Goal: Task Accomplishment & Management: Use online tool/utility

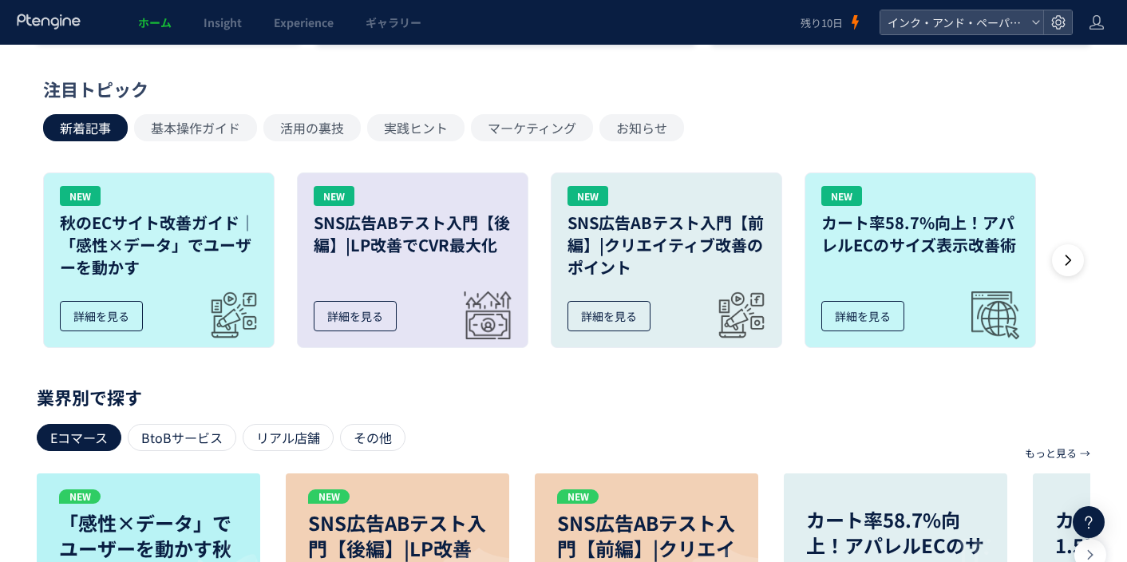
scroll to position [399, 0]
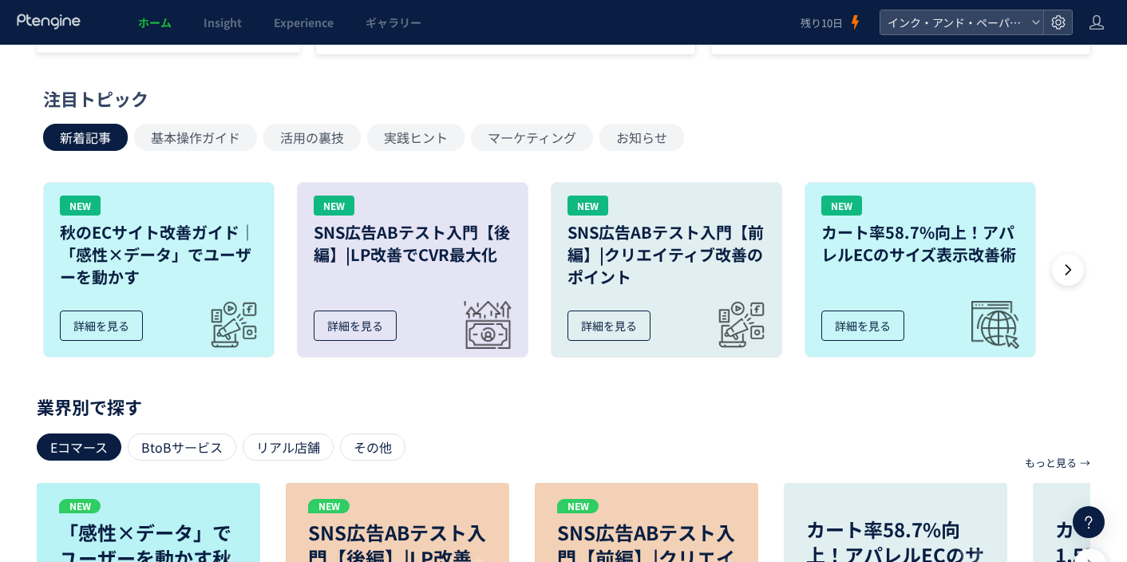
click at [905, 144] on div "新着記事 基本操作ガイド 活用の裏技 実践ヒント マーケティング お知らせ" at bounding box center [559, 137] width 1033 height 27
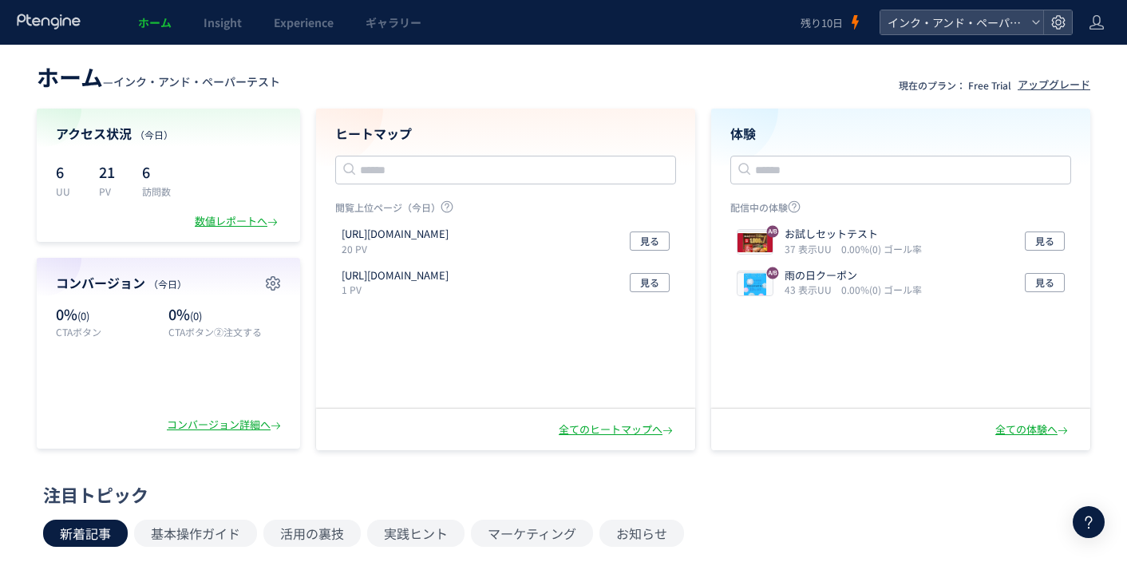
scroll to position [0, 0]
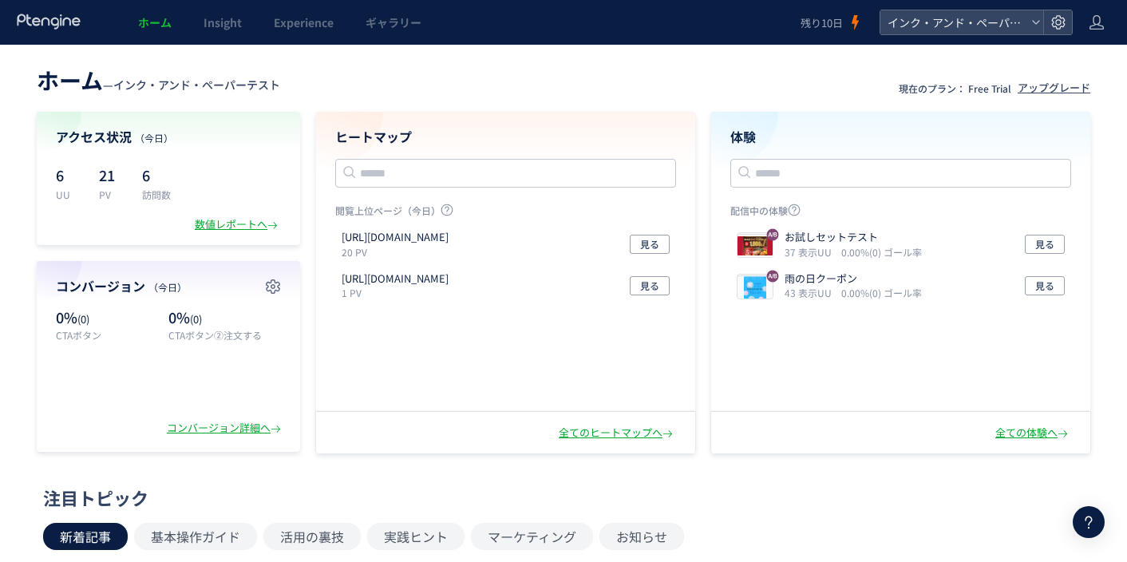
click at [1079, 524] on icon at bounding box center [1088, 522] width 19 height 19
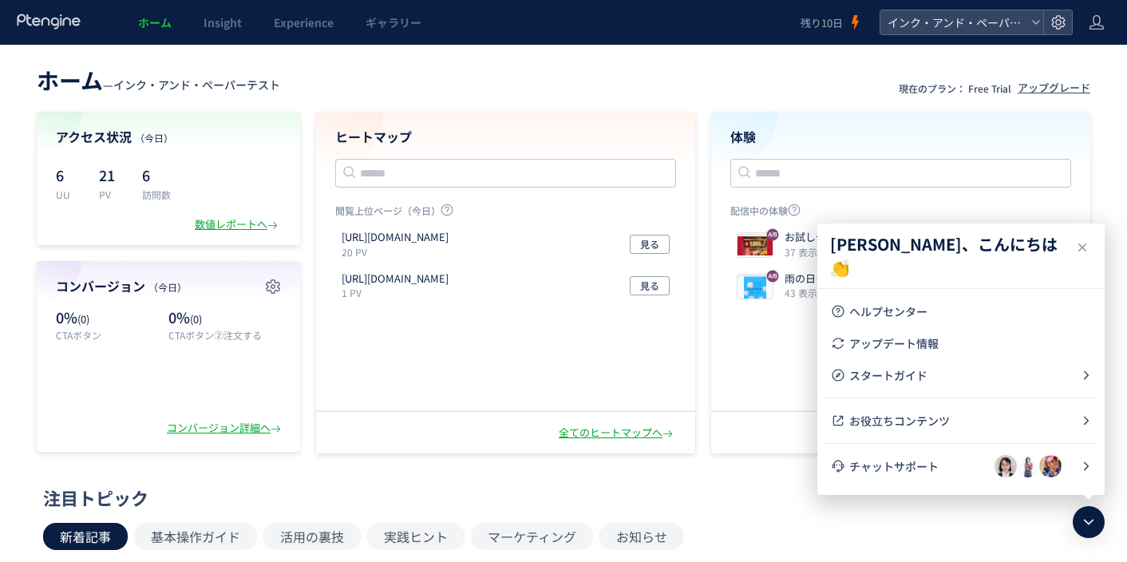
click at [0, 0] on li "チャットサポート" at bounding box center [0, 0] width 0 height 0
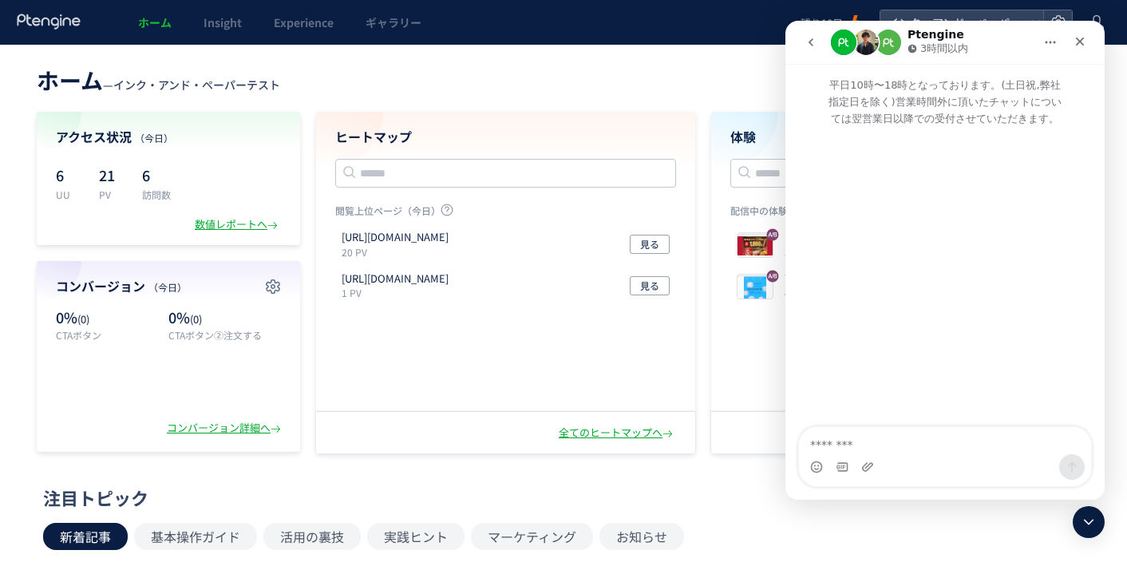
click at [811, 46] on icon "go back" at bounding box center [811, 42] width 13 height 13
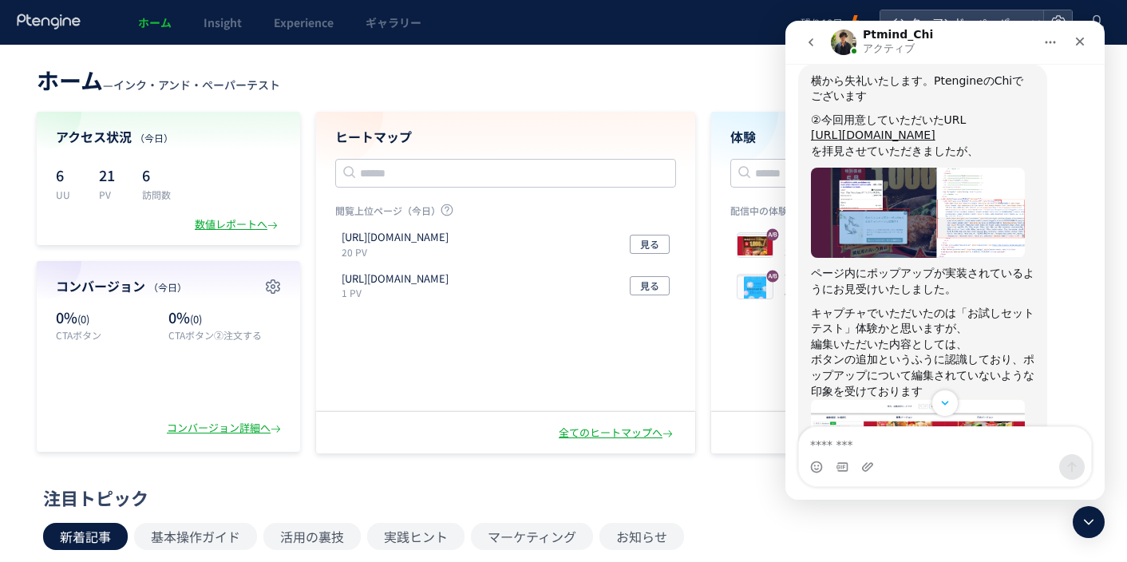
scroll to position [1427, 0]
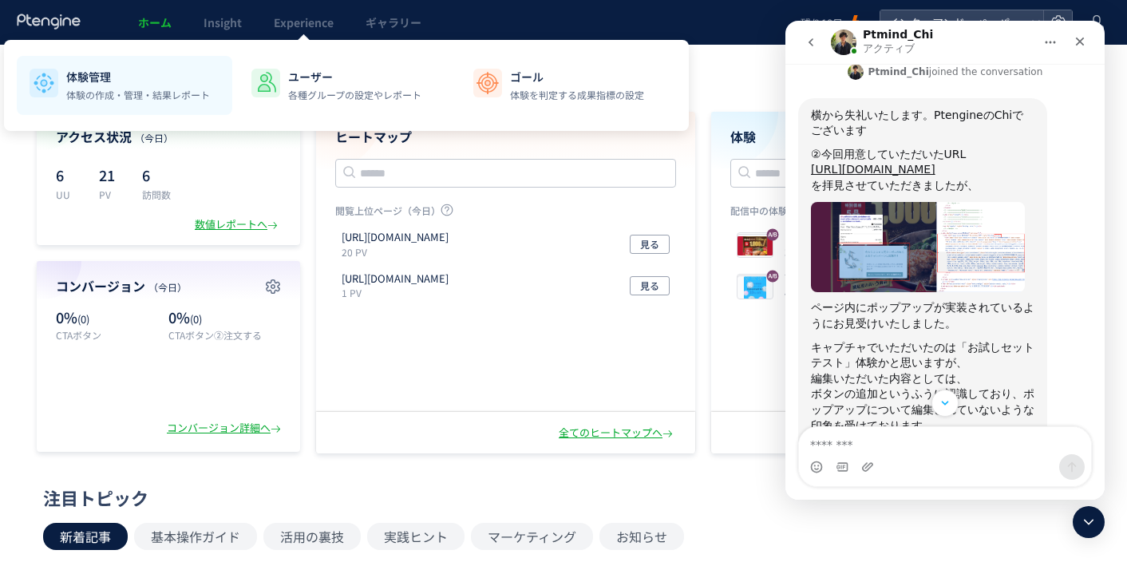
click at [176, 87] on div "体験管理 体験の作成・管理・結果レポート" at bounding box center [138, 86] width 144 height 34
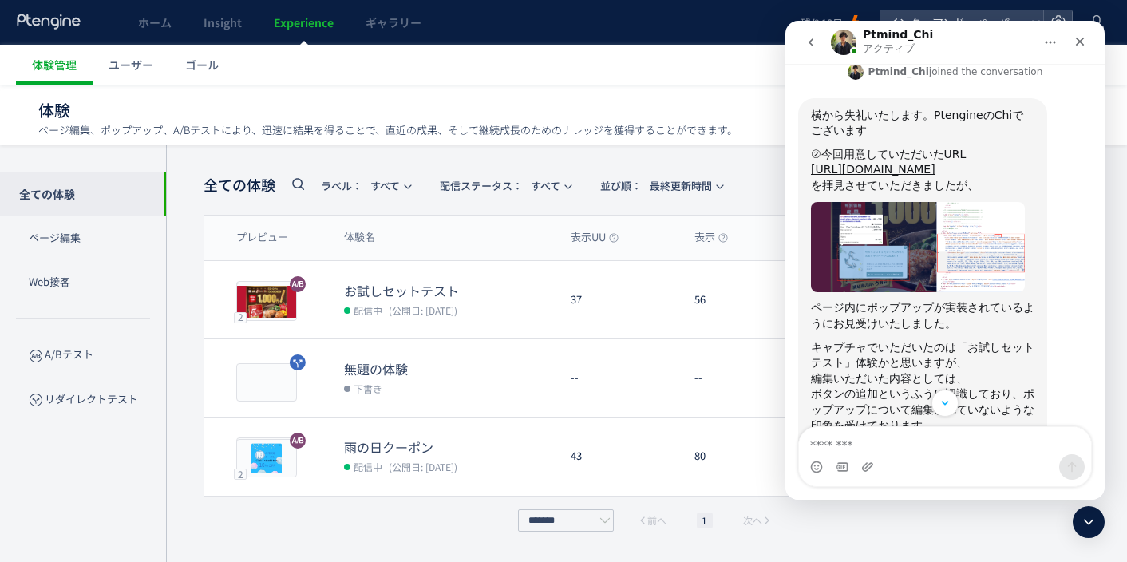
click at [1083, 34] on div "クローズ" at bounding box center [1080, 41] width 29 height 29
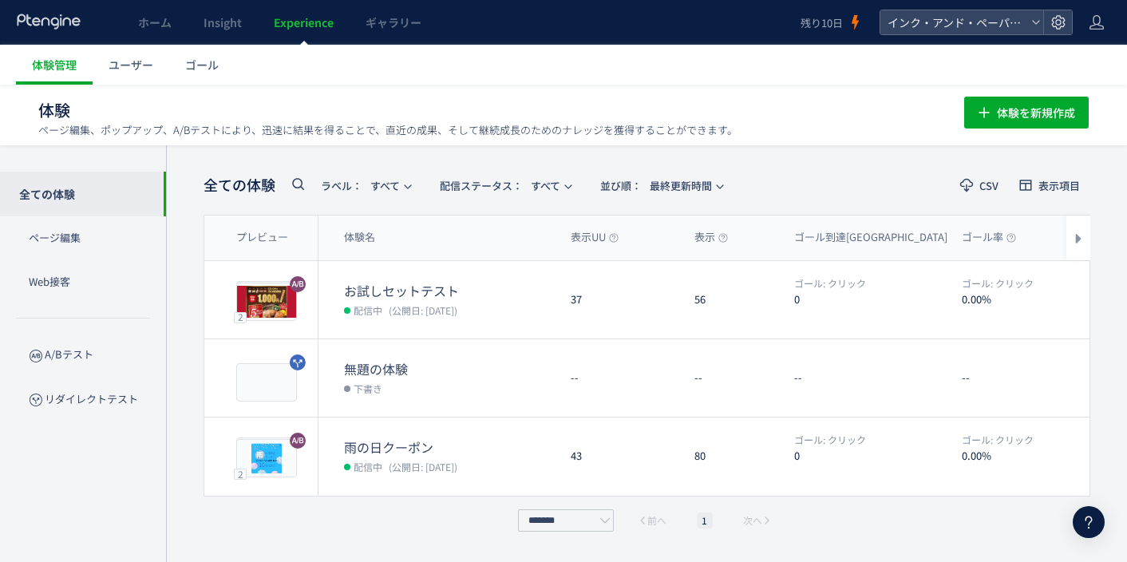
scroll to position [1826, 0]
click at [929, 457] on button "編集" at bounding box center [945, 457] width 42 height 26
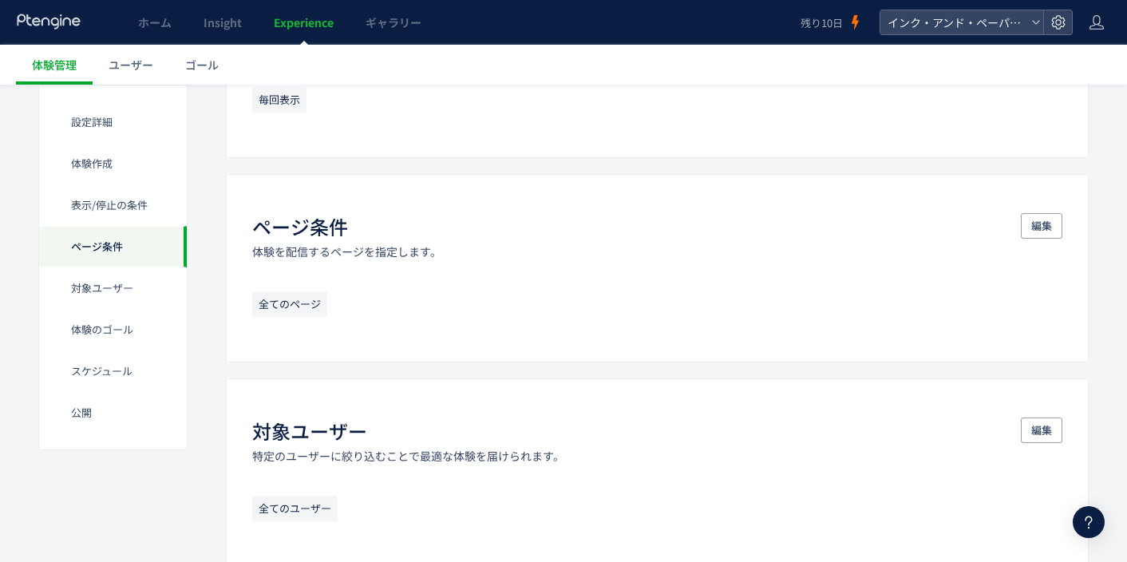
scroll to position [1118, 0]
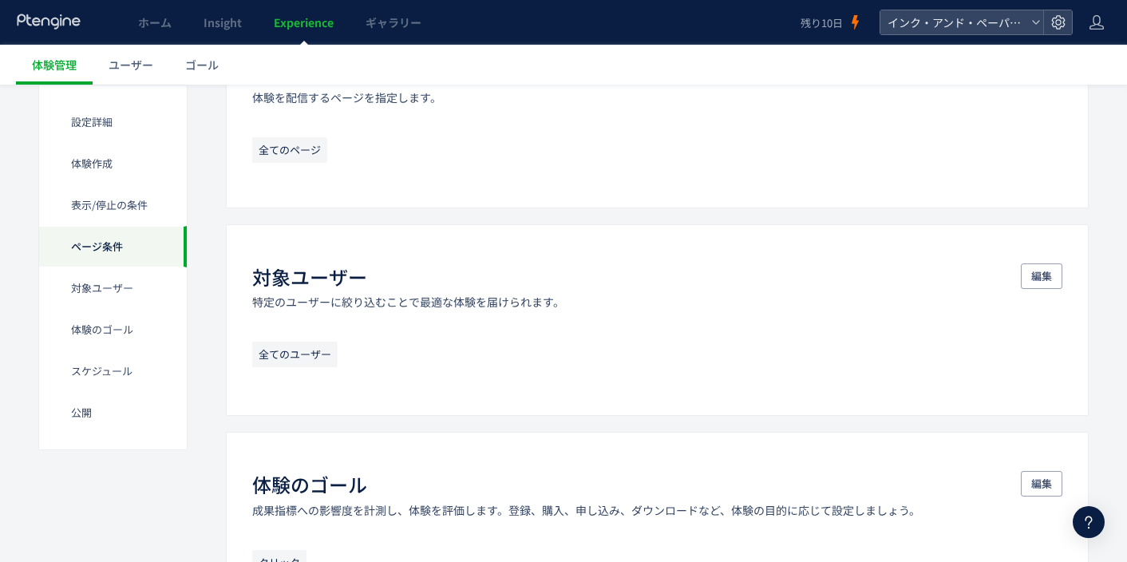
click at [307, 146] on span "全てのページ" at bounding box center [289, 150] width 75 height 26
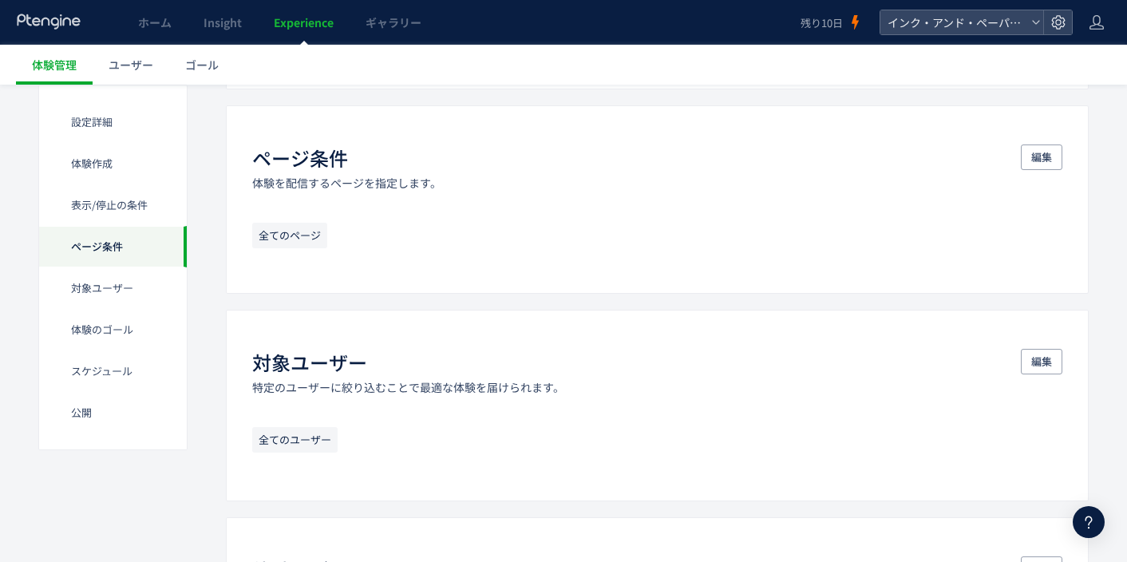
scroll to position [958, 0]
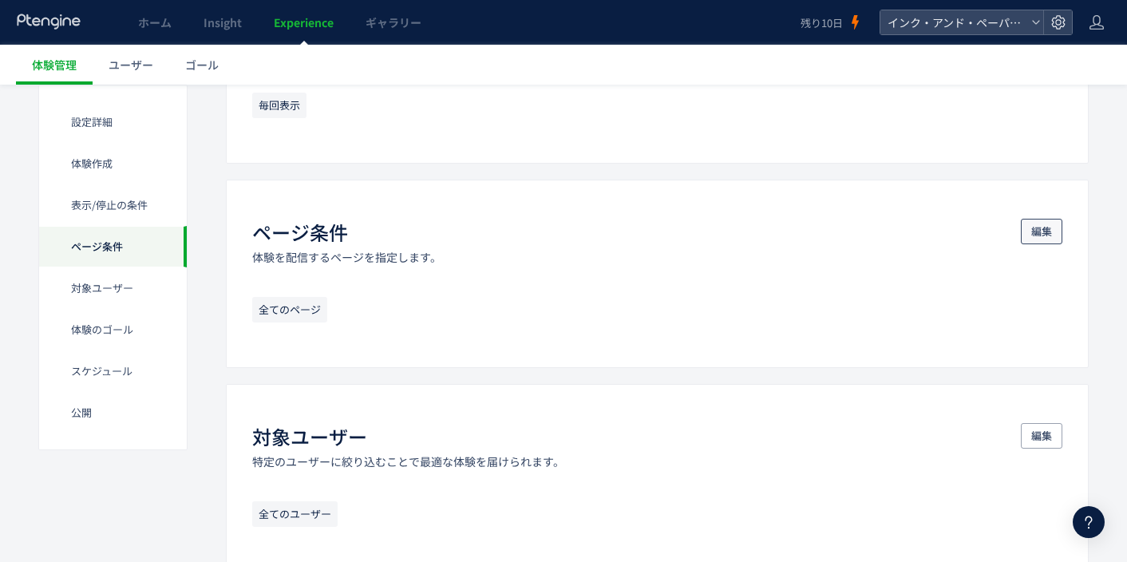
click at [1039, 236] on span "編集" at bounding box center [1041, 232] width 21 height 26
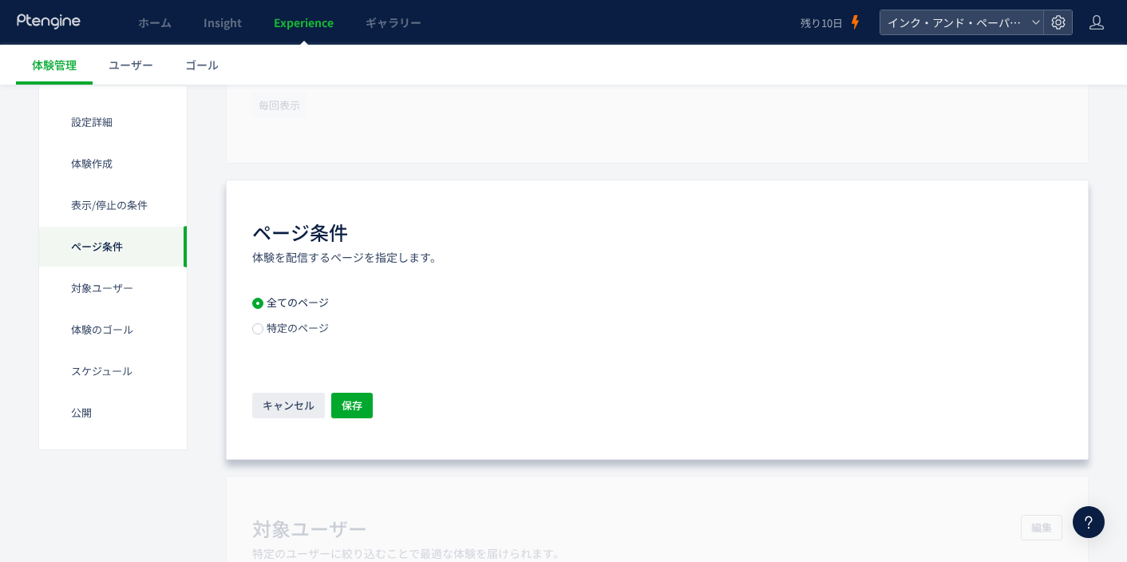
click at [269, 324] on span "特定のページ" at bounding box center [295, 327] width 65 height 15
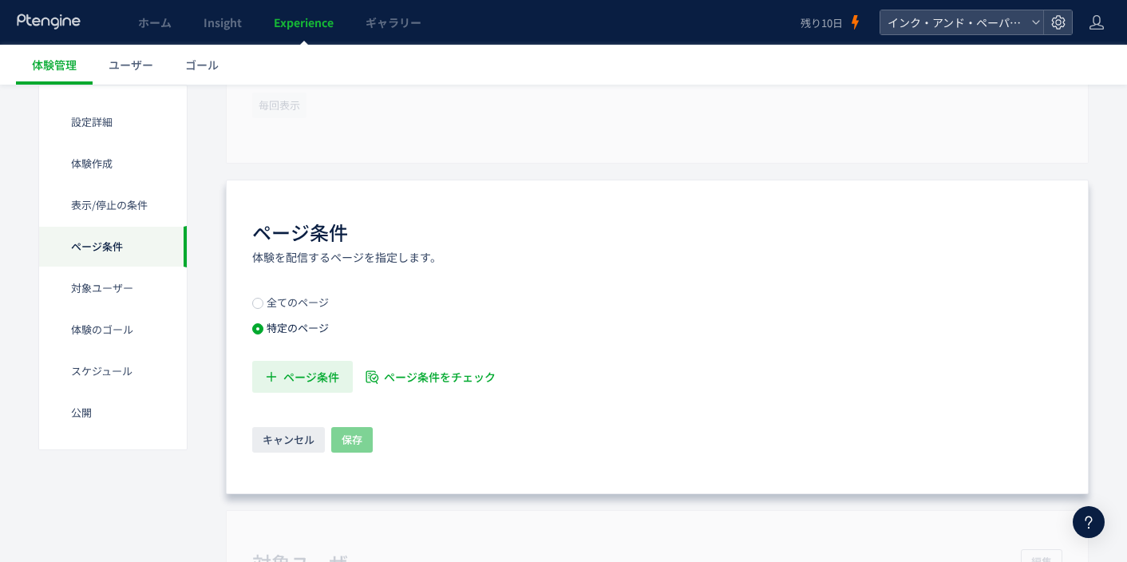
click at [317, 386] on span "ページ条件" at bounding box center [311, 377] width 56 height 32
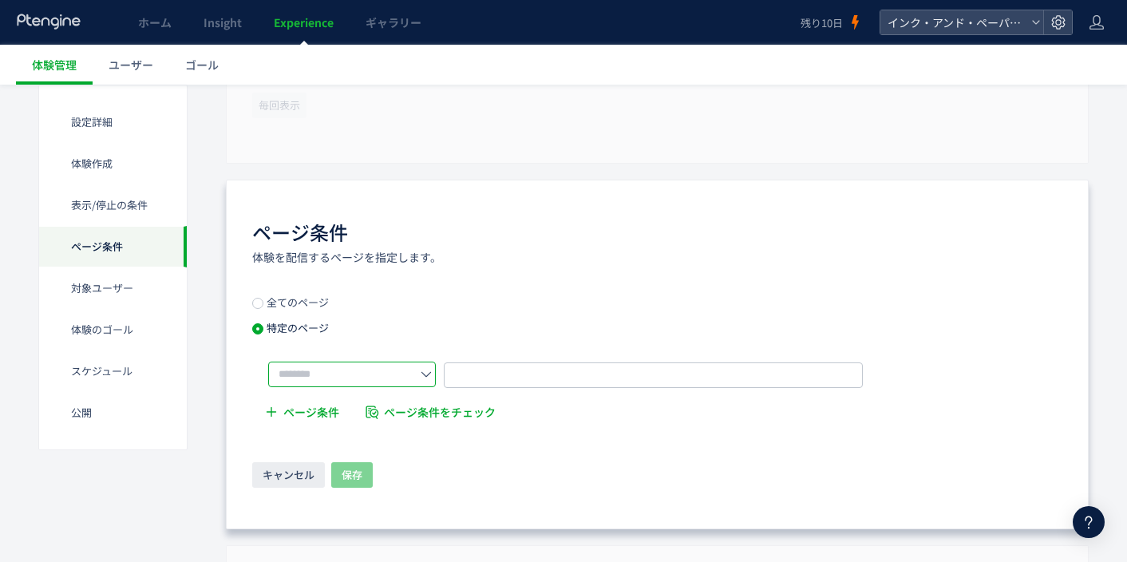
click at [321, 374] on input "text" at bounding box center [352, 375] width 168 height 26
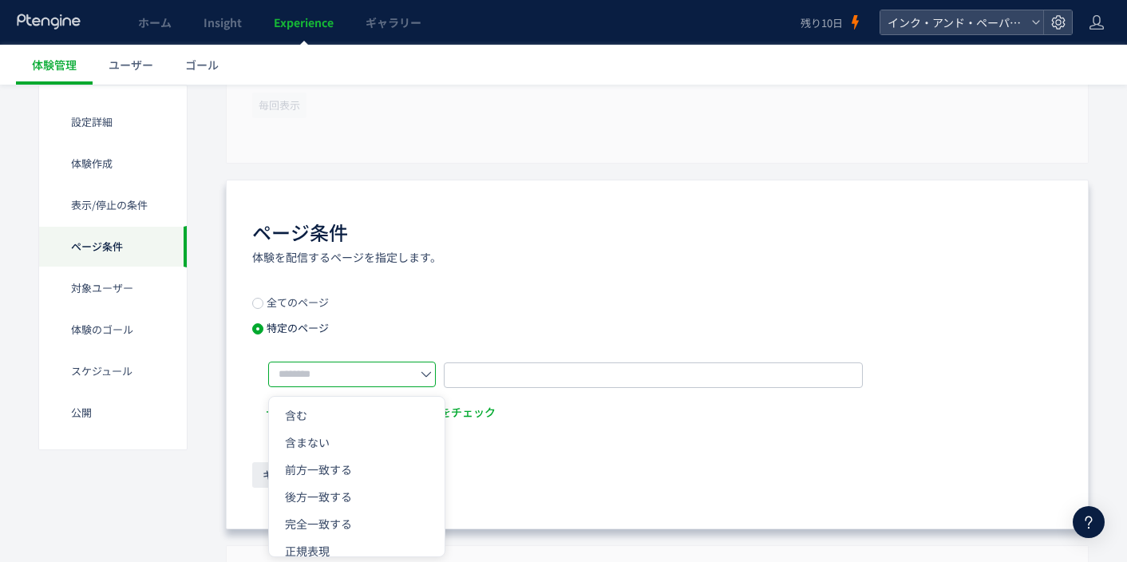
click at [331, 519] on span "完全一致する" at bounding box center [318, 524] width 67 height 16
type input "******"
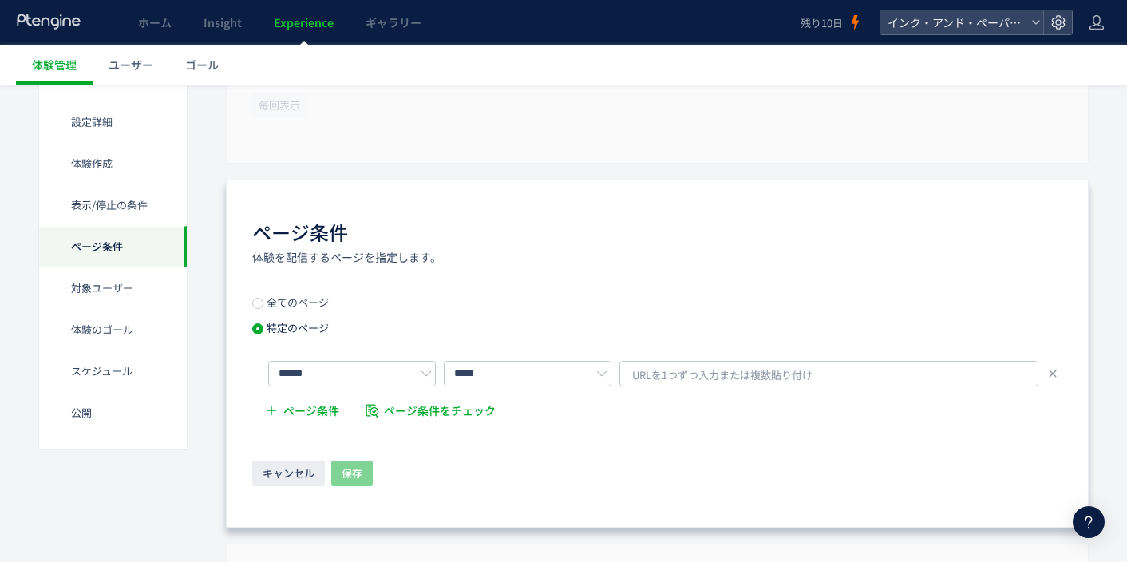
click at [738, 382] on span "URLを1つずつ入力または複数貼り付け" at bounding box center [722, 375] width 180 height 24
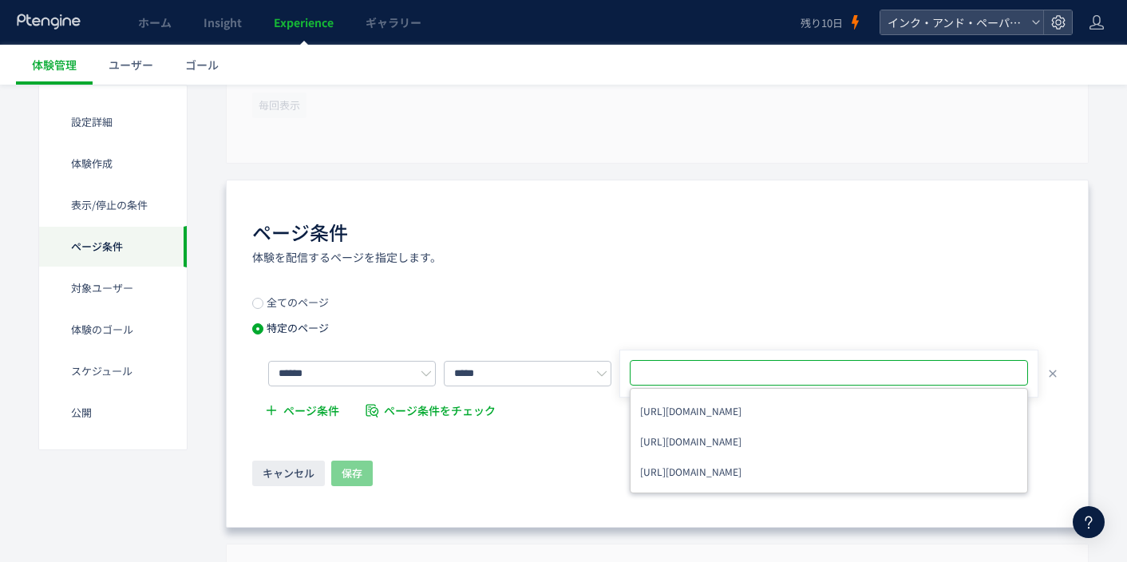
click at [742, 411] on span "[URL][DOMAIN_NAME]" at bounding box center [690, 411] width 101 height 22
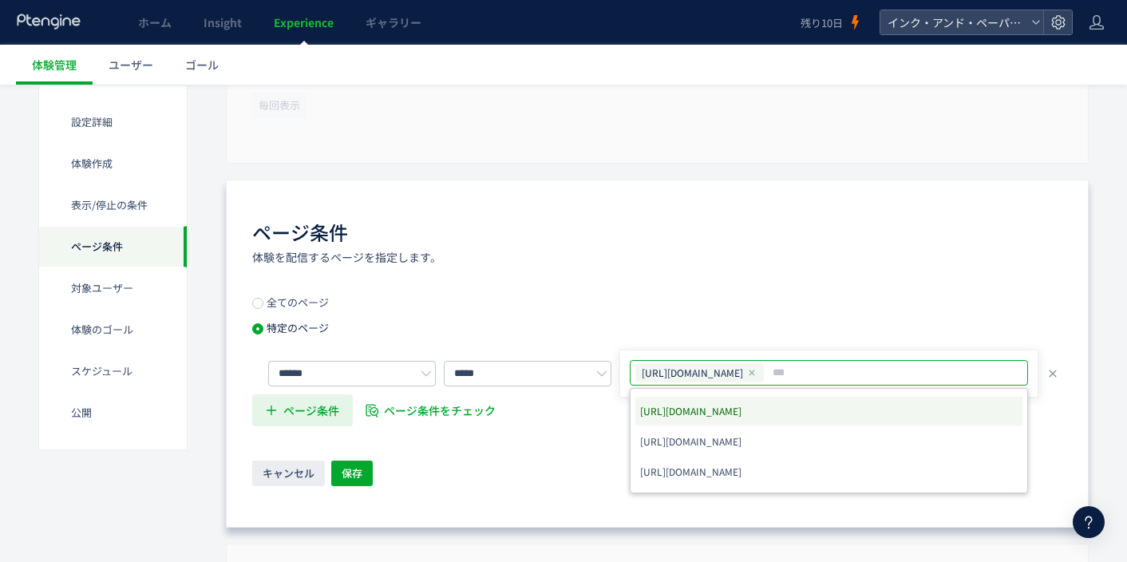
click at [331, 410] on span "ページ条件" at bounding box center [311, 410] width 56 height 32
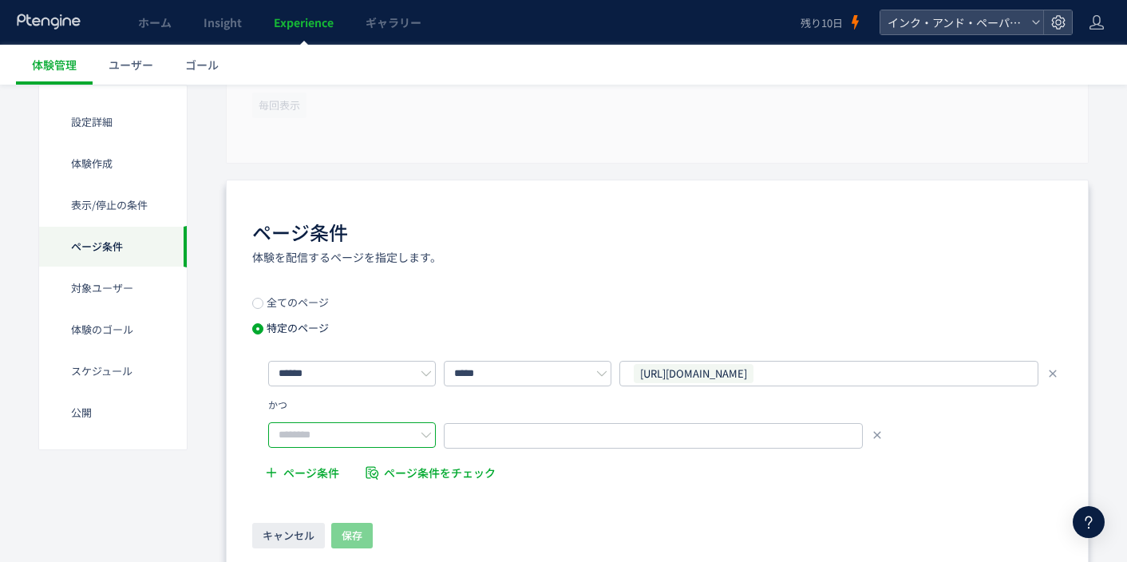
click at [346, 440] on input "text" at bounding box center [352, 435] width 168 height 26
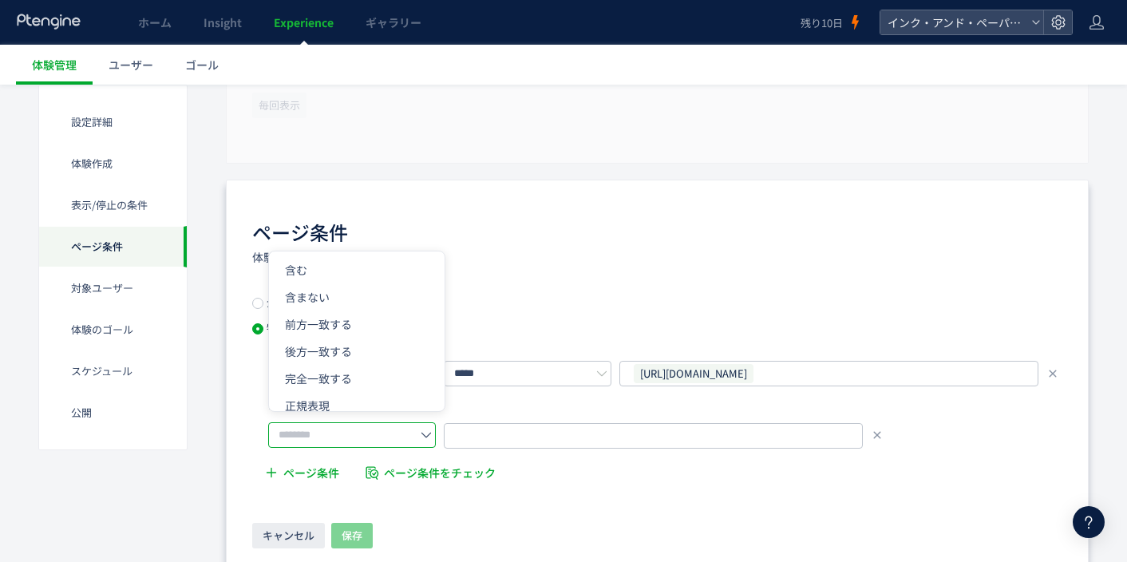
click at [343, 365] on li "含まない" at bounding box center [357, 378] width 176 height 27
type input "****"
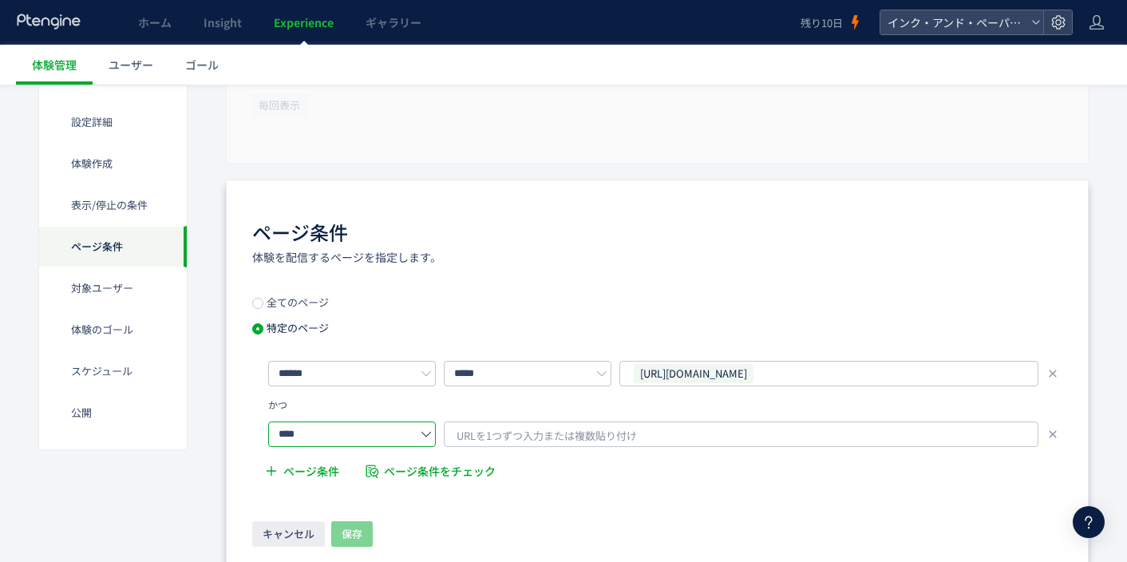
click at [691, 439] on div "URLを1つずつ入力または複数貼り付け" at bounding box center [741, 435] width 595 height 26
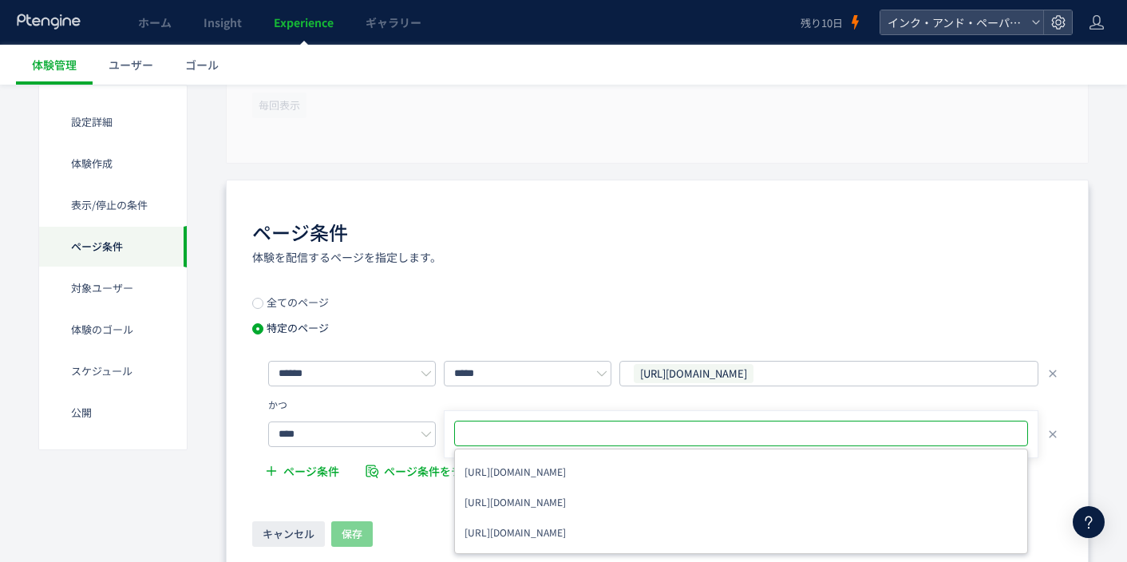
click at [672, 518] on li "[URL][DOMAIN_NAME]" at bounding box center [741, 532] width 563 height 29
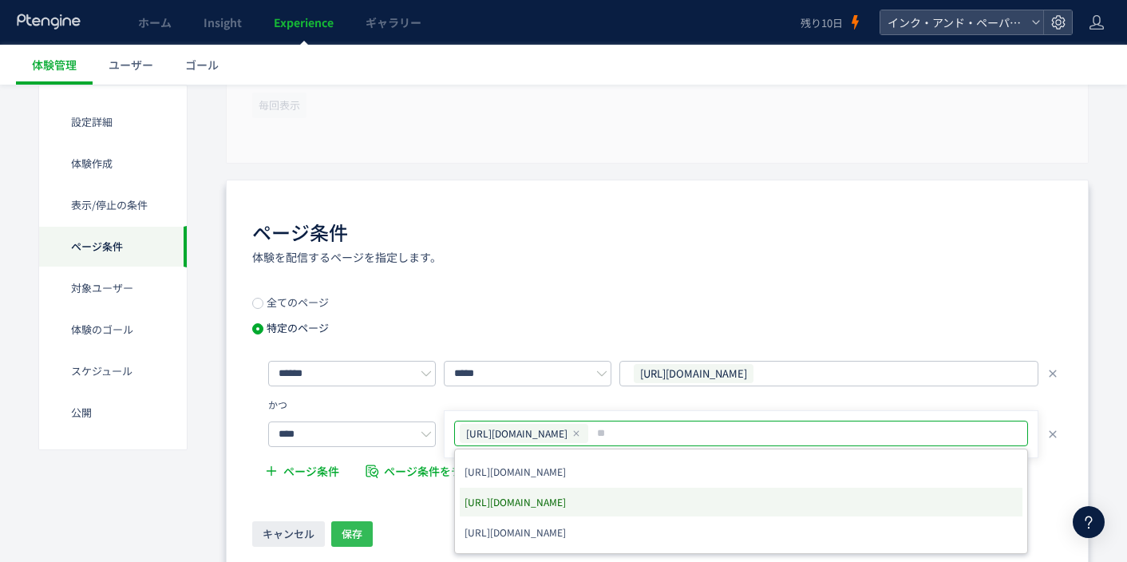
click at [342, 545] on span "保存" at bounding box center [352, 534] width 21 height 26
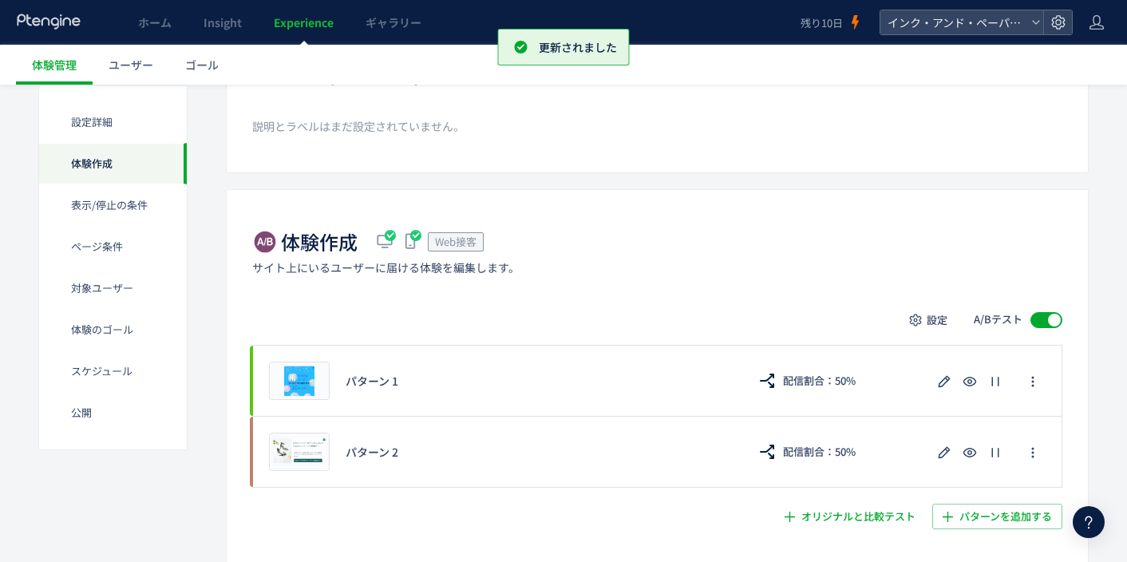
scroll to position [0, 0]
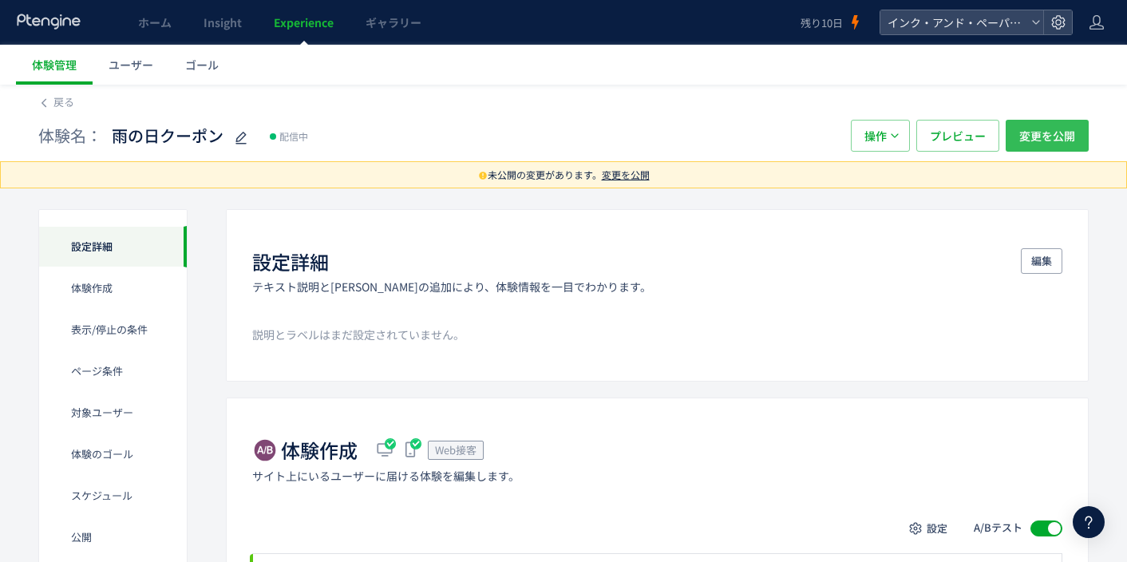
click at [1038, 133] on span "変更を公開" at bounding box center [1047, 136] width 56 height 32
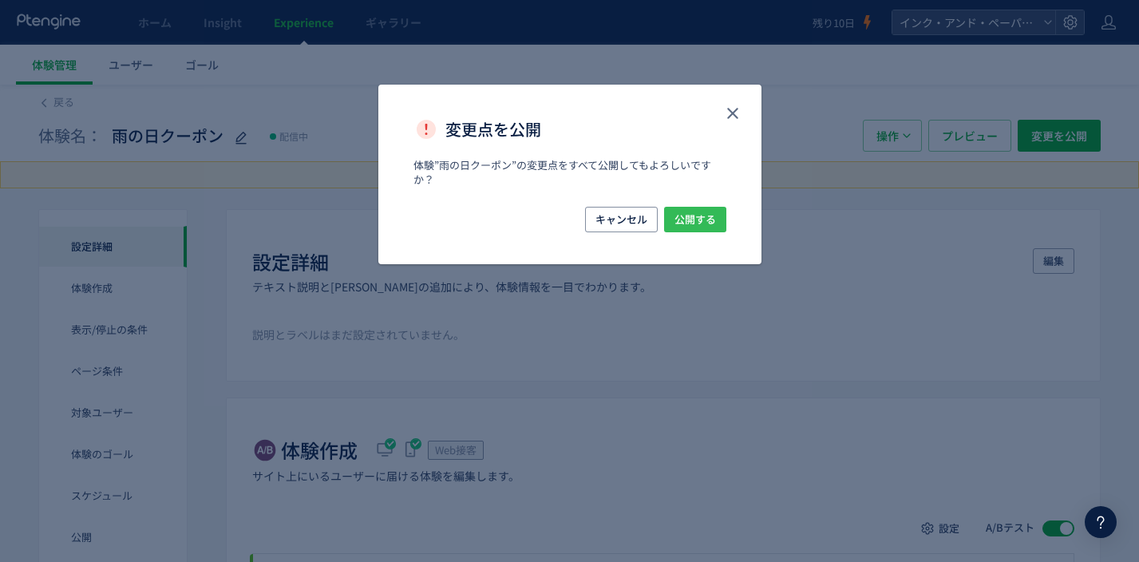
click at [710, 225] on span "公開する" at bounding box center [696, 220] width 42 height 26
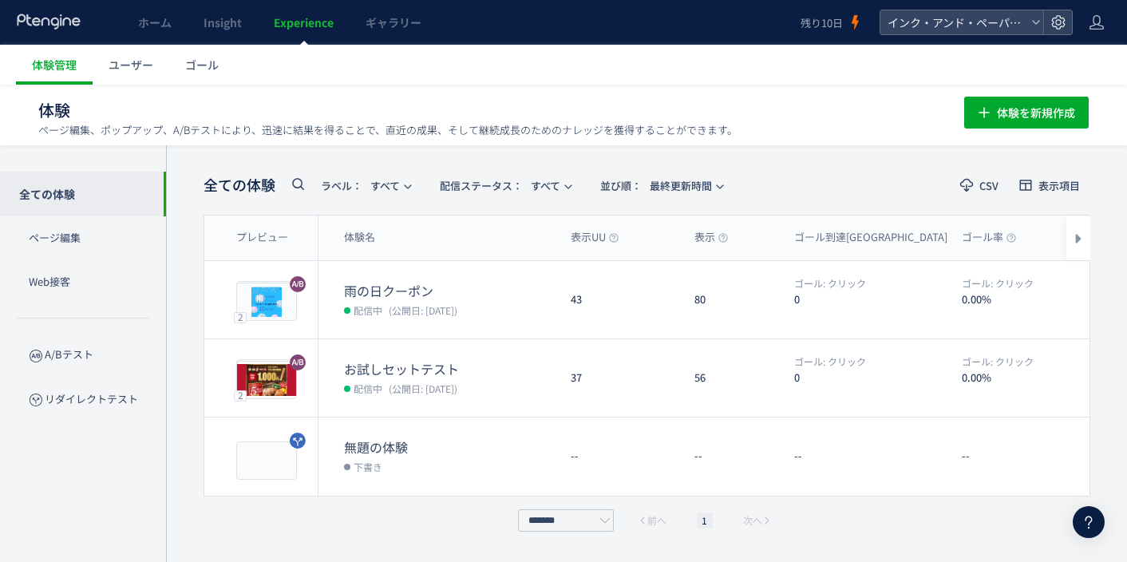
click at [934, 298] on button "編集" at bounding box center [945, 300] width 42 height 26
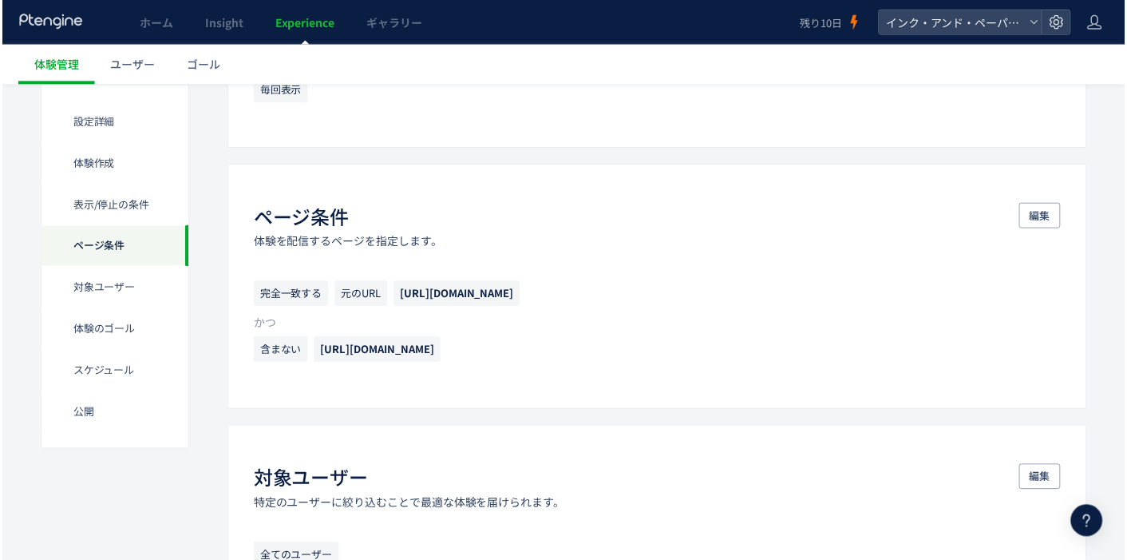
scroll to position [958, 0]
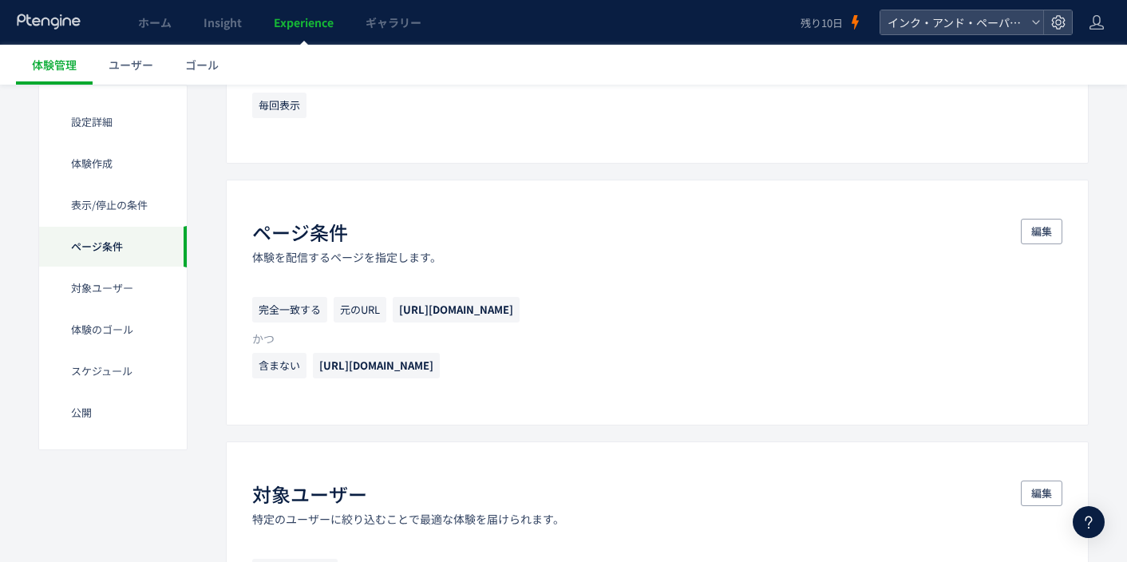
drag, startPoint x: 545, startPoint y: 368, endPoint x: 321, endPoint y: 369, distance: 224.3
click at [321, 369] on p "含まない [URL][DOMAIN_NAME]" at bounding box center [657, 370] width 810 height 34
copy span "[URL][DOMAIN_NAME]"
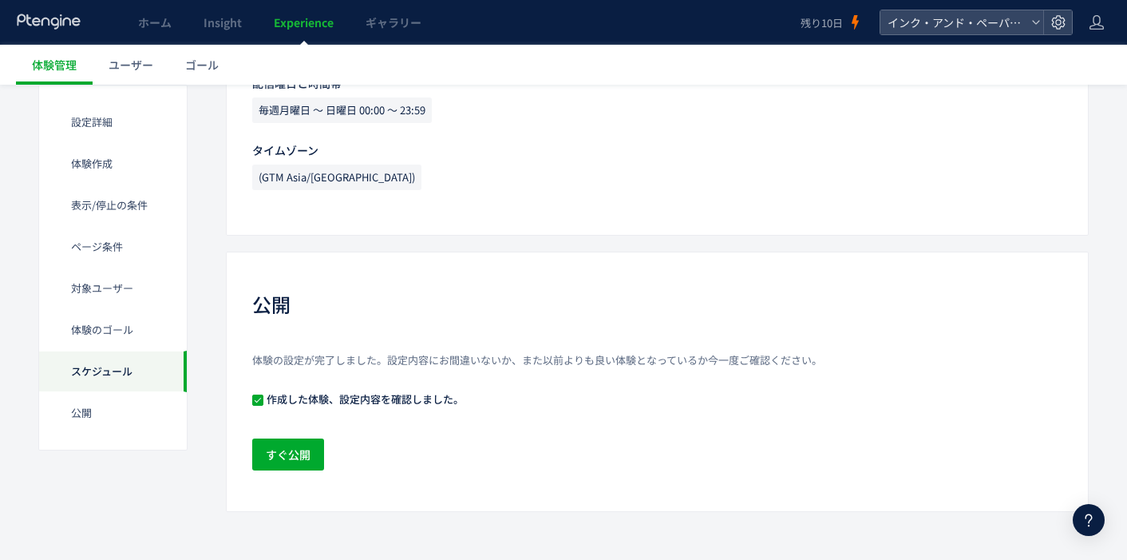
scroll to position [1989, 0]
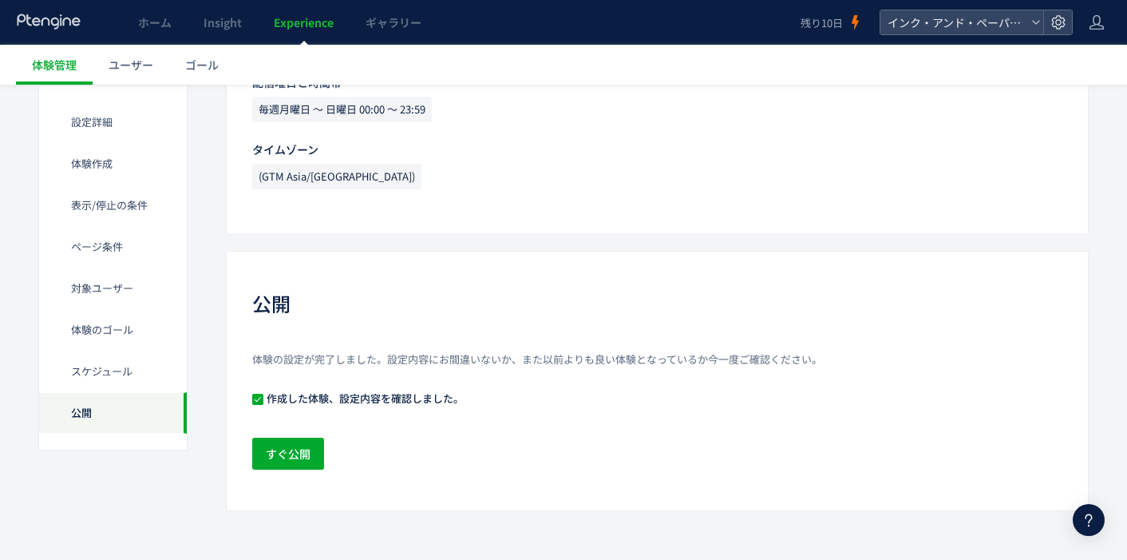
click at [1094, 522] on icon at bounding box center [1088, 519] width 19 height 19
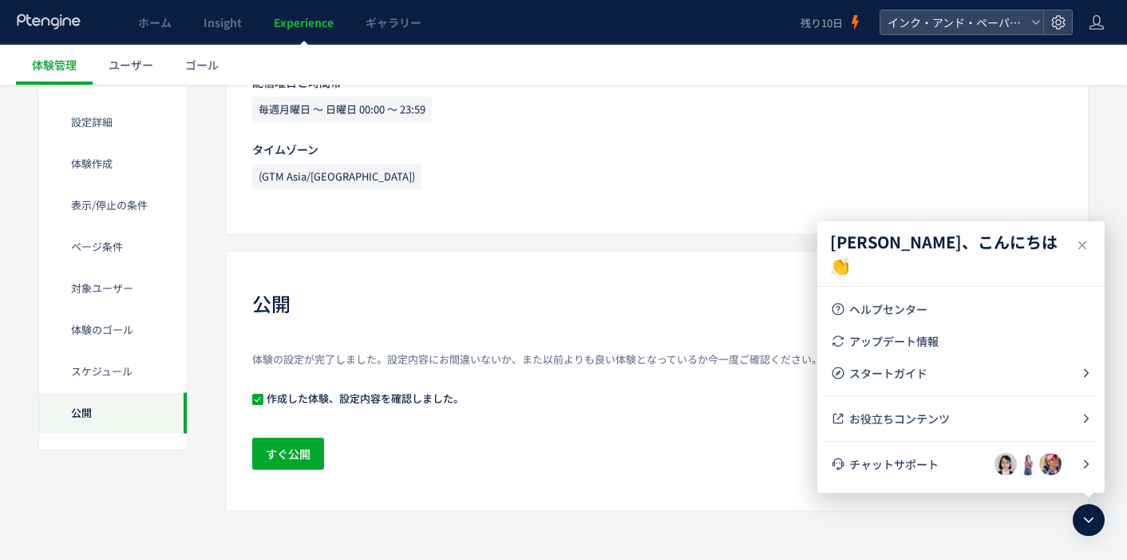
click at [897, 465] on span "チャットサポート" at bounding box center [921, 464] width 145 height 16
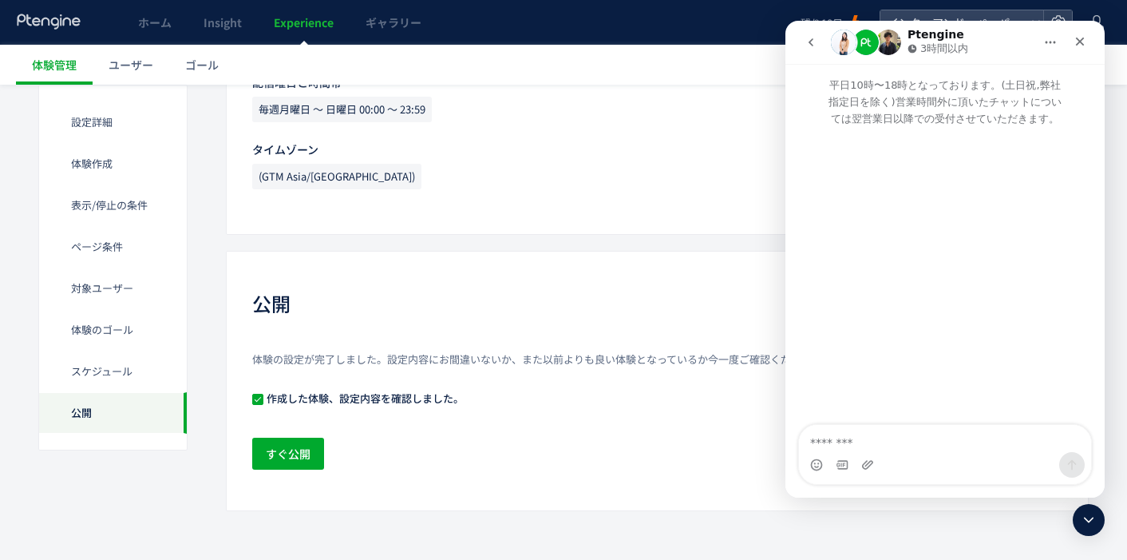
click at [819, 38] on button "go back" at bounding box center [811, 42] width 30 height 30
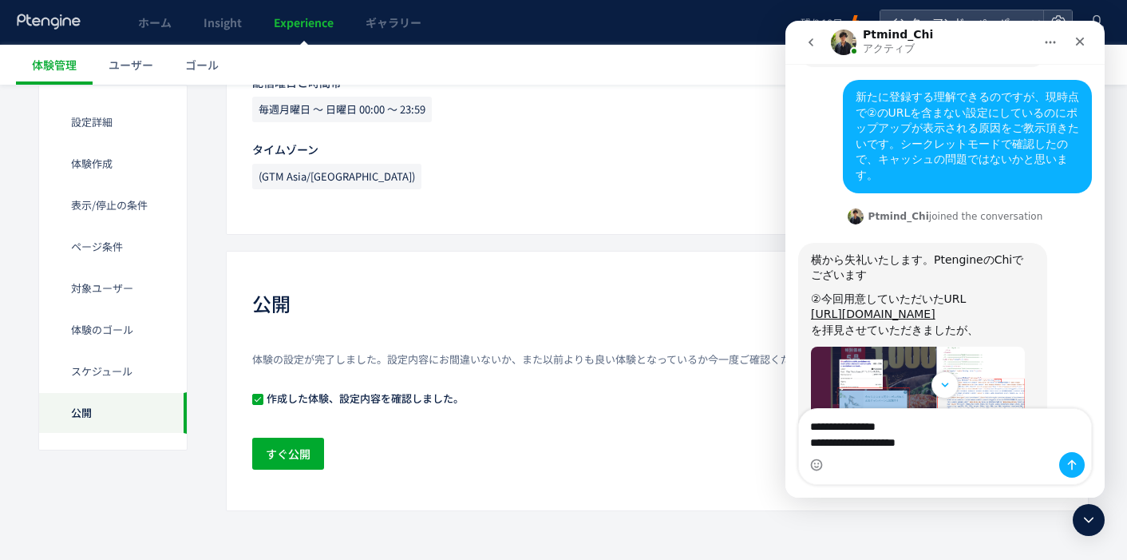
scroll to position [1285, 0]
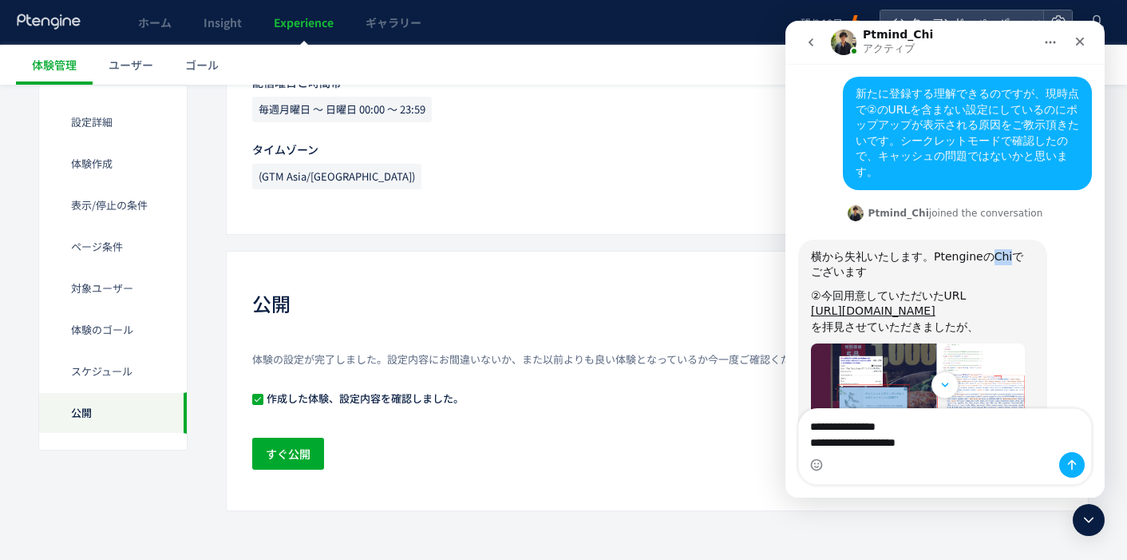
drag, startPoint x: 965, startPoint y: 180, endPoint x: 983, endPoint y: 177, distance: 17.7
click at [983, 249] on div "横から失礼いたします。PtengineのChiでございます" at bounding box center [923, 264] width 224 height 31
copy div "Chi"
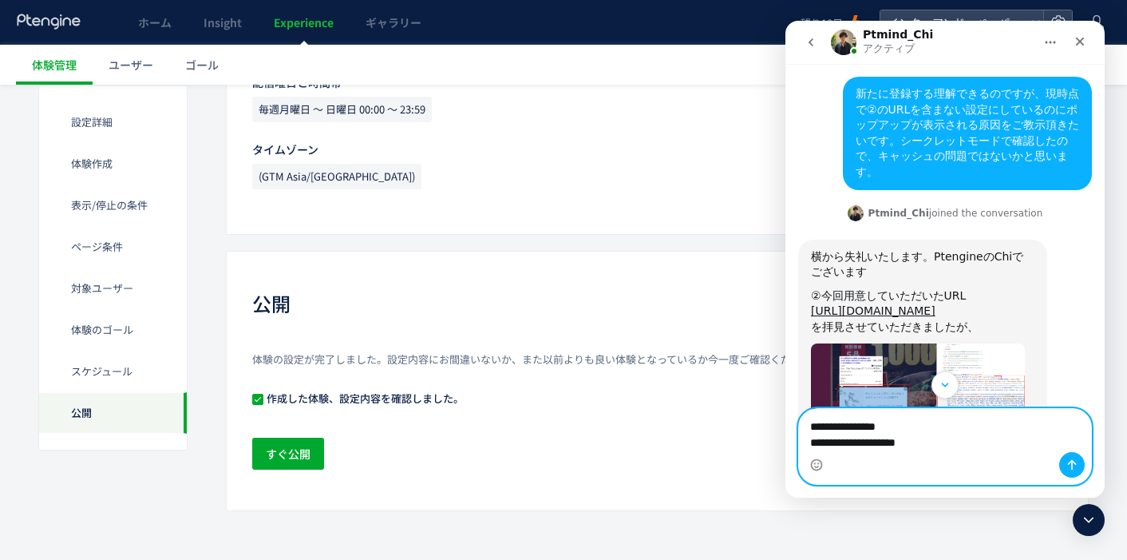
click at [1019, 444] on textarea "**********" at bounding box center [945, 430] width 292 height 43
paste textarea "***"
type textarea "**********"
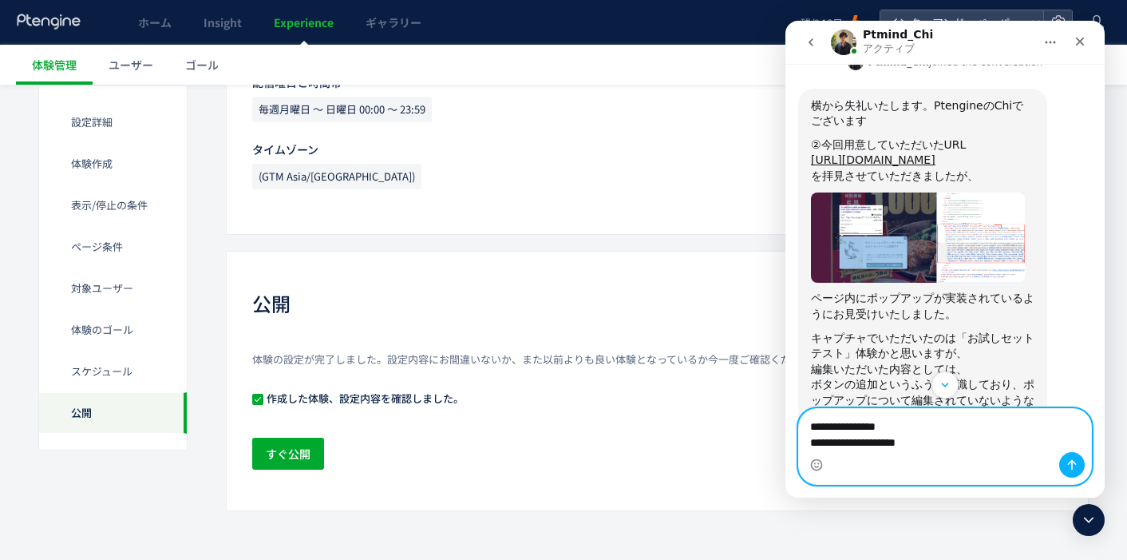
scroll to position [1445, 0]
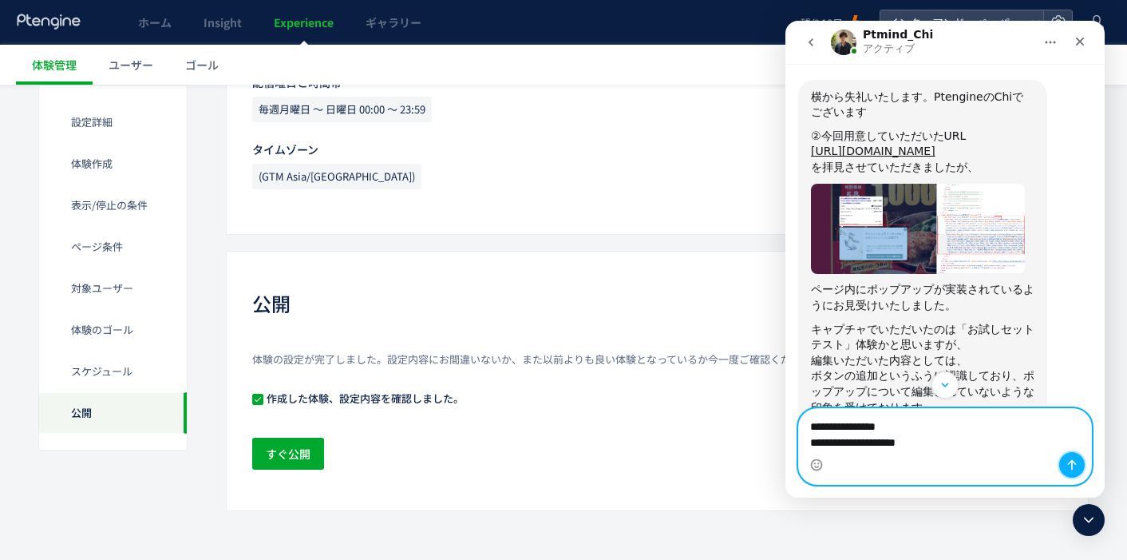
click at [1063, 463] on button "メッセージを送信…" at bounding box center [1072, 465] width 26 height 26
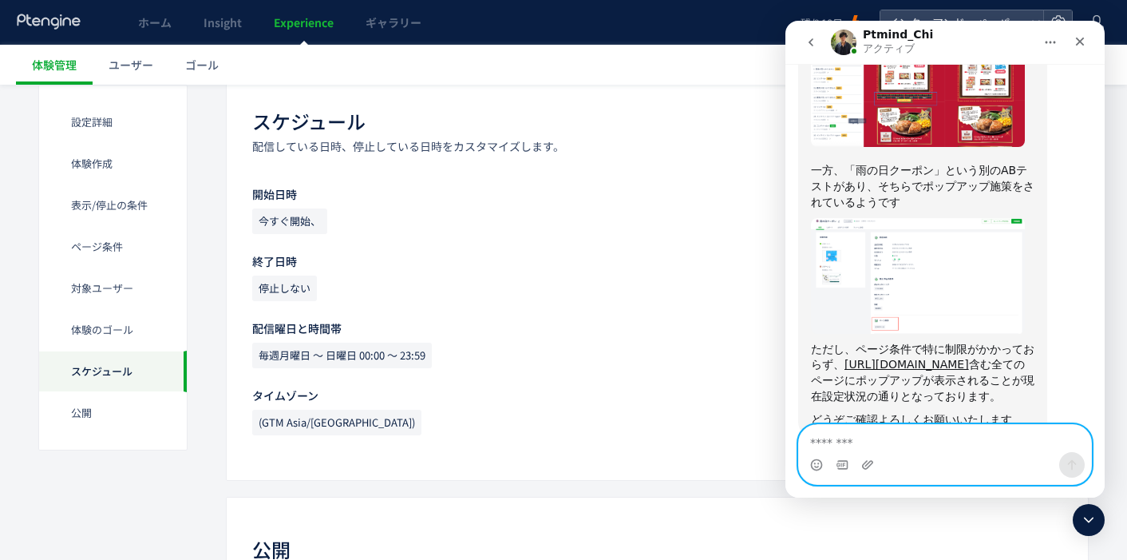
scroll to position [1510, 0]
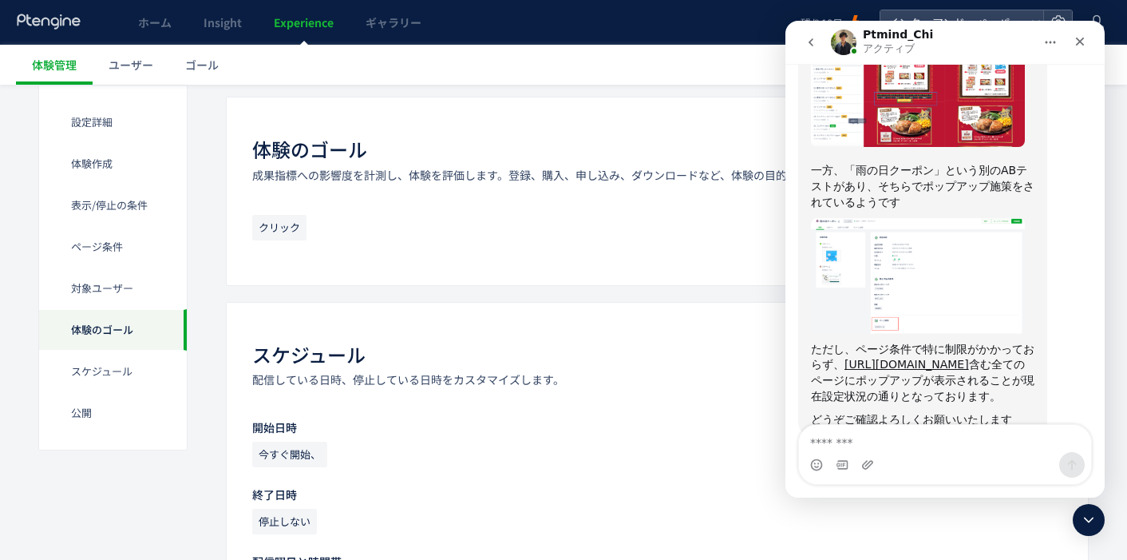
click at [586, 70] on ul "体験管理 ユーザー ゴール" at bounding box center [571, 65] width 1111 height 40
click at [330, 22] on span "Experience" at bounding box center [304, 22] width 60 height 16
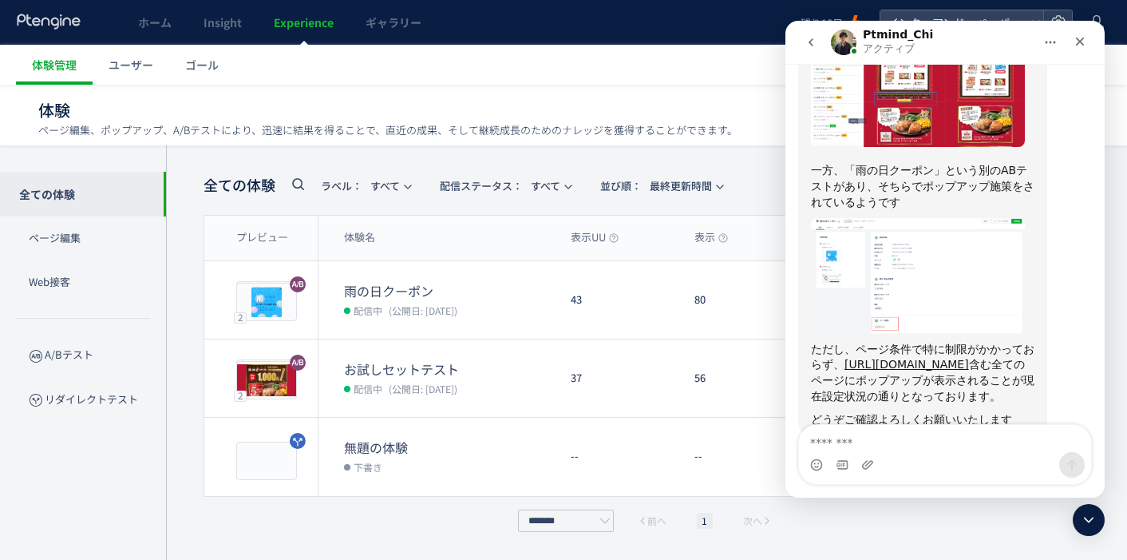
click at [1087, 42] on div "クローズ" at bounding box center [1080, 41] width 29 height 29
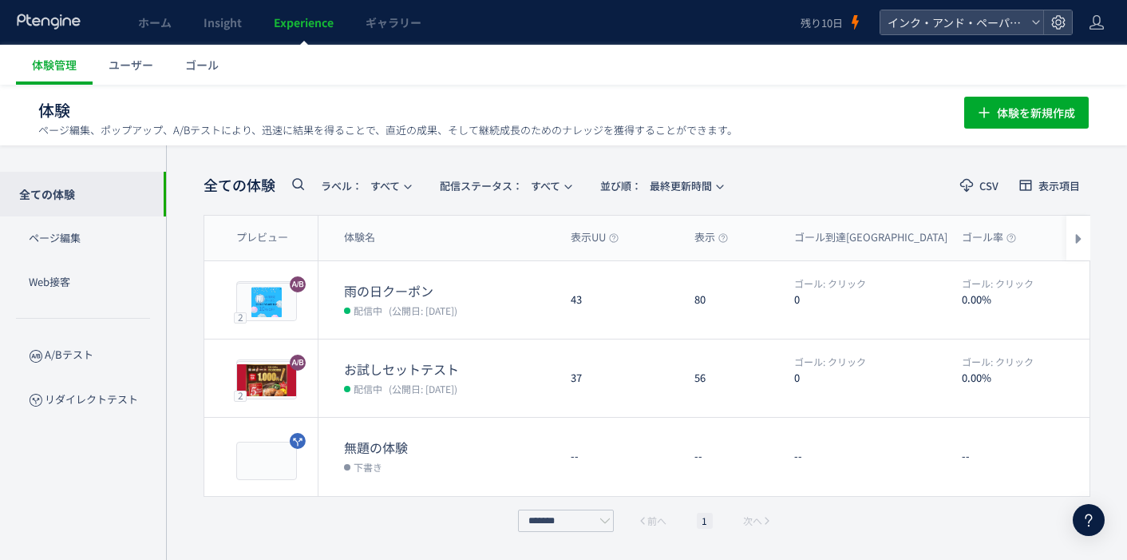
click at [1066, 445] on span "button" at bounding box center [1059, 457] width 16 height 26
click at [960, 514] on li "削除" at bounding box center [964, 512] width 133 height 29
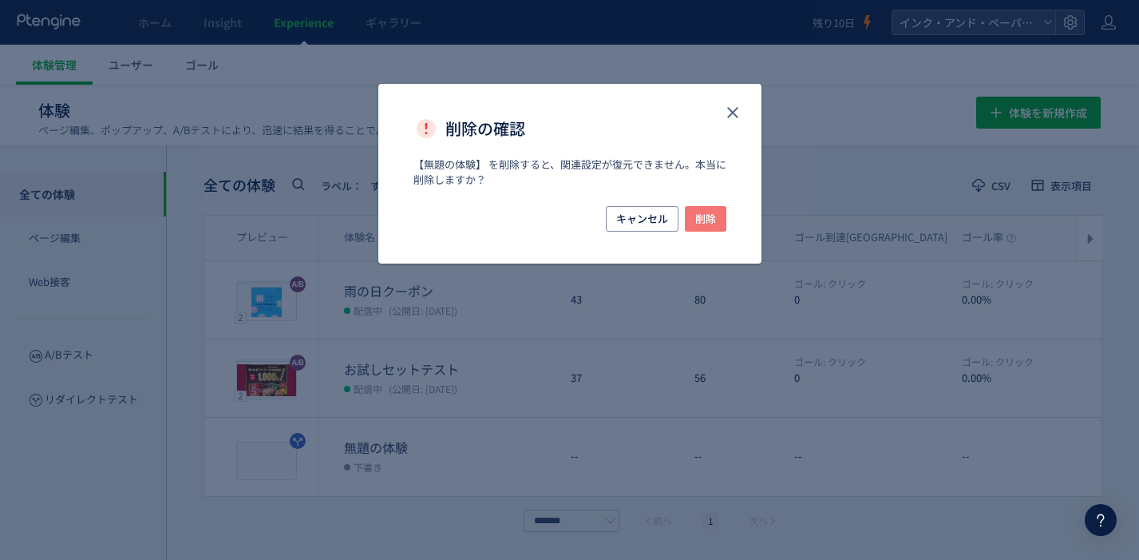
click at [694, 212] on button "削除" at bounding box center [706, 219] width 42 height 26
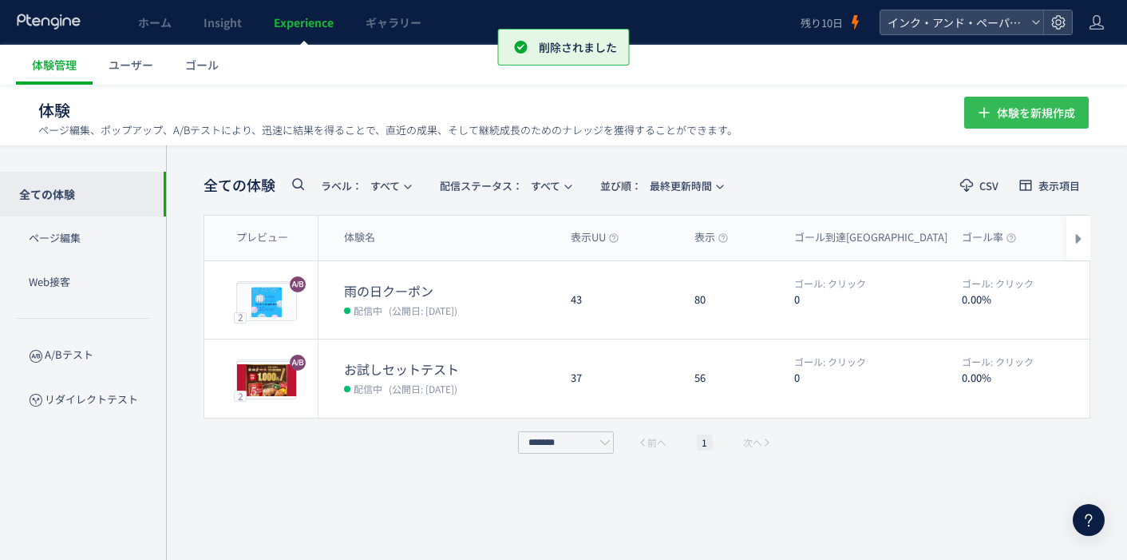
click at [1026, 125] on span "体験を新規作成" at bounding box center [1036, 113] width 78 height 32
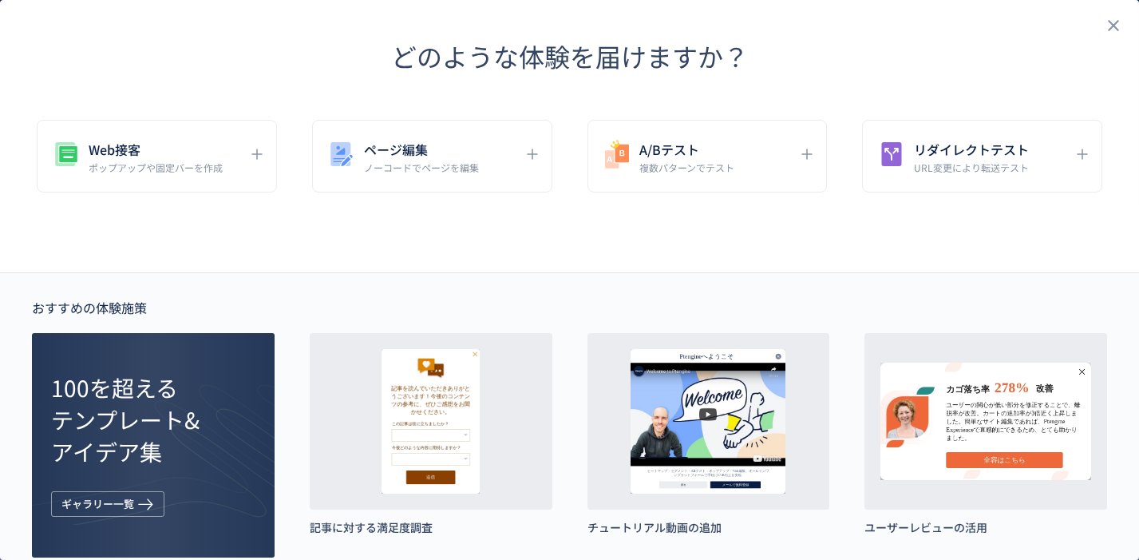
click at [992, 171] on p "URL変更により転送テスト" at bounding box center [971, 167] width 115 height 14
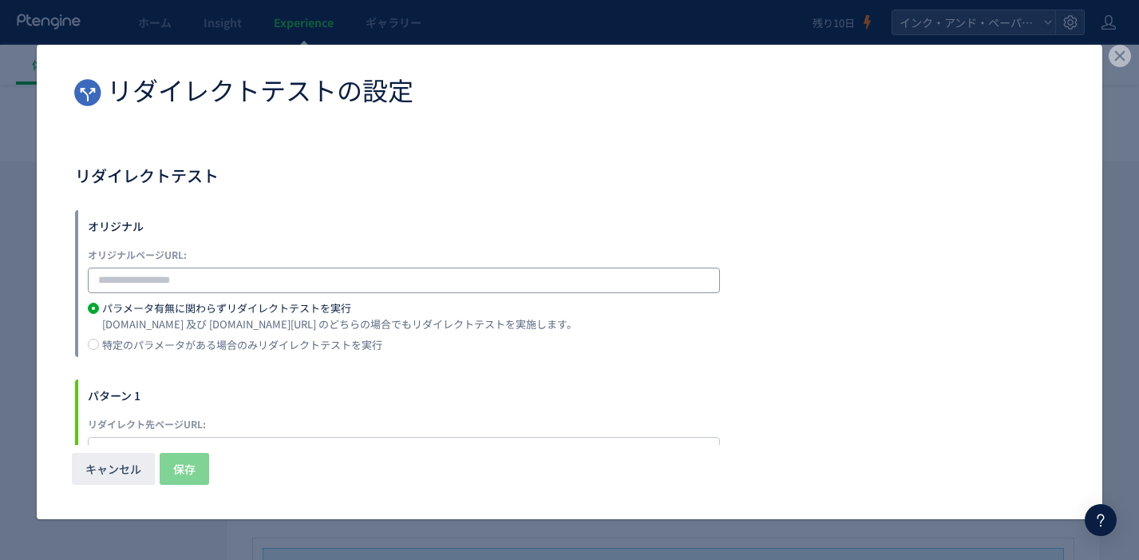
click at [266, 271] on input "dialog" at bounding box center [404, 280] width 632 height 26
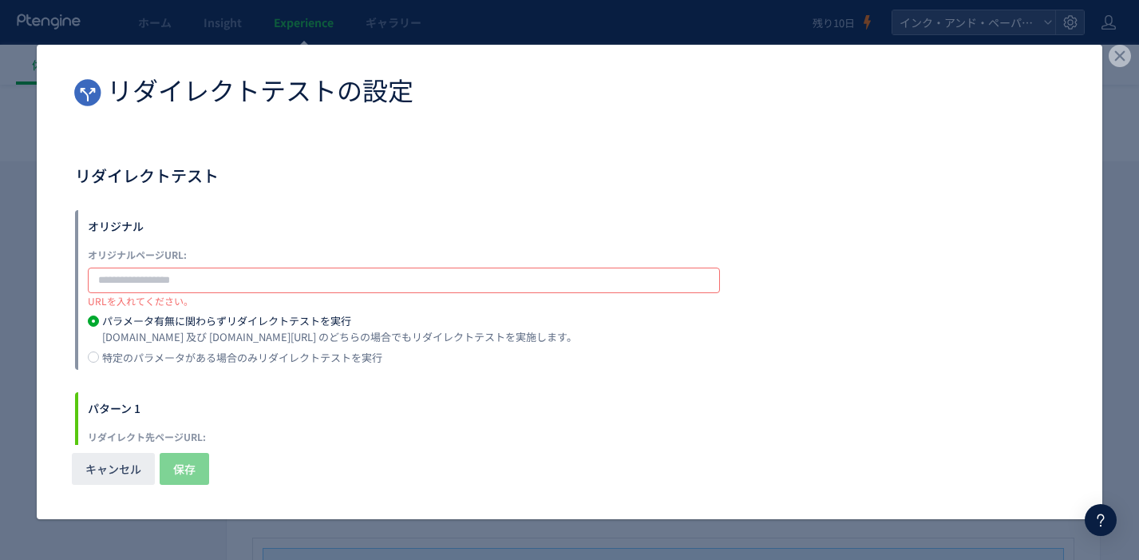
click at [350, 275] on input "dialog" at bounding box center [404, 280] width 632 height 26
paste input "**********"
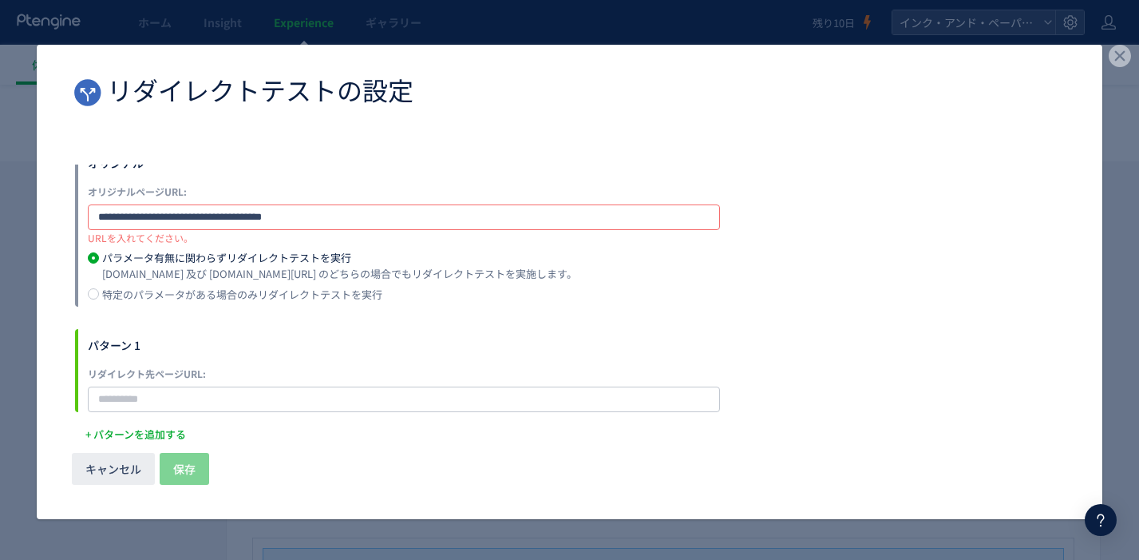
scroll to position [64, 0]
type input "**********"
click at [373, 186] on label "オリジナルページURL:" at bounding box center [404, 191] width 632 height 16
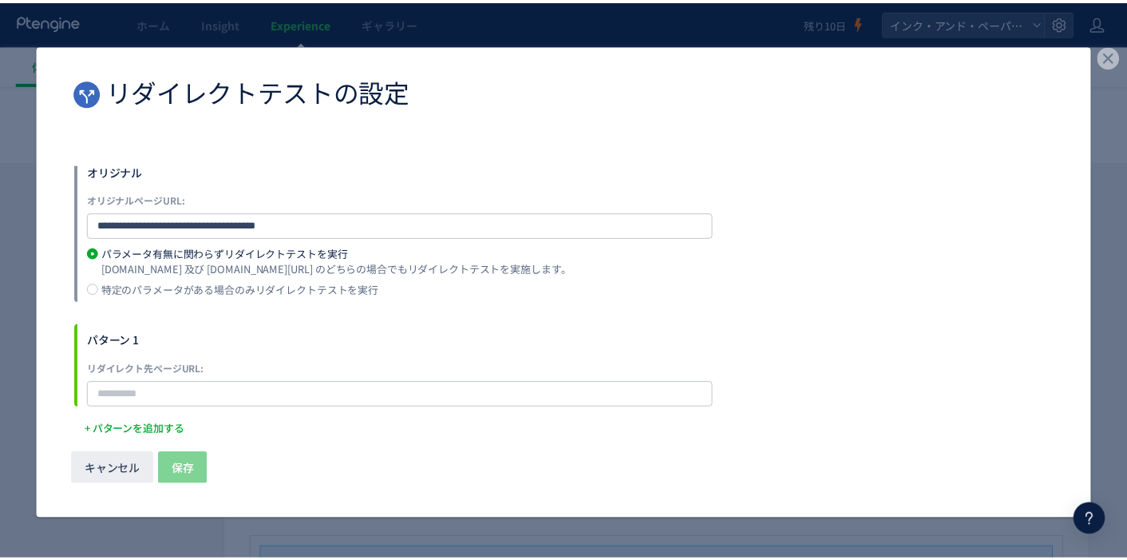
scroll to position [51, 0]
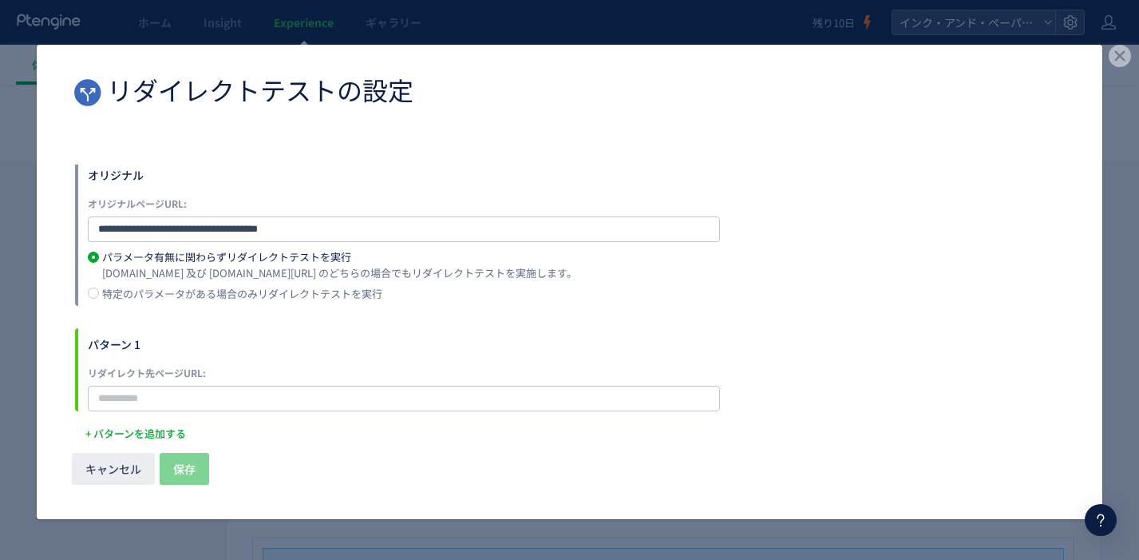
click at [230, 411] on div "**********" at bounding box center [569, 280] width 989 height 335
click at [240, 398] on input "dialog" at bounding box center [404, 399] width 632 height 26
click at [251, 397] on input "dialog" at bounding box center [404, 399] width 632 height 26
paste input "**********"
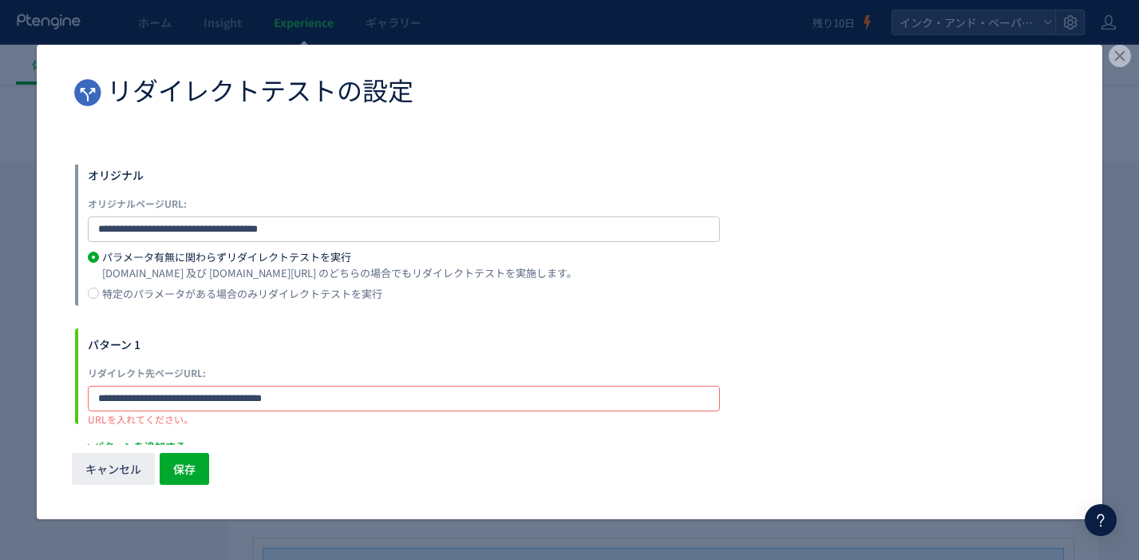
type input "**********"
click at [189, 482] on span "保存" at bounding box center [184, 469] width 22 height 32
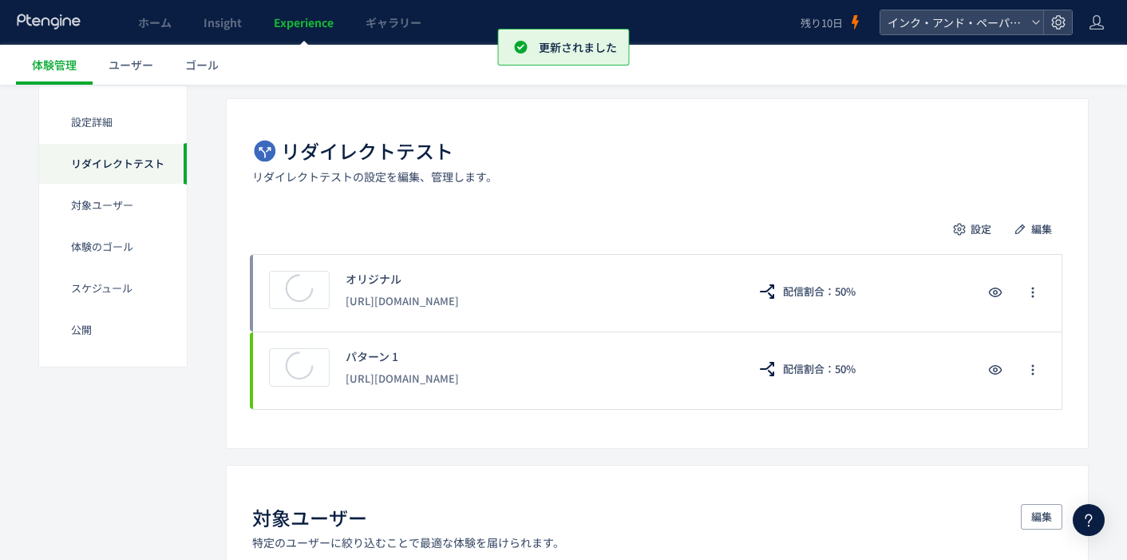
scroll to position [319, 0]
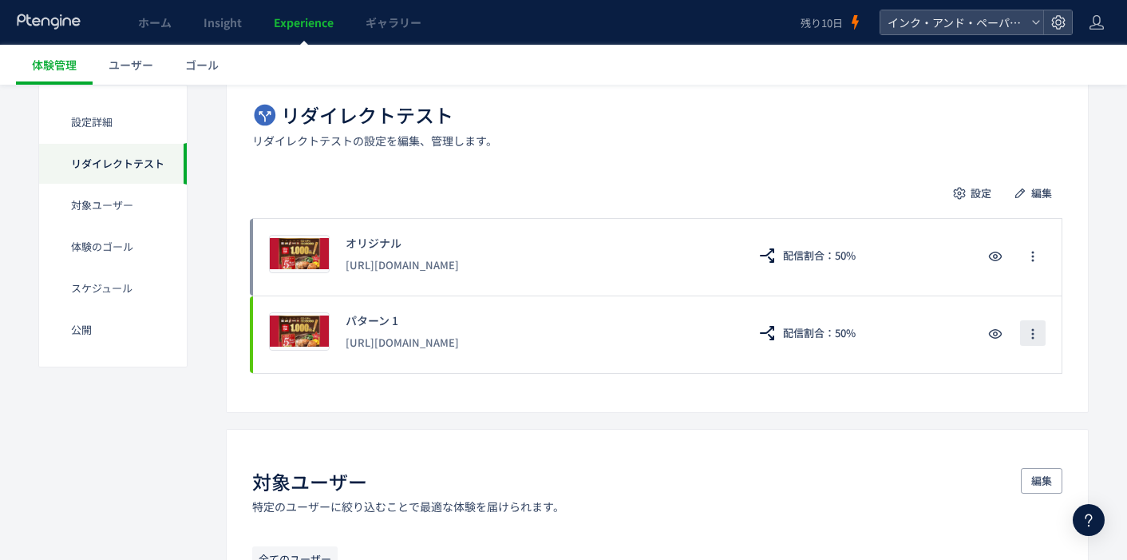
click at [1027, 331] on icon "button" at bounding box center [1033, 333] width 13 height 13
click at [421, 335] on div "[URL][DOMAIN_NAME]" at bounding box center [539, 342] width 386 height 29
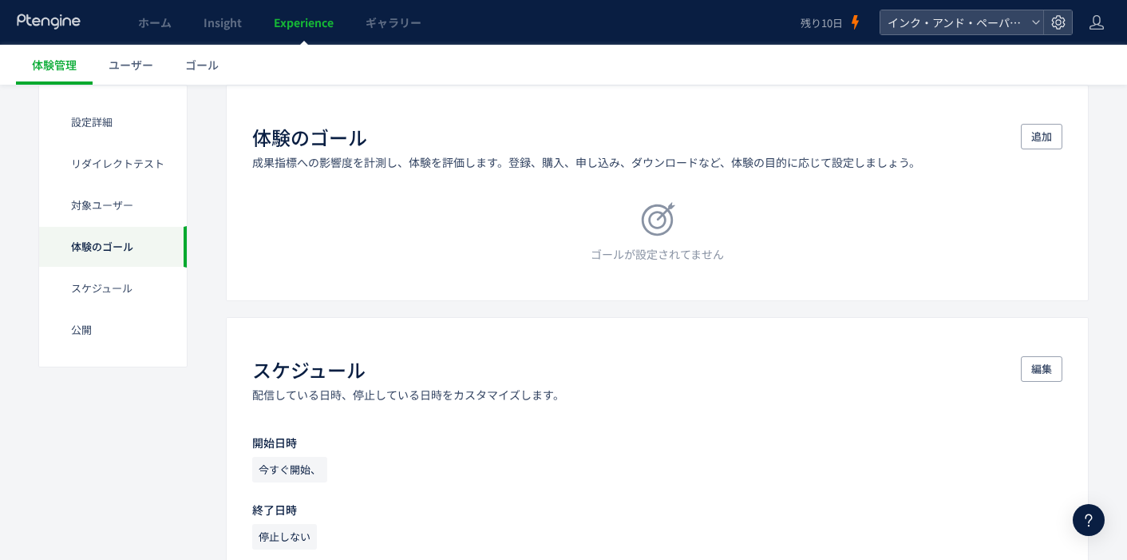
scroll to position [878, 0]
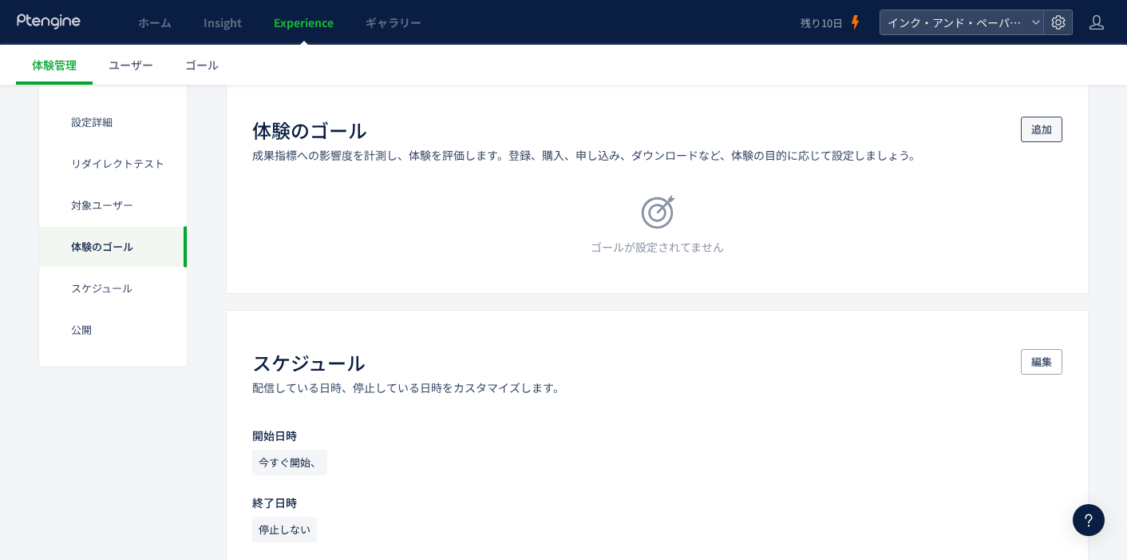
click at [1030, 125] on button "追加" at bounding box center [1042, 130] width 42 height 26
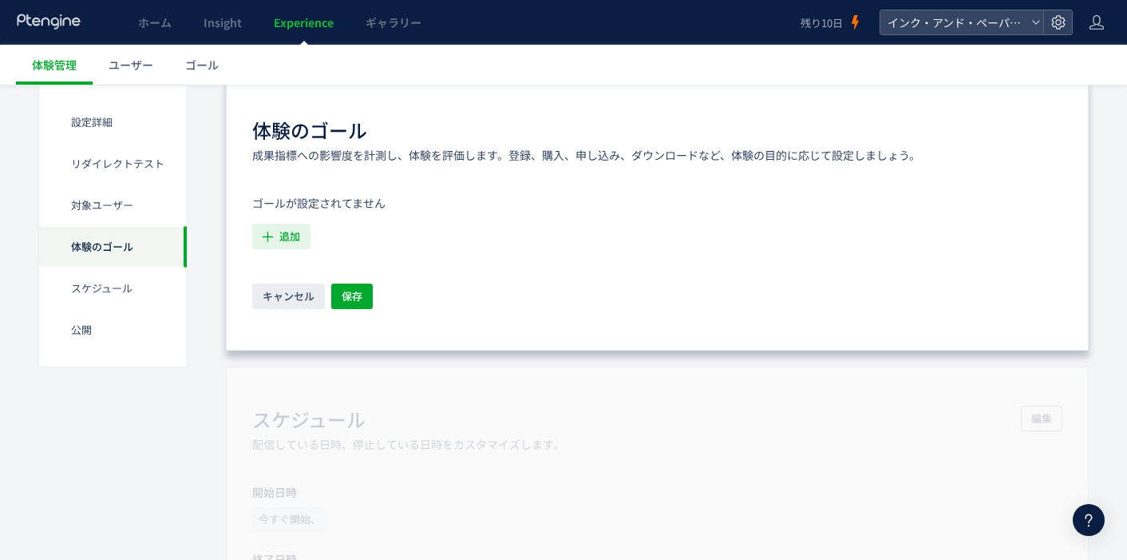
click at [283, 233] on span "追加" at bounding box center [289, 237] width 21 height 26
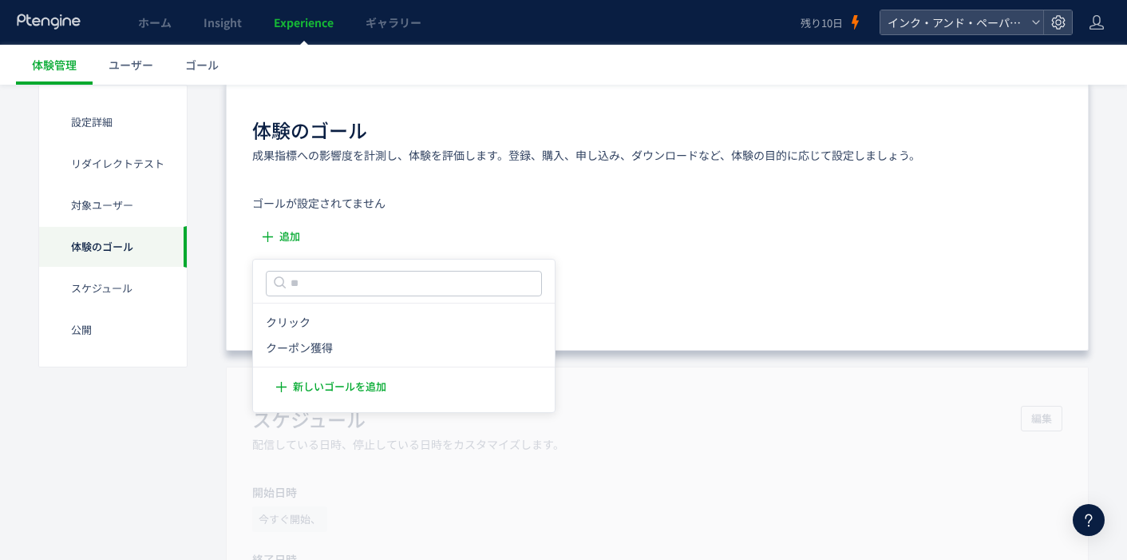
click at [291, 323] on icon "クリック" at bounding box center [288, 323] width 45 height 16
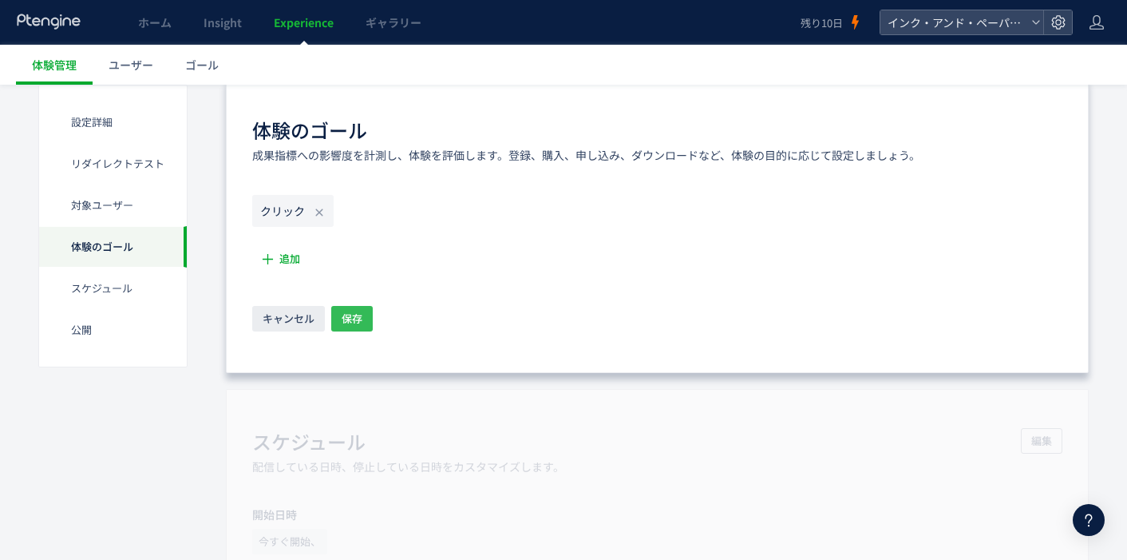
click at [342, 313] on span "保存" at bounding box center [352, 319] width 21 height 26
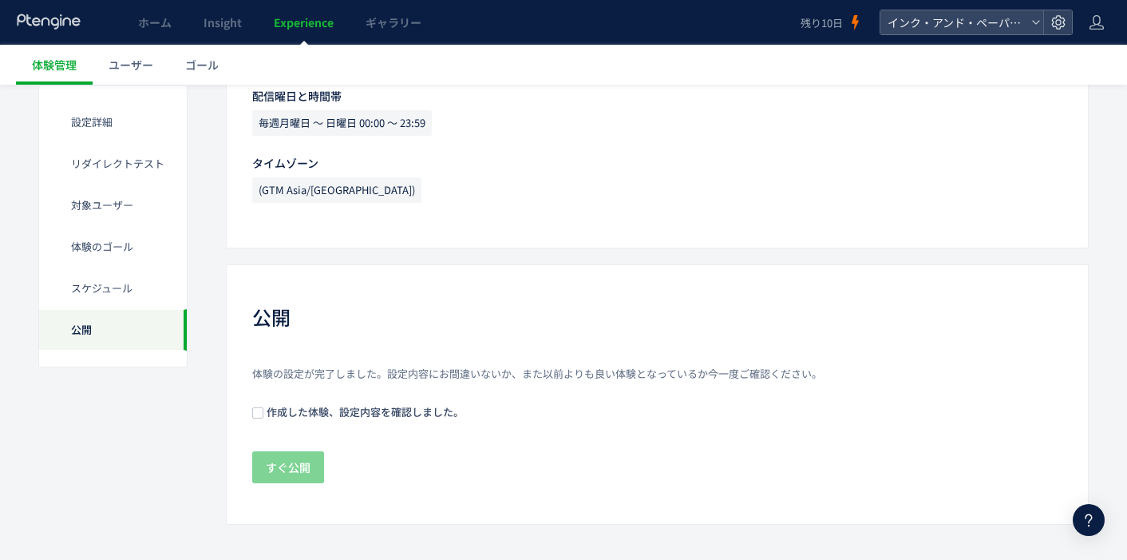
scroll to position [1337, 0]
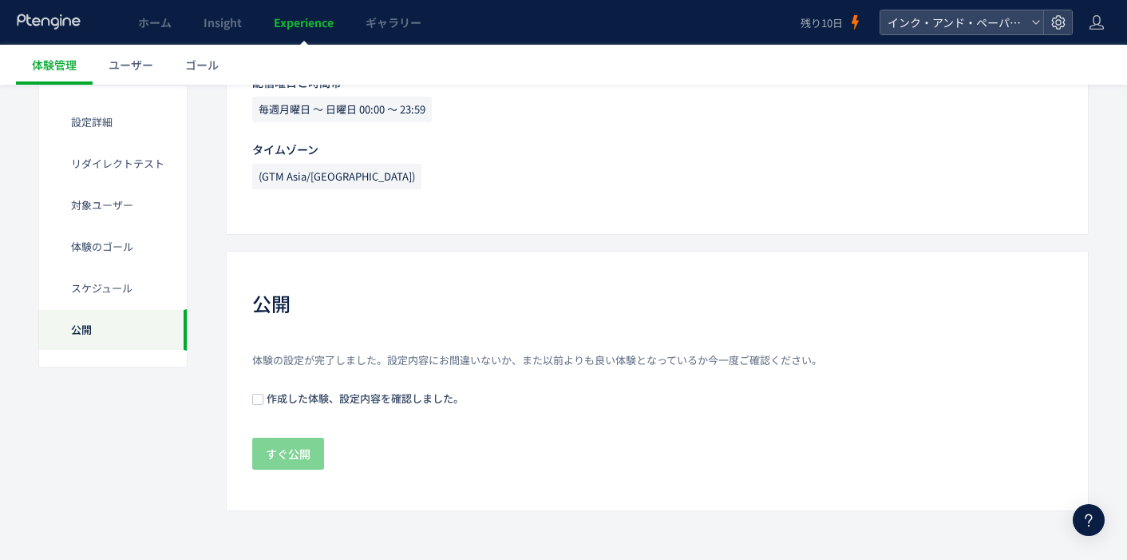
click at [372, 398] on span "作成した体験、設定内容を確認しました。" at bounding box center [363, 397] width 200 height 15
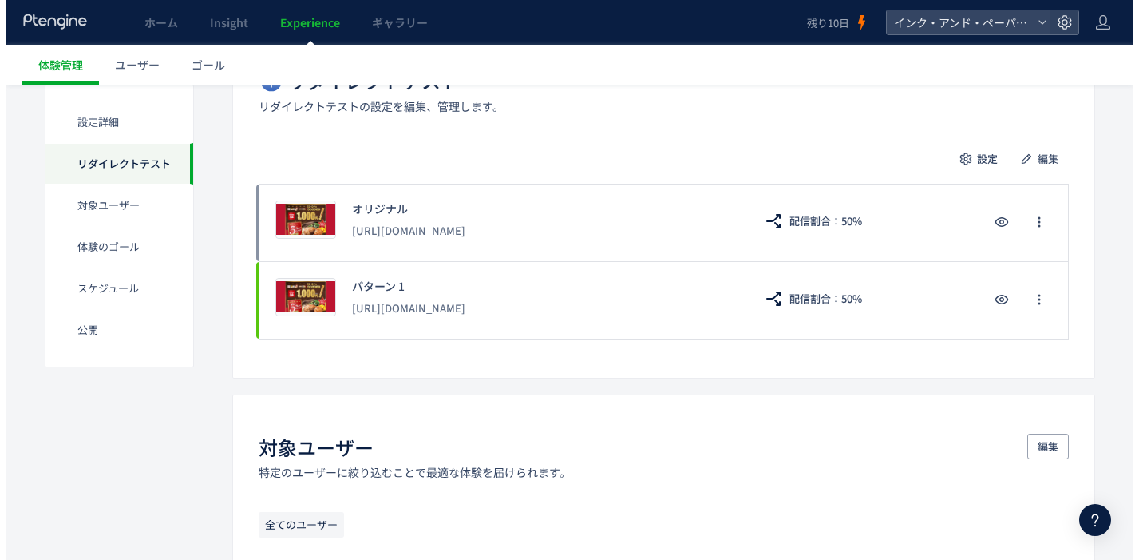
scroll to position [299, 0]
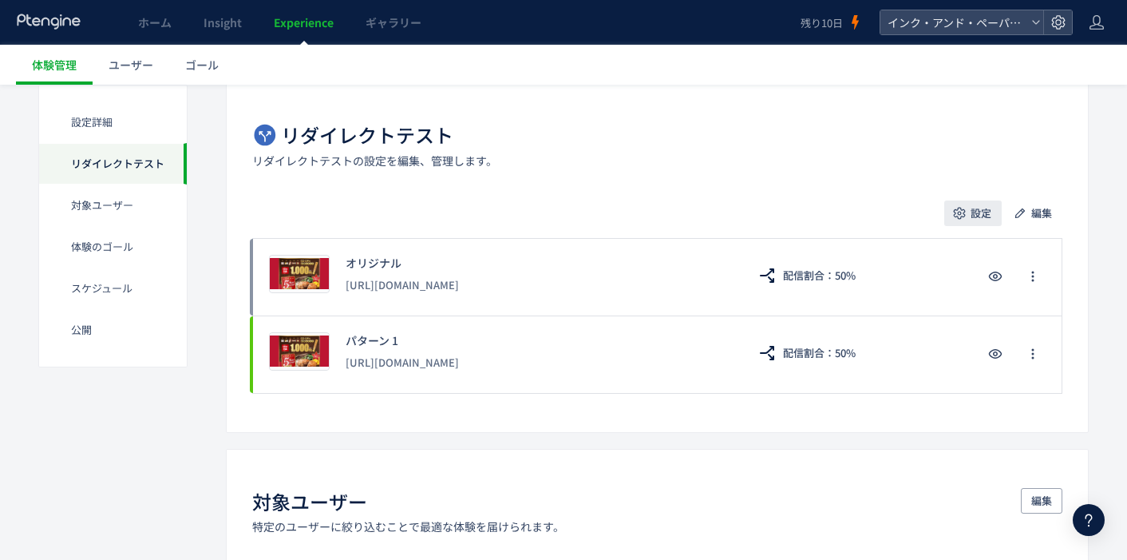
click at [982, 205] on span "設定" at bounding box center [981, 213] width 21 height 26
click at [1026, 207] on icon "button" at bounding box center [1020, 213] width 16 height 16
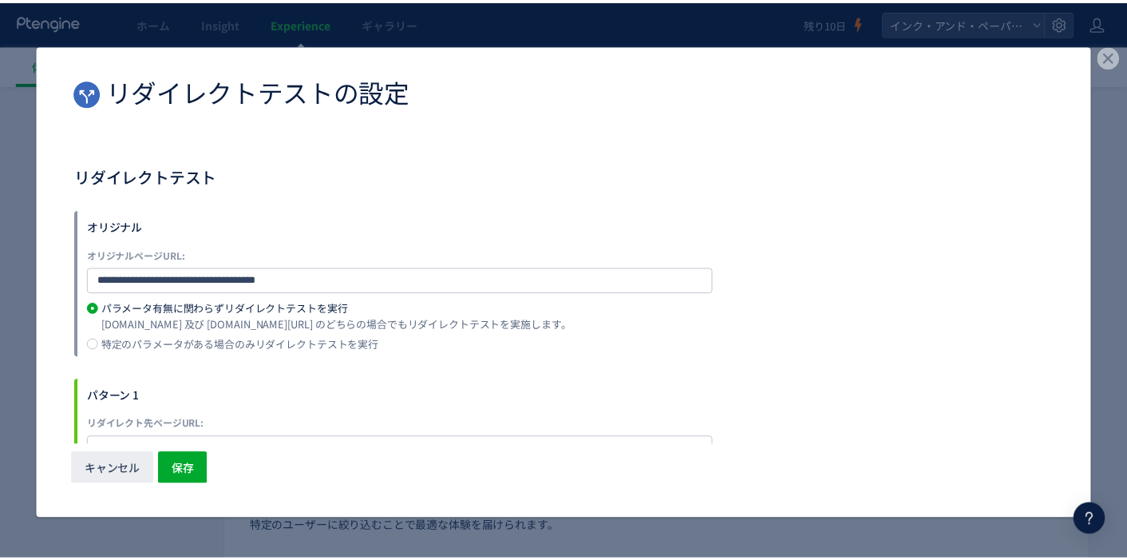
scroll to position [51, 0]
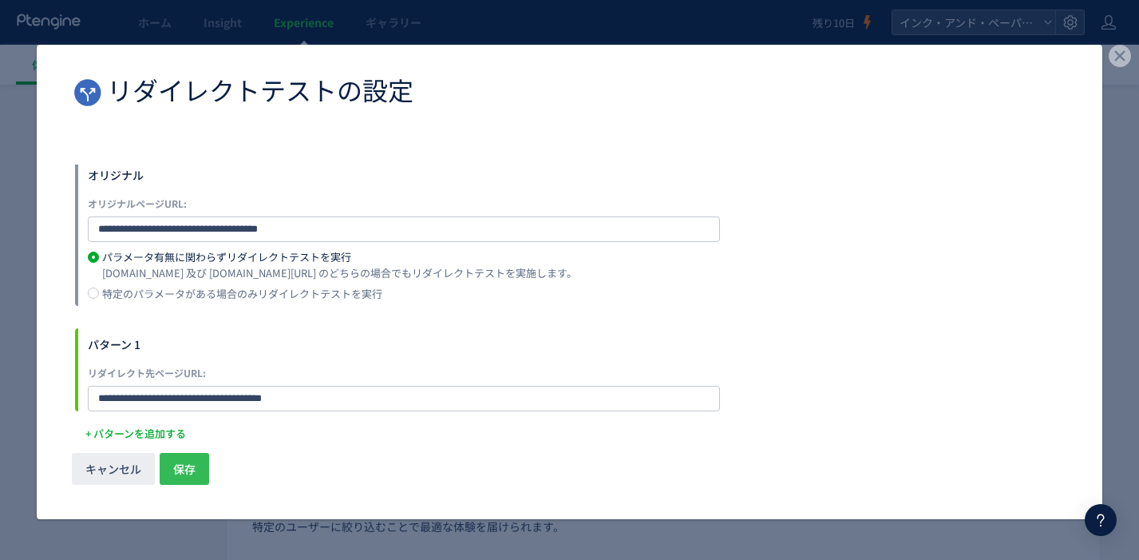
click at [206, 467] on button "保存" at bounding box center [184, 469] width 49 height 32
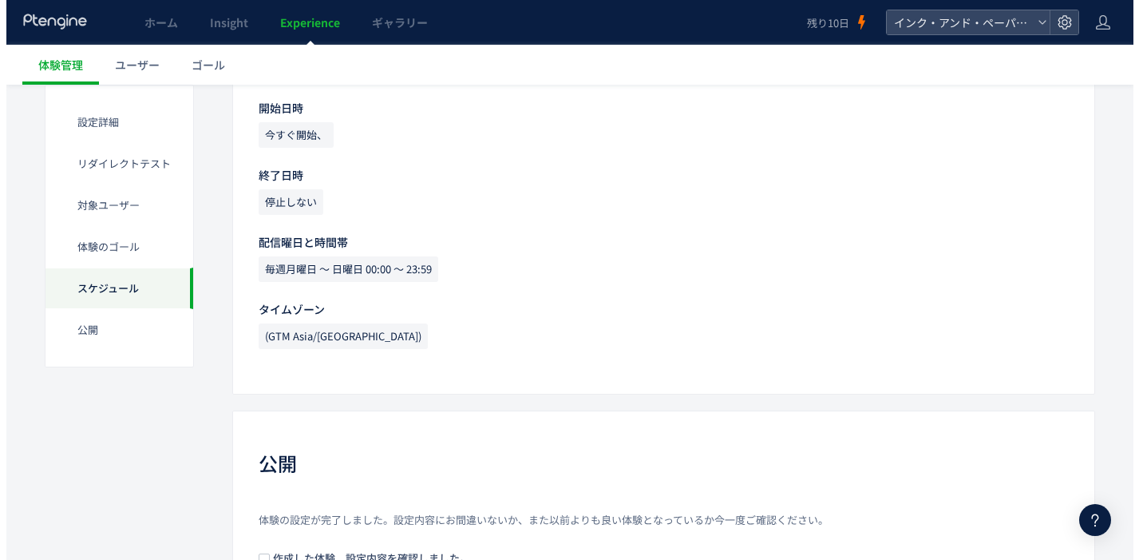
scroll to position [1337, 0]
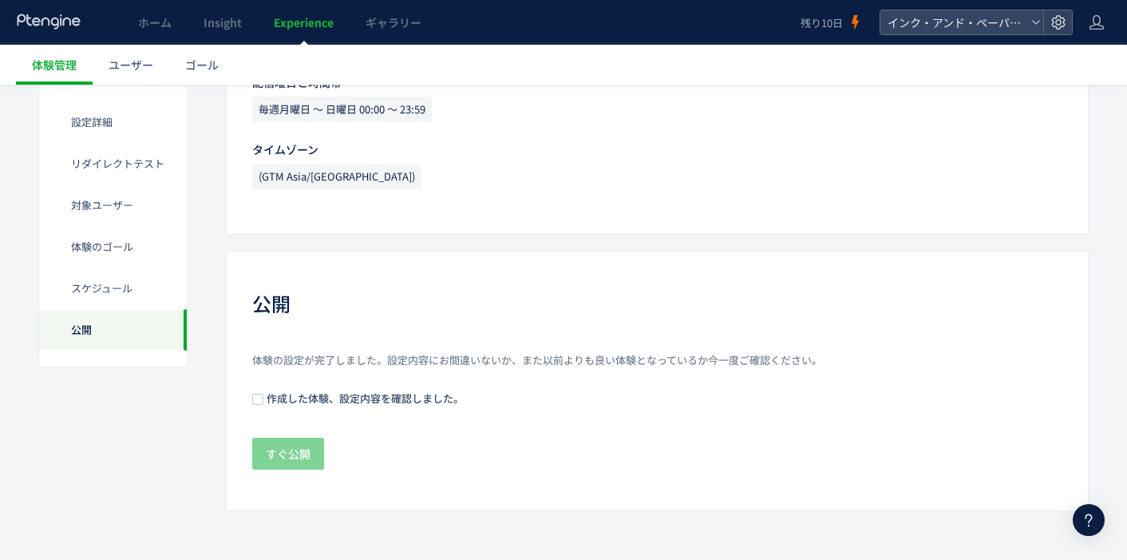
click at [423, 391] on span "作成した体験、設定内容を確認しました。" at bounding box center [363, 397] width 200 height 15
click at [302, 452] on span "すぐ公開" at bounding box center [288, 453] width 45 height 32
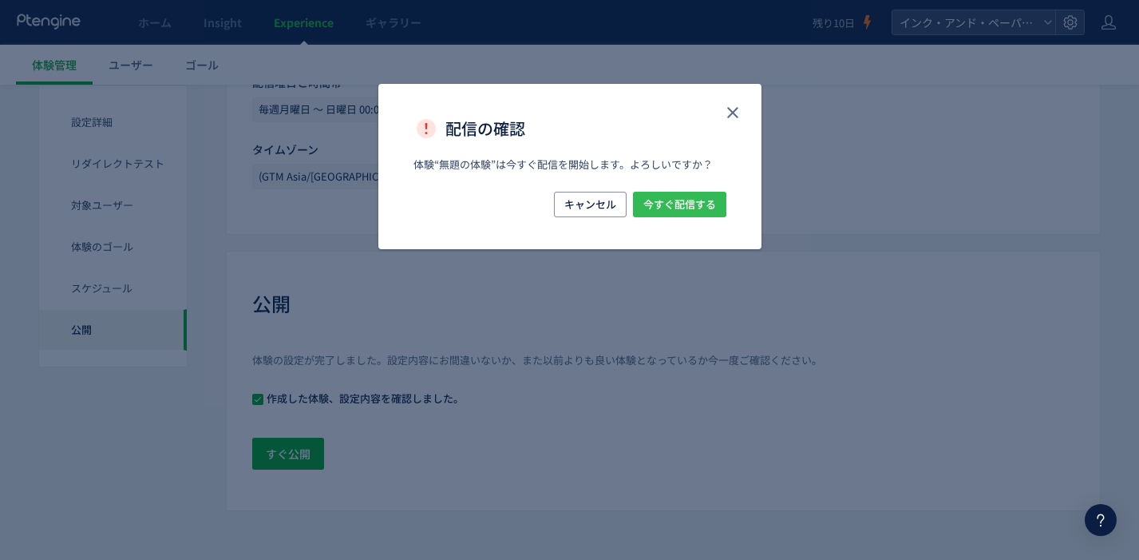
click at [709, 205] on span "今すぐ配信する" at bounding box center [679, 205] width 73 height 26
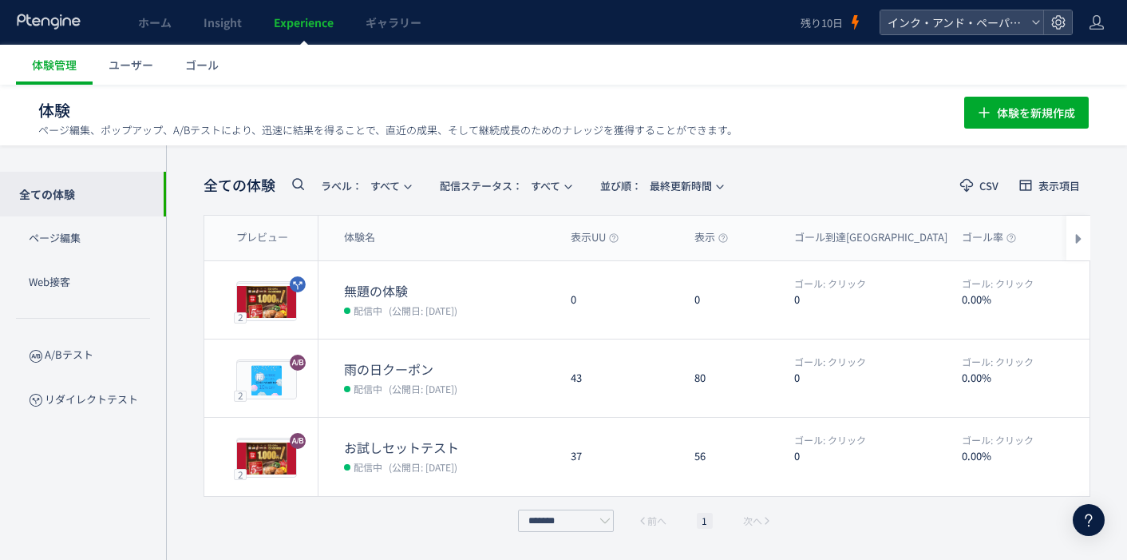
click at [958, 299] on button "編集" at bounding box center [945, 300] width 42 height 26
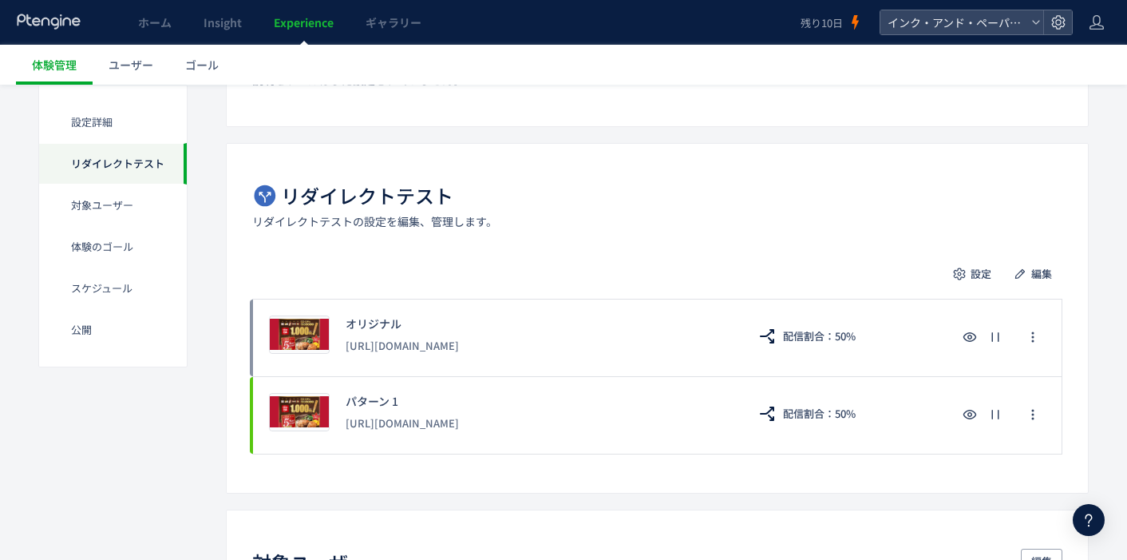
scroll to position [240, 0]
click at [1022, 417] on button "button" at bounding box center [1033, 413] width 26 height 26
click at [756, 255] on div "リダイレクトテスト リダイレクトテストの設定を編集、管理します。 設定 編集 プレビュー オリジナル [URL][DOMAIN_NAME] 配信割合：50% …" at bounding box center [657, 317] width 863 height 350
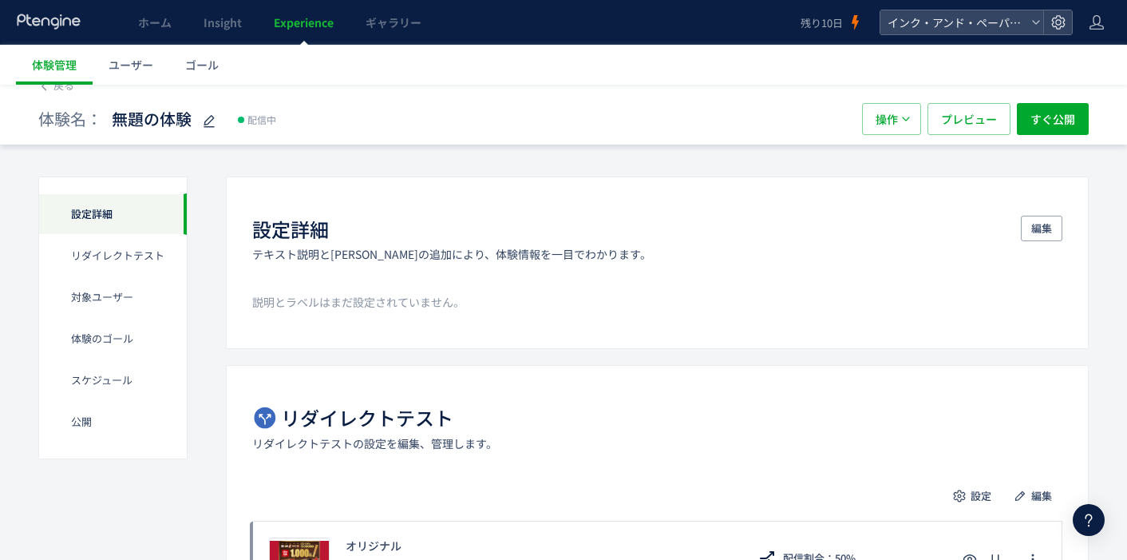
scroll to position [0, 0]
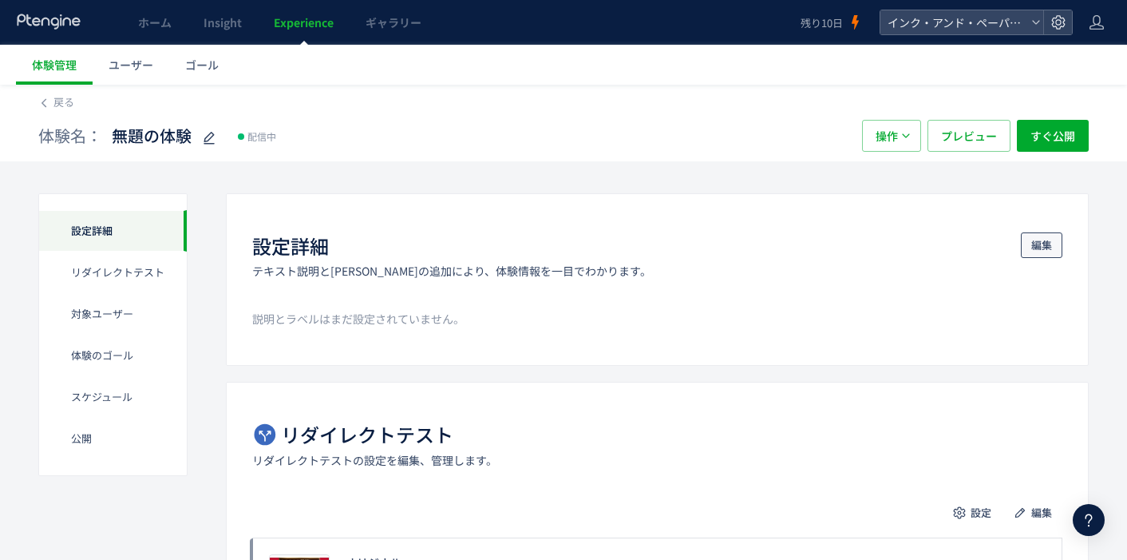
click at [1043, 243] on span "編集" at bounding box center [1041, 245] width 21 height 26
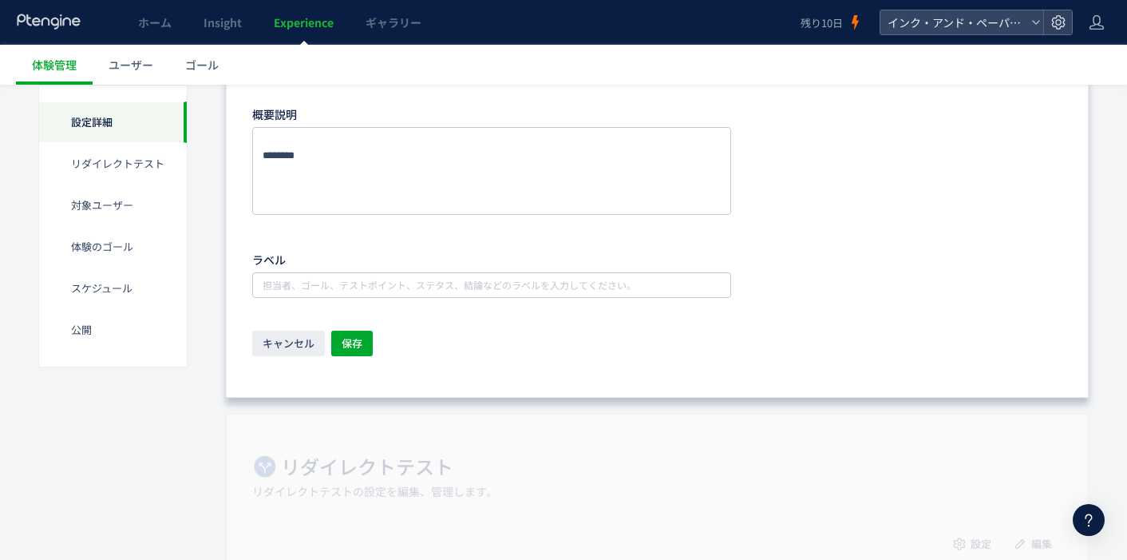
scroll to position [240, 0]
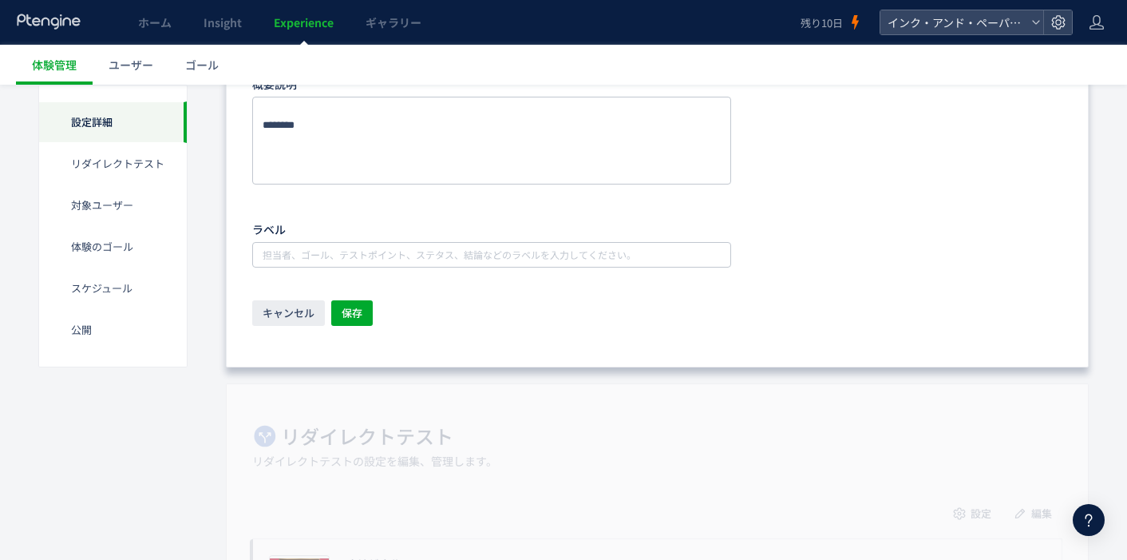
click at [442, 259] on input "text" at bounding box center [493, 254] width 466 height 19
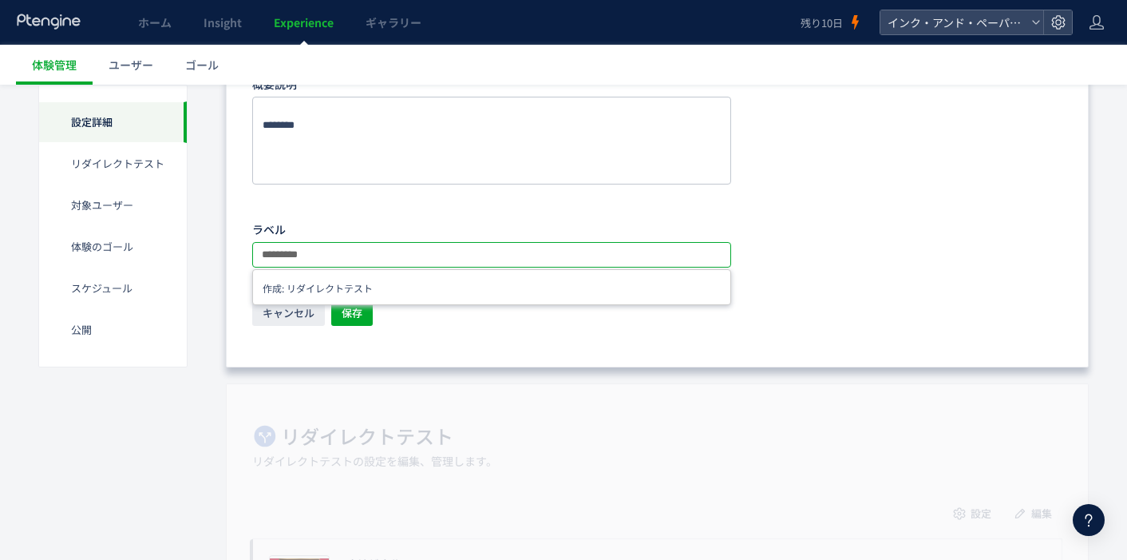
type input "*********"
click at [352, 286] on li "作成: リダイレクトテスト" at bounding box center [492, 288] width 468 height 20
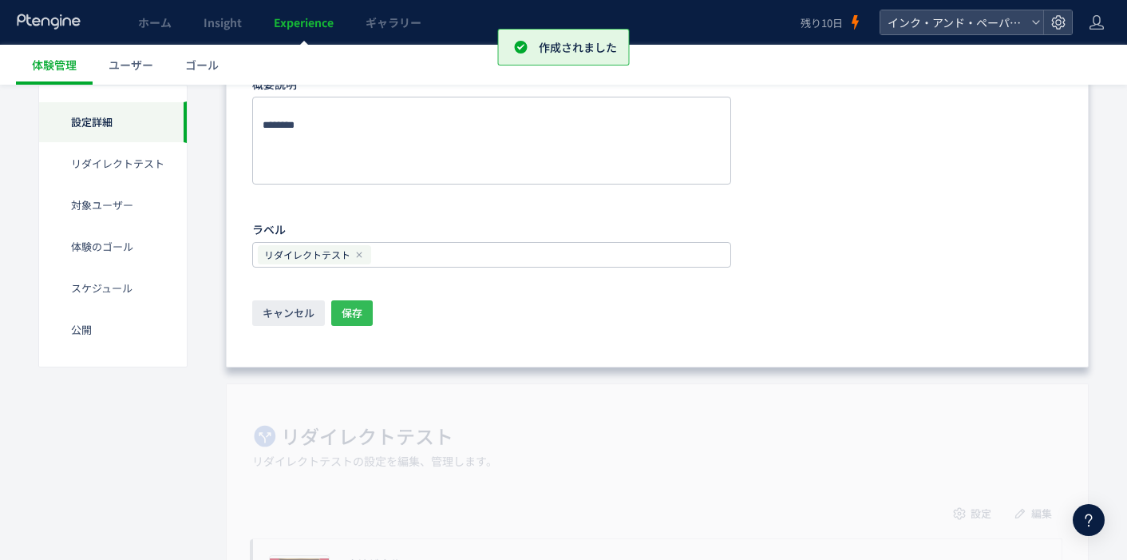
click at [363, 314] on button "保存" at bounding box center [352, 313] width 42 height 26
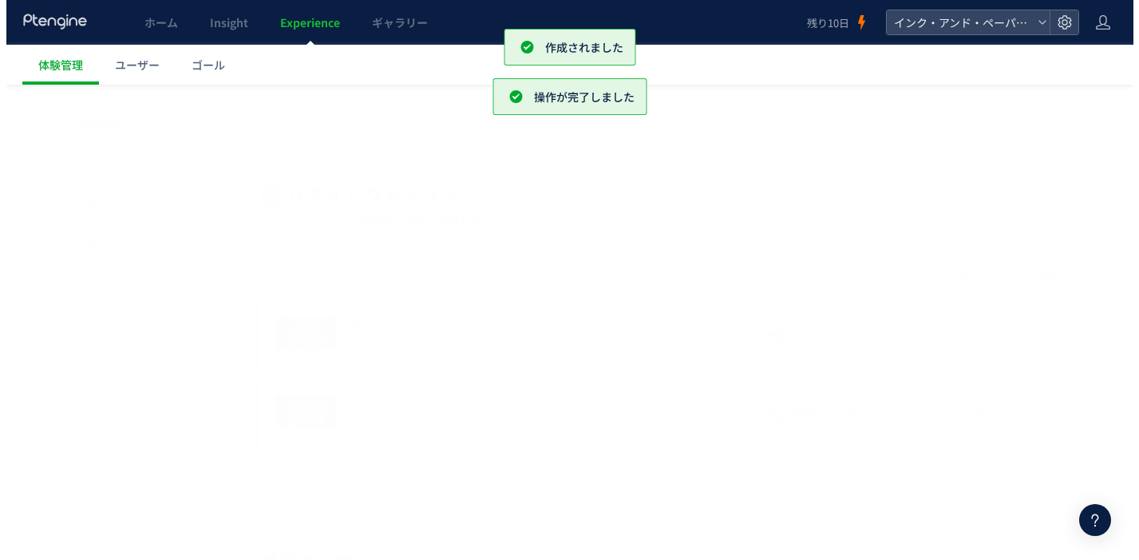
scroll to position [0, 0]
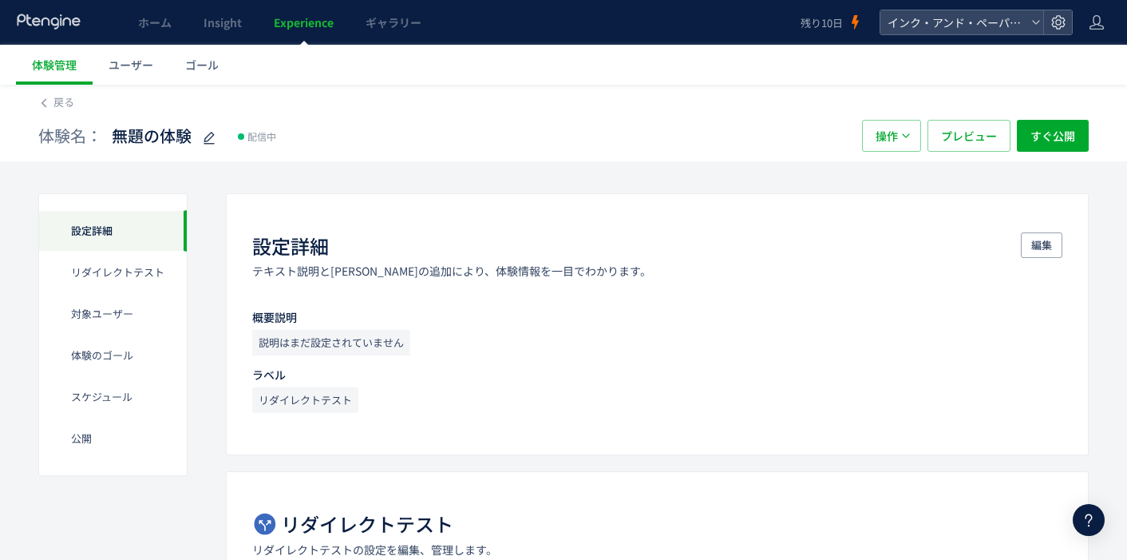
click at [120, 140] on span "無題の体験" at bounding box center [152, 136] width 80 height 23
type input "*********"
click at [1058, 193] on div "設定詳細 テキスト説明と[PERSON_NAME]の追加により、体験情報を一目でわかります。 編集 概要説明 説明はまだ設定されていません ラベル リダイレク…" at bounding box center [657, 324] width 863 height 262
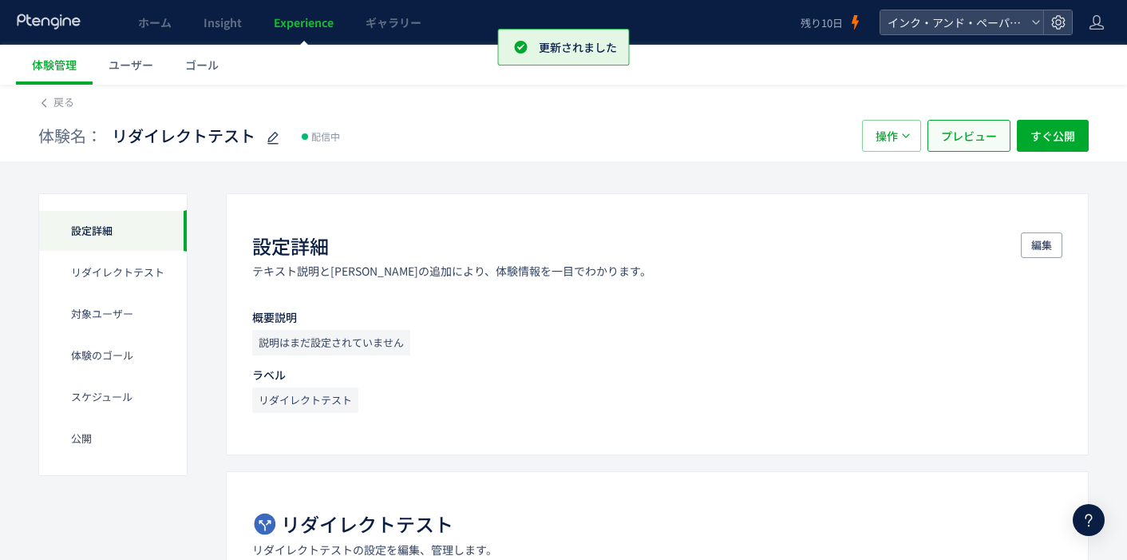
click at [960, 141] on span "プレビュー" at bounding box center [969, 136] width 56 height 32
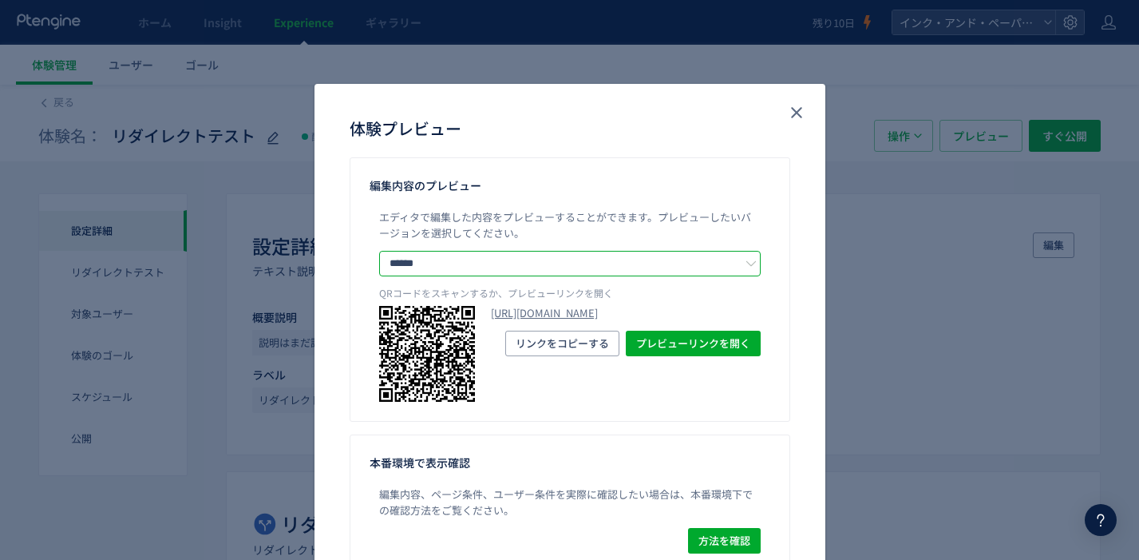
click at [554, 254] on input "******" at bounding box center [570, 264] width 382 height 26
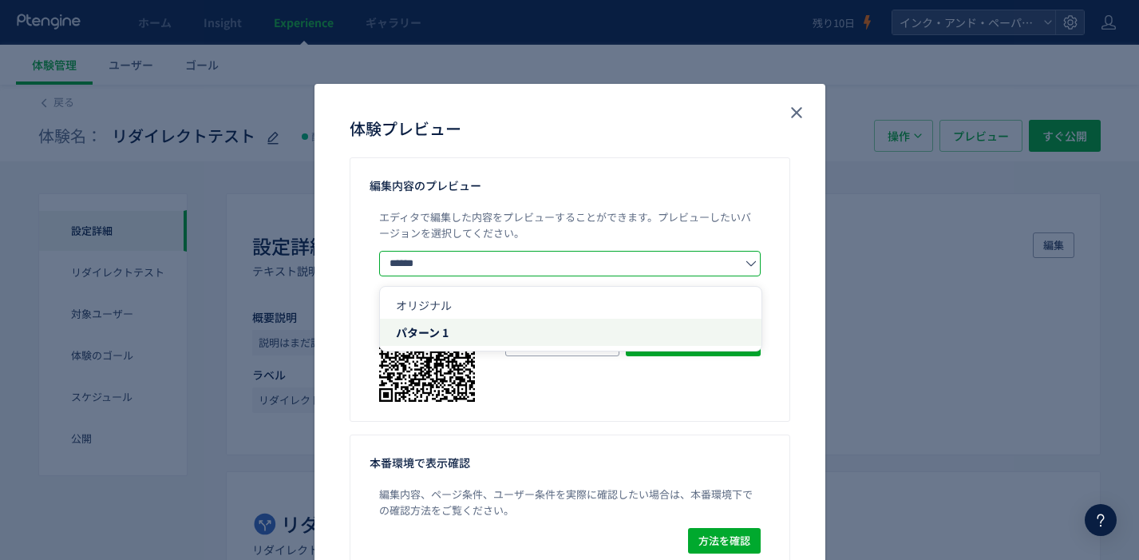
click at [641, 194] on div "編集内容のプレビュー エディタで編集した内容をプレビューすることができます。 プレビューしたいバージョンを選択してください。 ****** オリジナル パター…" at bounding box center [570, 289] width 441 height 264
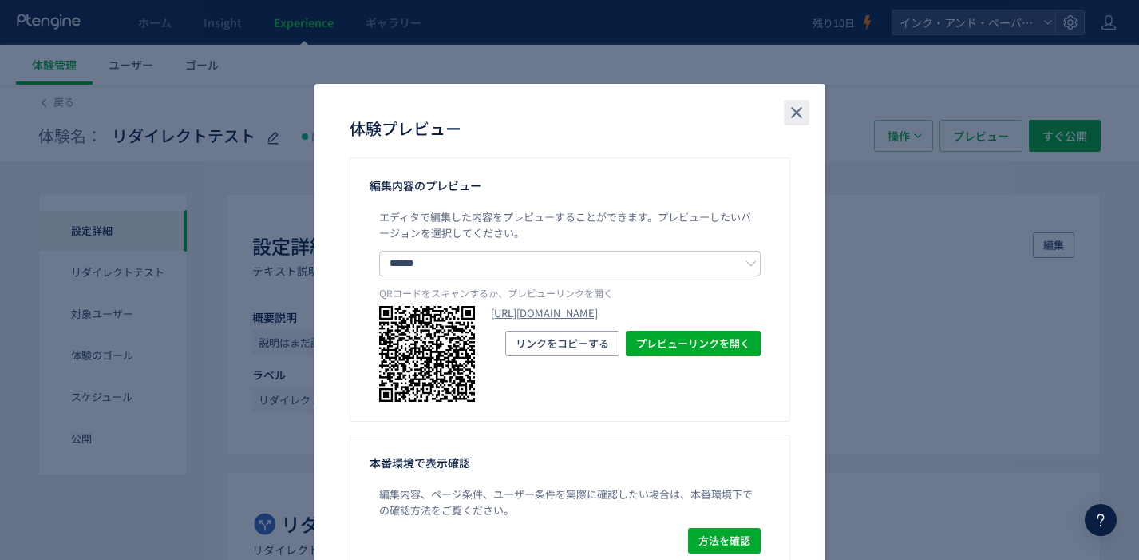
click at [798, 113] on icon "close" at bounding box center [796, 112] width 19 height 19
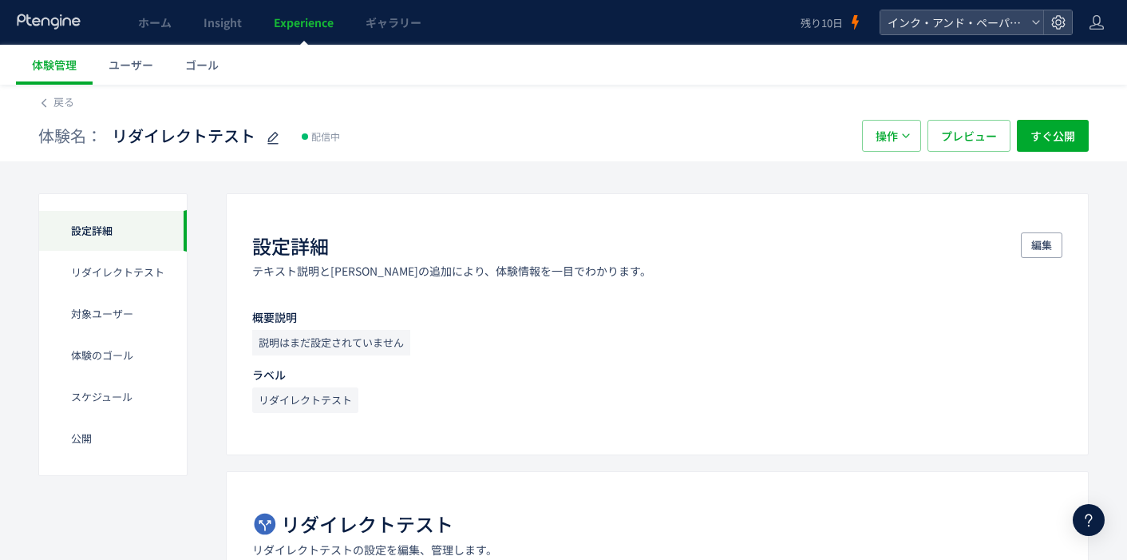
click at [1043, 153] on div "体験名： リダイレクトテスト 配信中 操作 プレビュー すぐ公開" at bounding box center [563, 135] width 1051 height 51
click at [1045, 142] on span "すぐ公開" at bounding box center [1053, 136] width 45 height 32
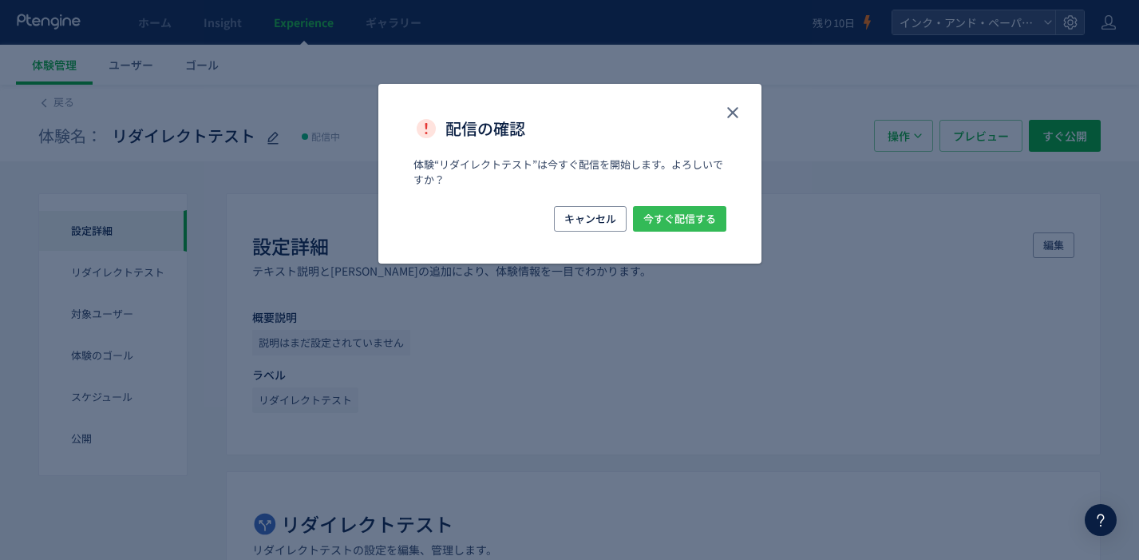
click at [702, 229] on span "今すぐ配信する" at bounding box center [679, 219] width 73 height 26
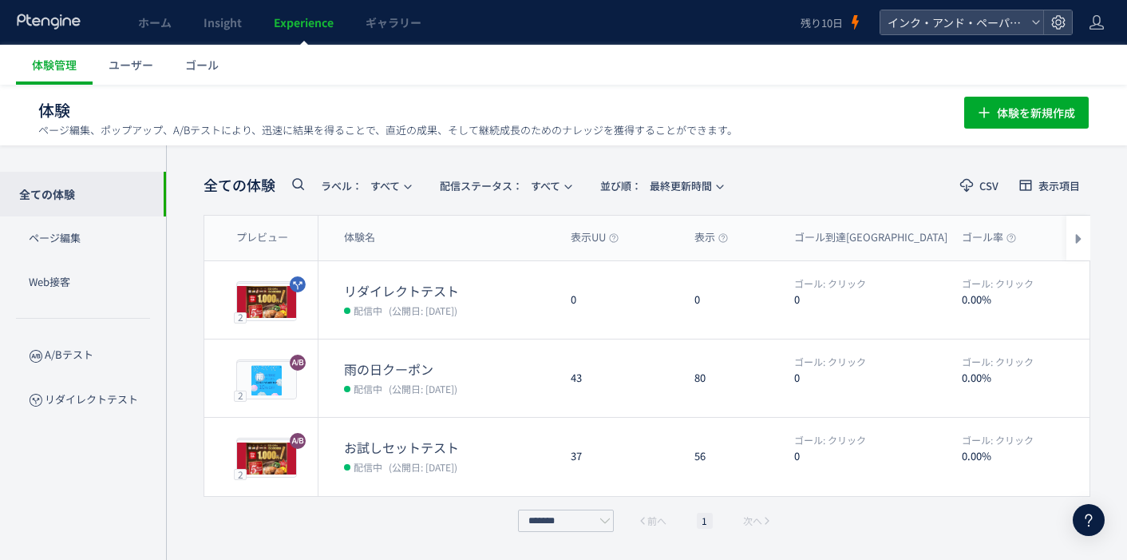
click at [935, 302] on span "編集" at bounding box center [945, 300] width 21 height 26
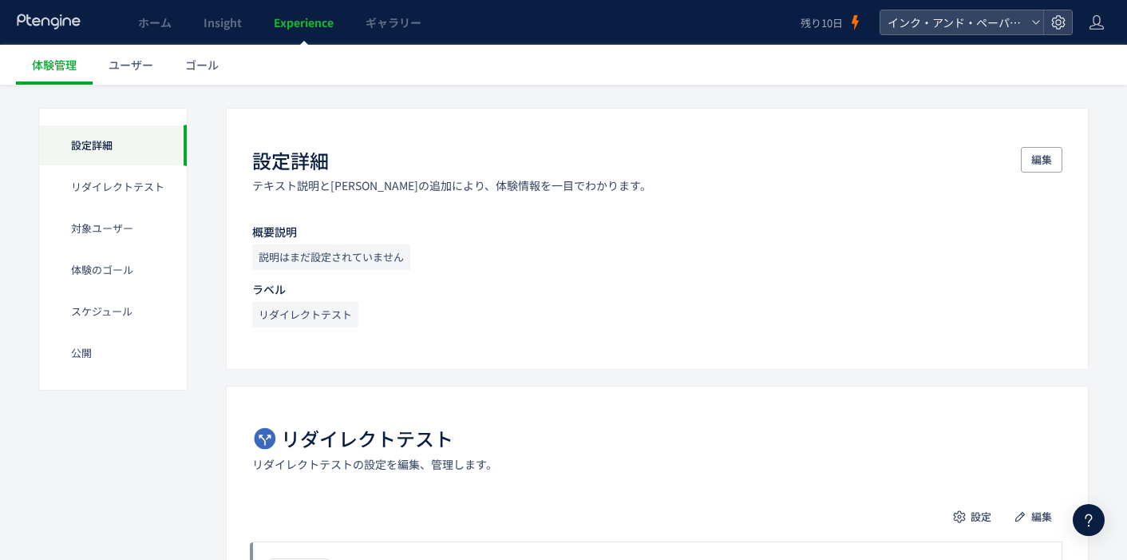
scroll to position [80, 0]
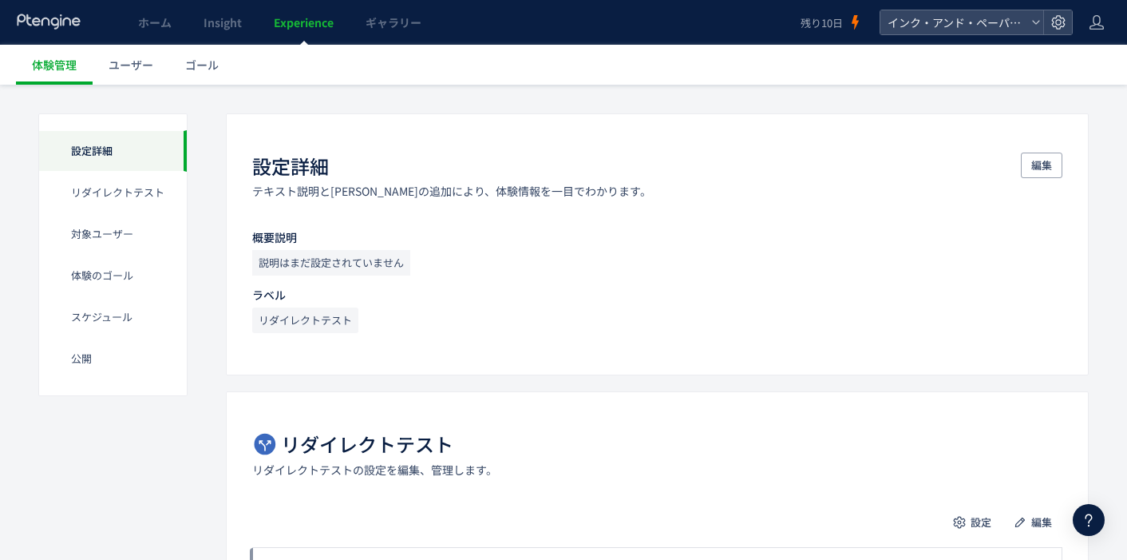
click at [77, 67] on link "体験管理" at bounding box center [54, 65] width 77 height 40
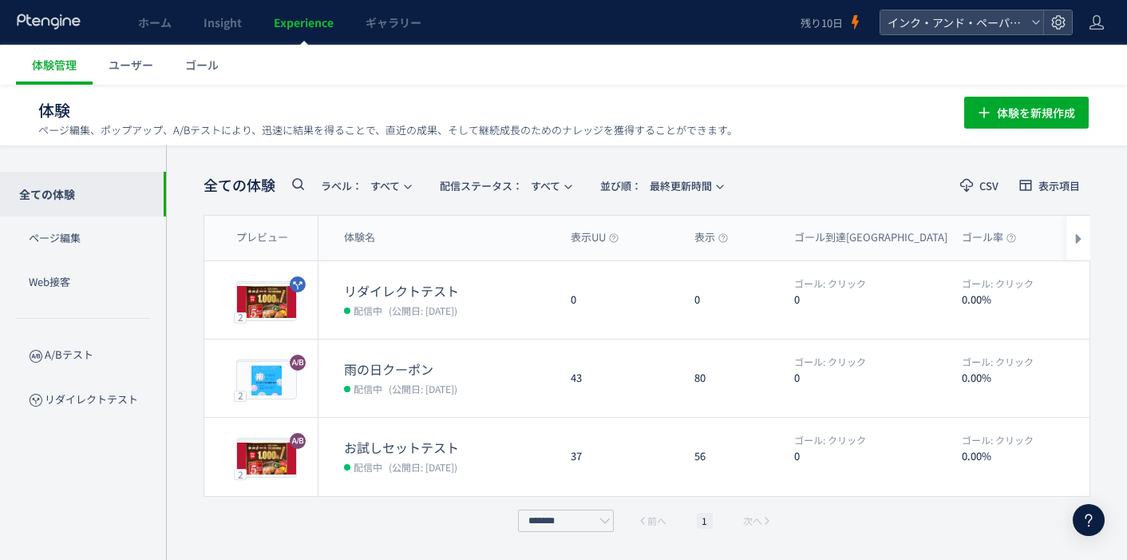
click at [932, 451] on button "編集" at bounding box center [945, 457] width 42 height 26
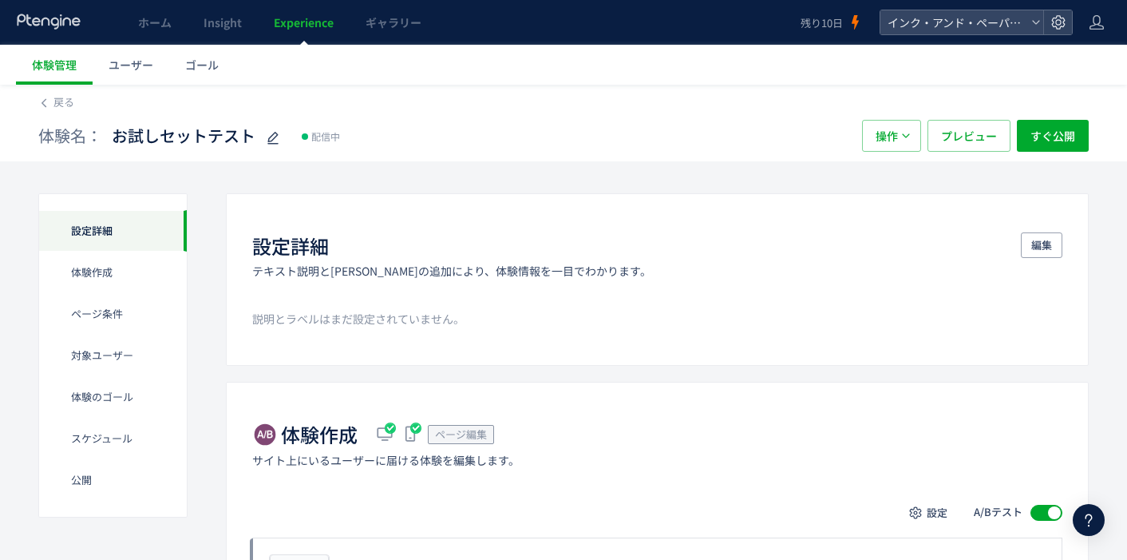
click at [60, 96] on span "戻る" at bounding box center [63, 101] width 21 height 15
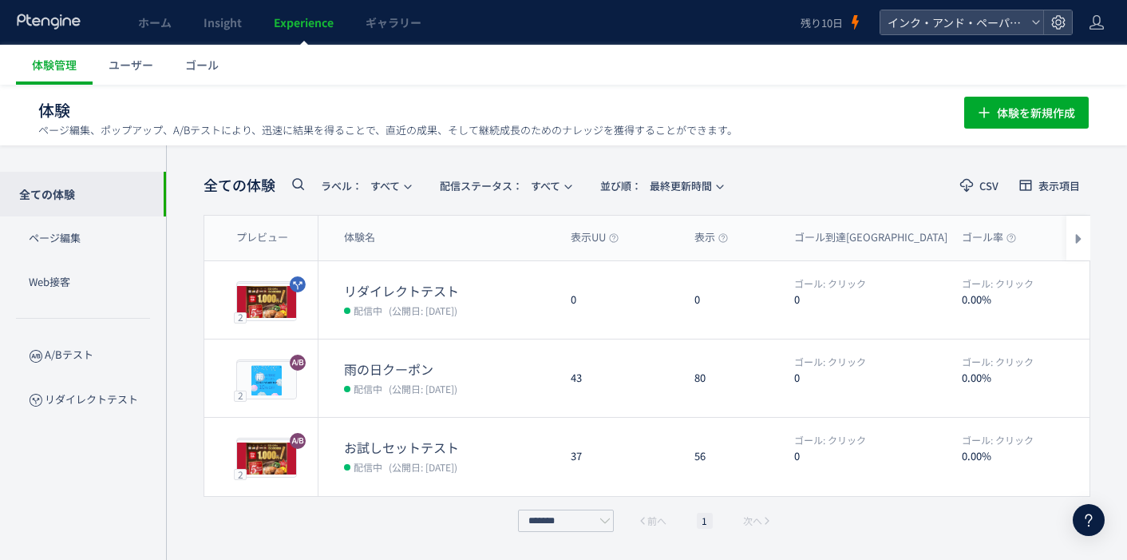
click at [941, 299] on span "編集" at bounding box center [945, 300] width 21 height 26
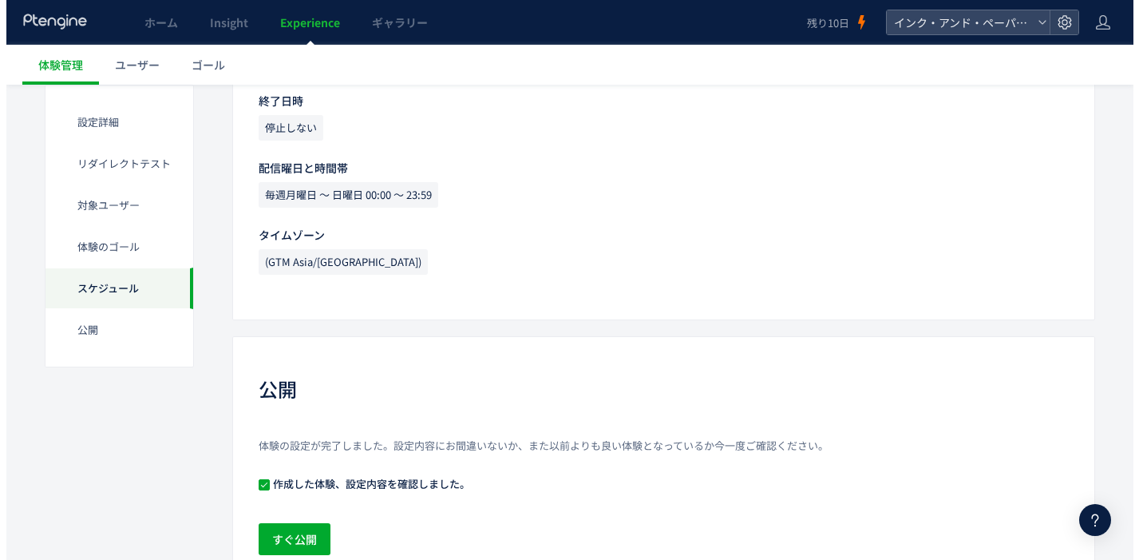
scroll to position [1347, 0]
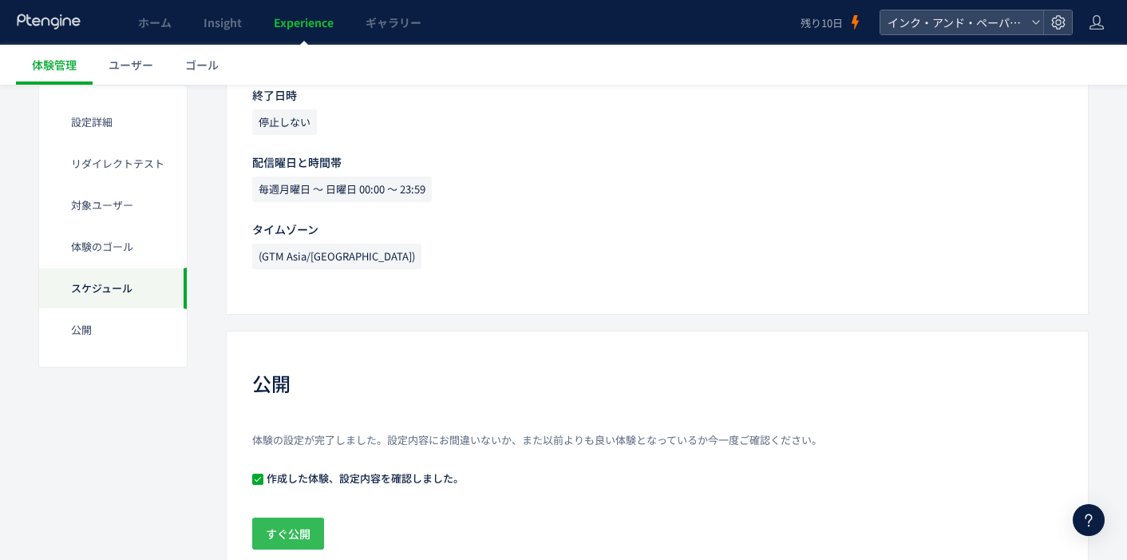
click at [303, 540] on span "すぐ公開" at bounding box center [288, 533] width 45 height 32
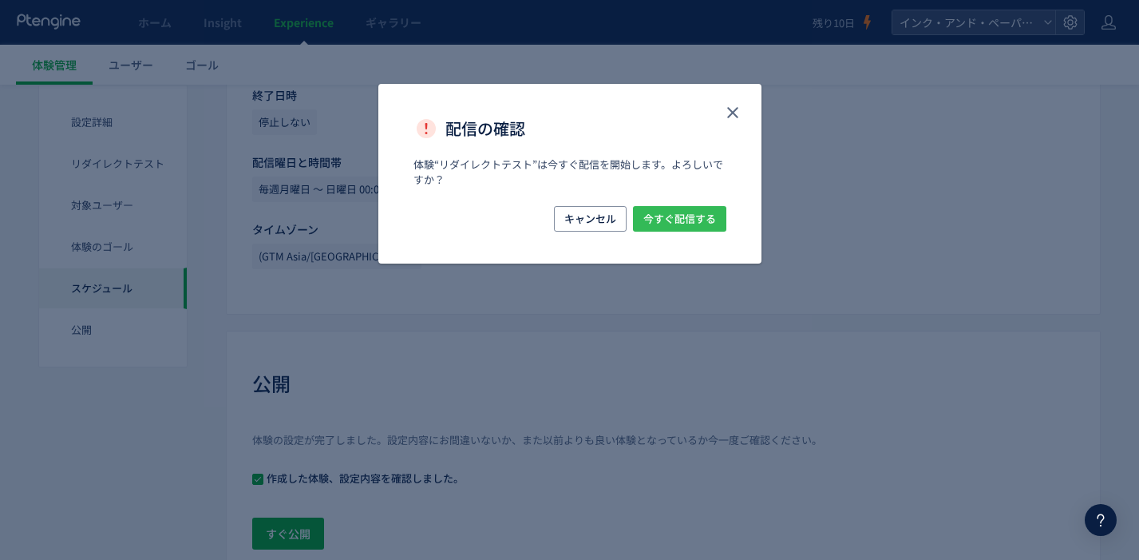
click at [679, 228] on span "今すぐ配信する" at bounding box center [679, 219] width 73 height 26
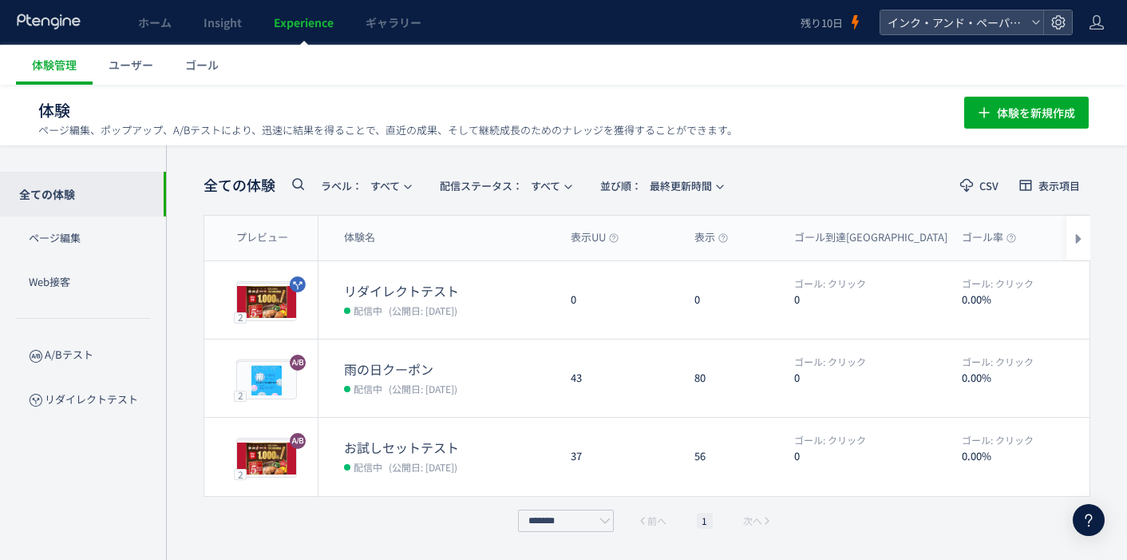
click at [954, 382] on span "編集" at bounding box center [945, 378] width 21 height 26
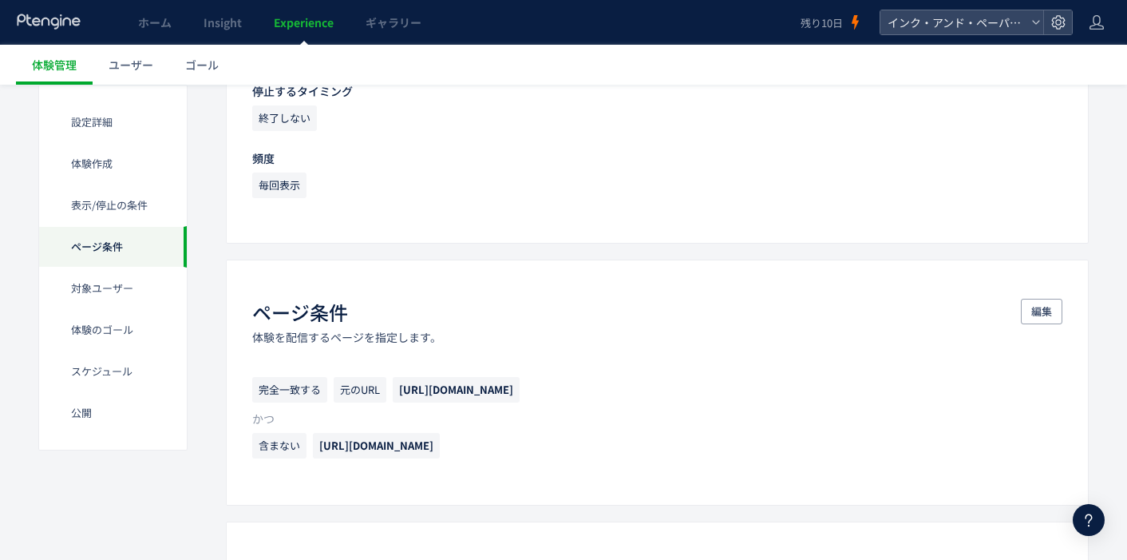
scroll to position [958, 0]
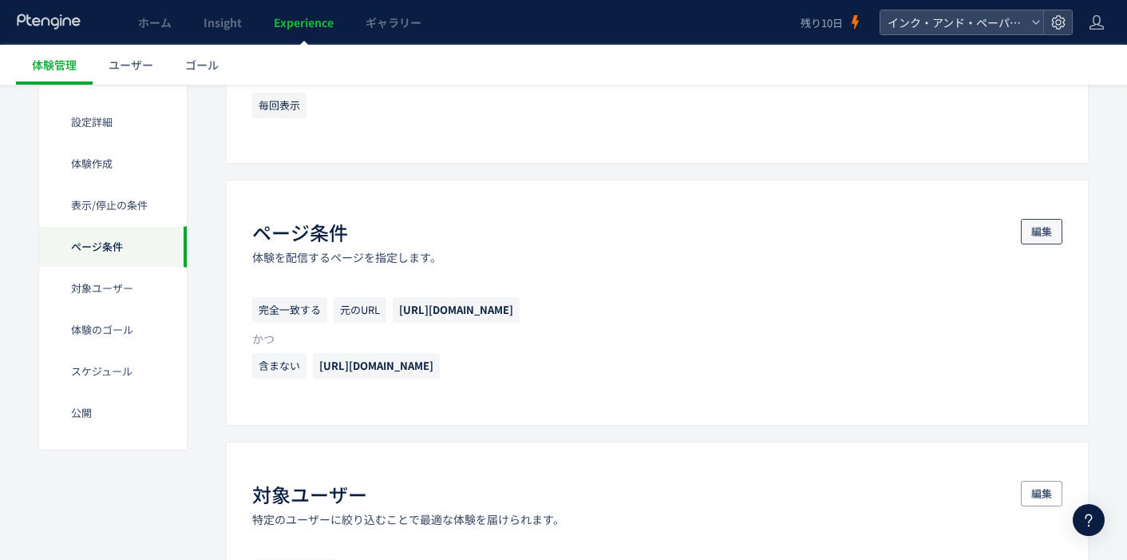
click at [1047, 233] on span "編集" at bounding box center [1041, 232] width 21 height 26
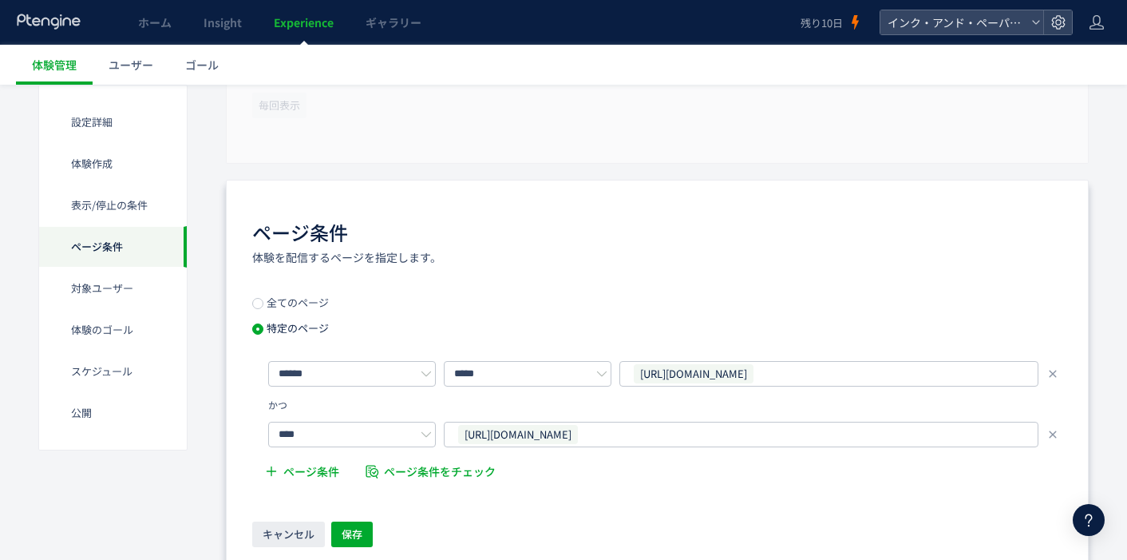
click at [1055, 433] on use at bounding box center [1052, 434] width 7 height 7
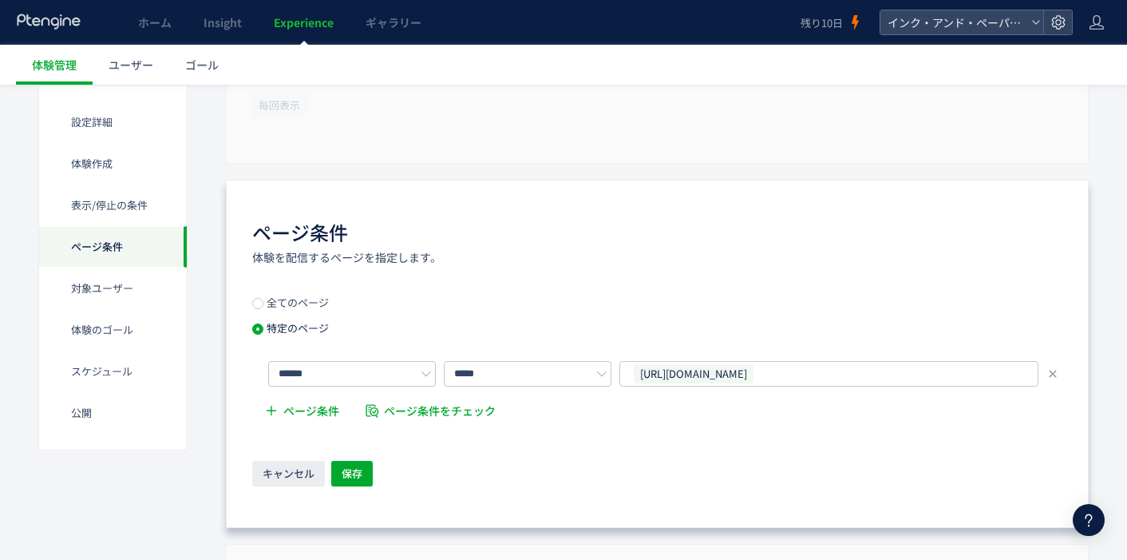
click at [423, 376] on icon at bounding box center [426, 373] width 11 height 11
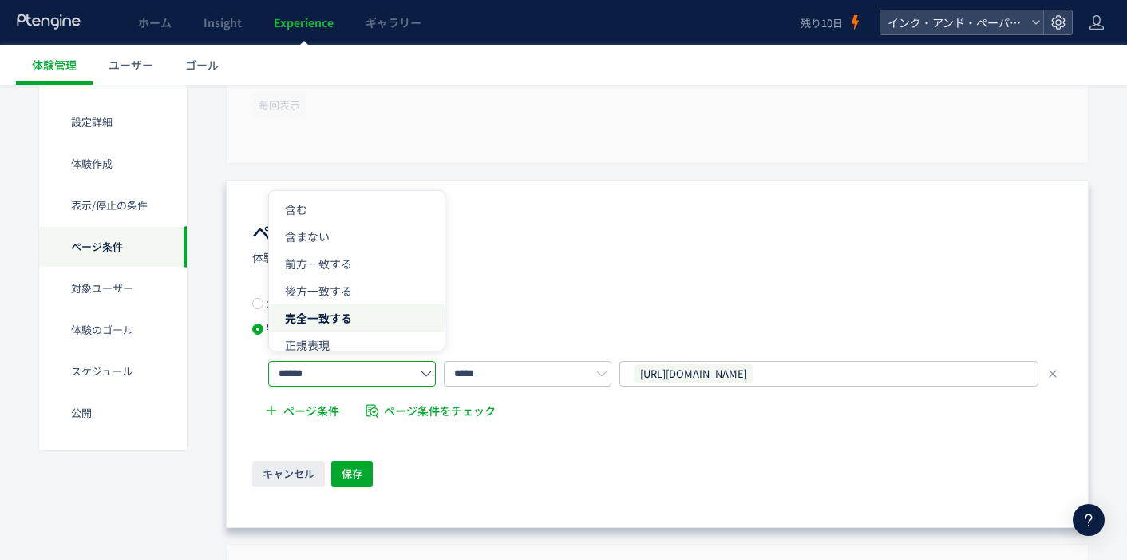
click at [401, 277] on li "含む" at bounding box center [357, 290] width 176 height 27
type input "**"
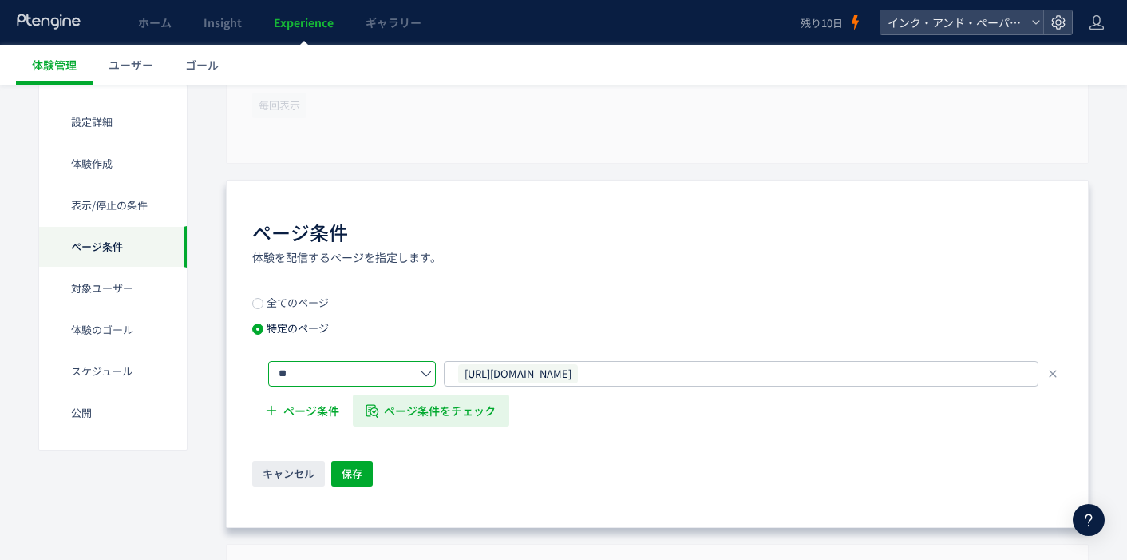
click at [407, 418] on span "ページ条件をチェック" at bounding box center [441, 410] width 112 height 32
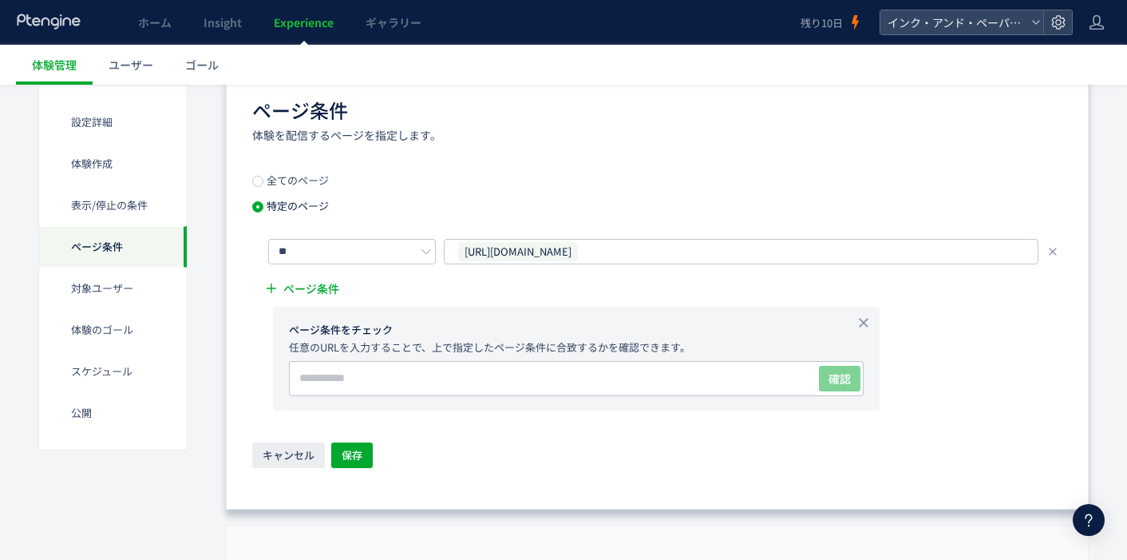
scroll to position [1118, 0]
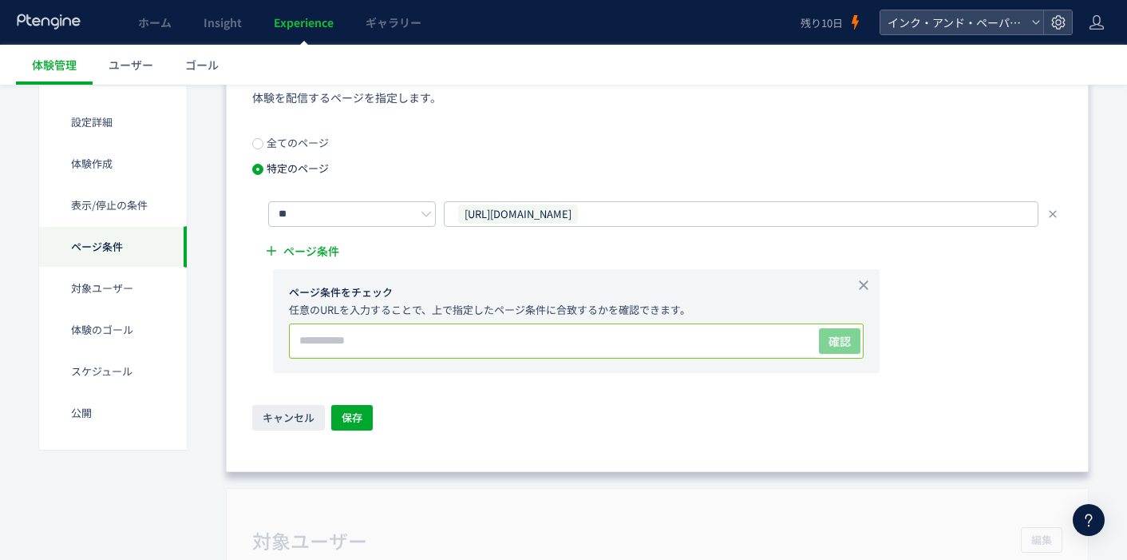
click at [473, 342] on input "text" at bounding box center [553, 340] width 527 height 32
paste input "**********"
type input "**********"
click at [833, 346] on span "確認" at bounding box center [840, 341] width 22 height 16
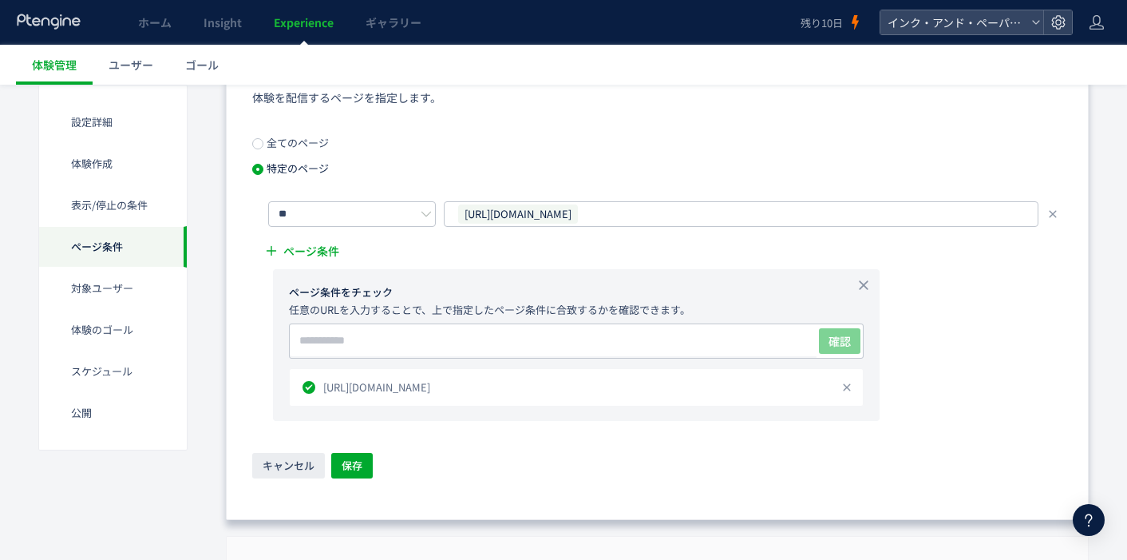
click at [577, 394] on span "[URL][DOMAIN_NAME]" at bounding box center [578, 387] width 511 height 16
click at [358, 465] on span "保存" at bounding box center [352, 466] width 21 height 26
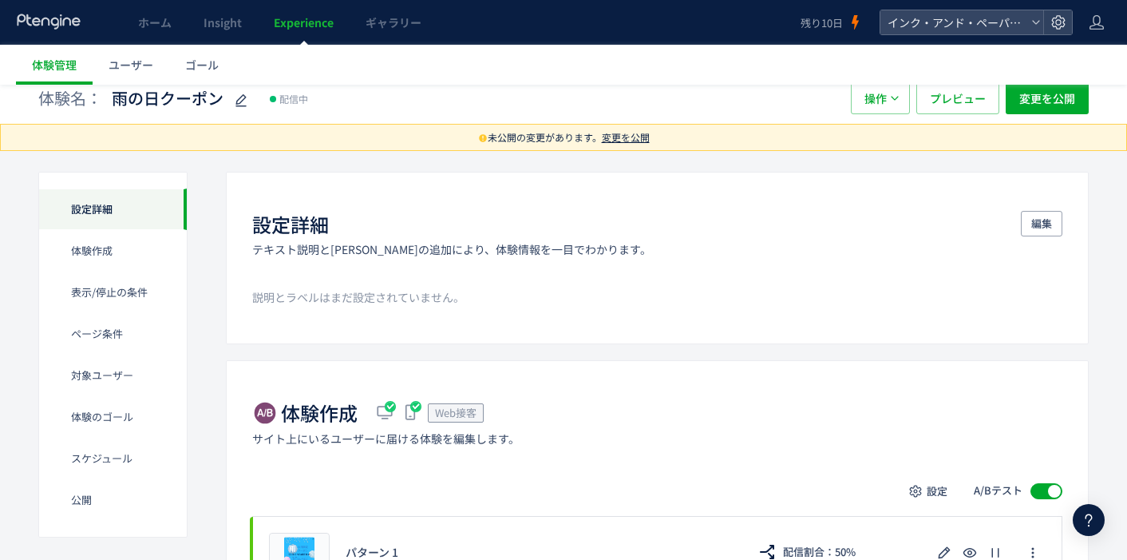
scroll to position [0, 0]
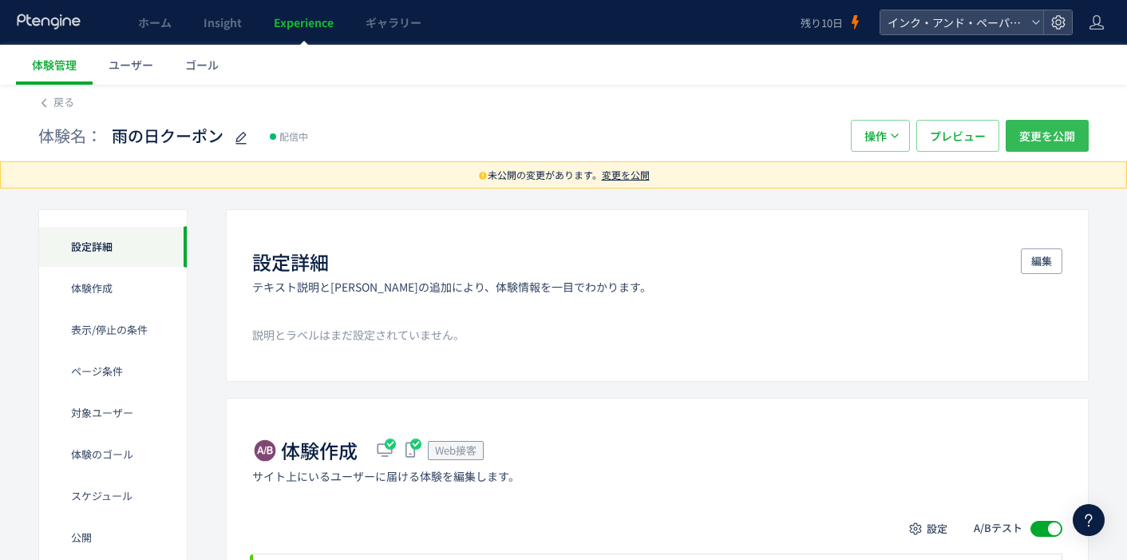
click at [1035, 137] on span "変更を公開" at bounding box center [1047, 136] width 56 height 32
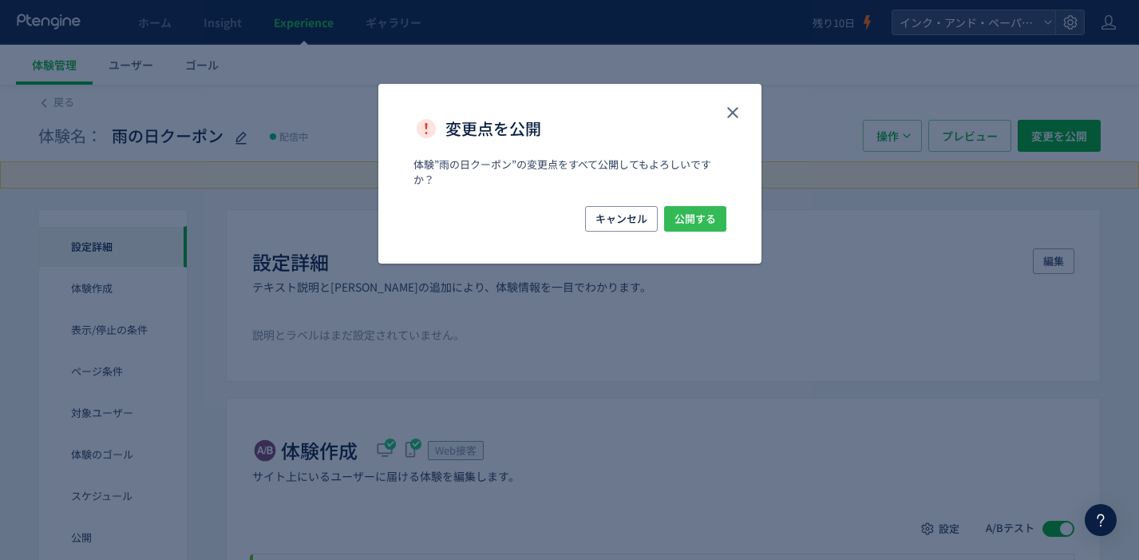
drag, startPoint x: 720, startPoint y: 222, endPoint x: 726, endPoint y: 232, distance: 11.1
click at [722, 226] on button "公開する" at bounding box center [695, 219] width 62 height 26
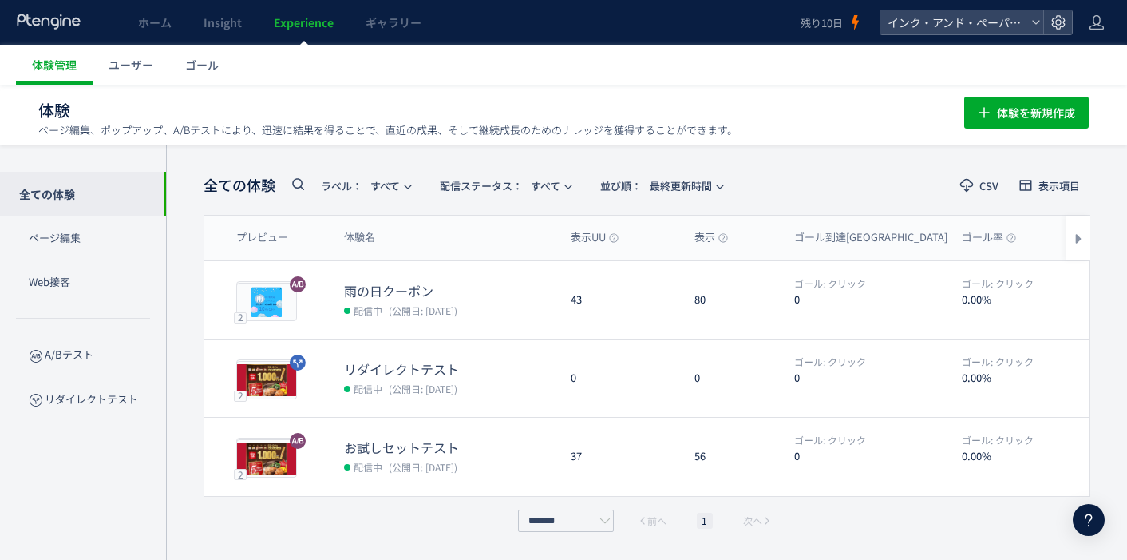
click at [800, 454] on dt "0" at bounding box center [871, 455] width 155 height 15
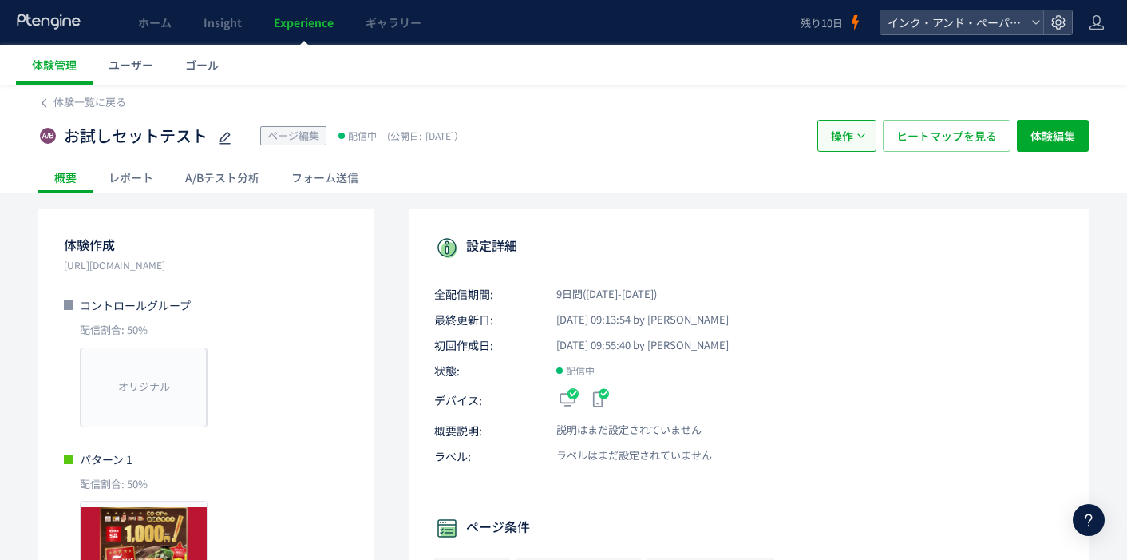
click at [853, 139] on button "操作" at bounding box center [847, 136] width 59 height 32
click at [845, 228] on li "停止" at bounding box center [847, 242] width 54 height 29
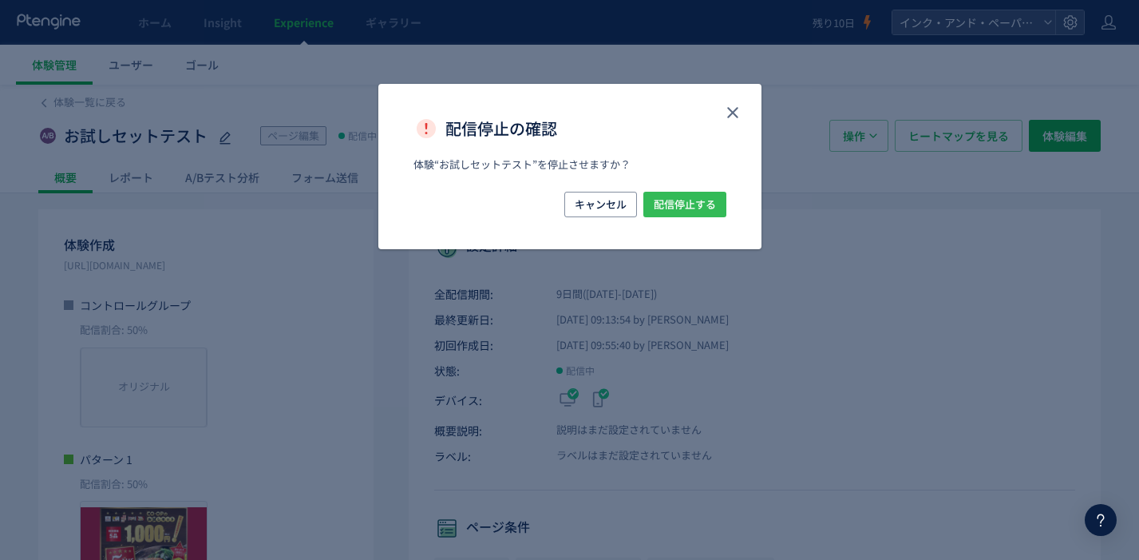
click at [691, 208] on span "配信停止する" at bounding box center [685, 205] width 62 height 26
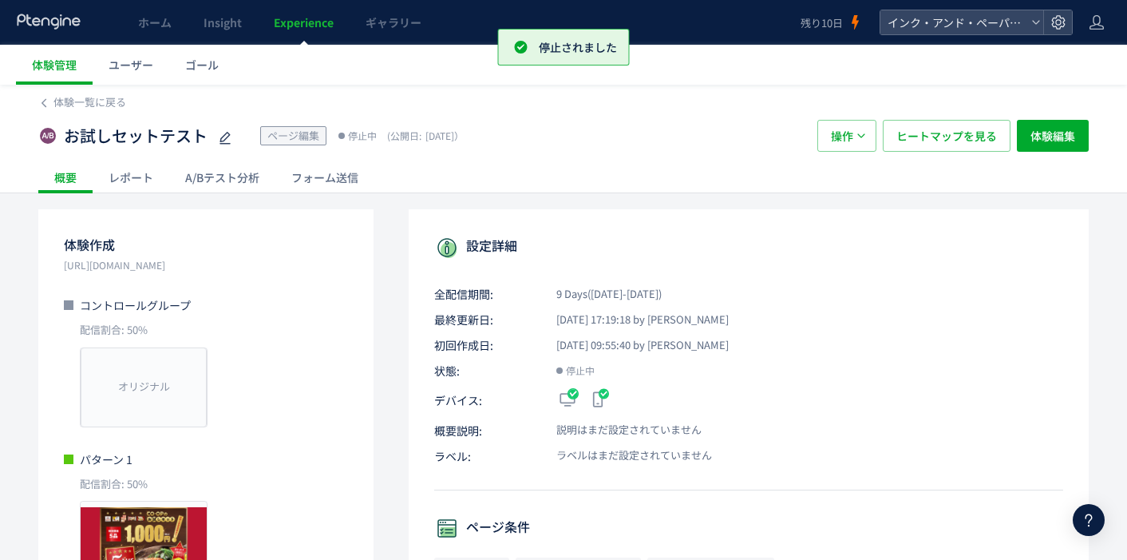
click at [46, 100] on icon at bounding box center [43, 102] width 11 height 11
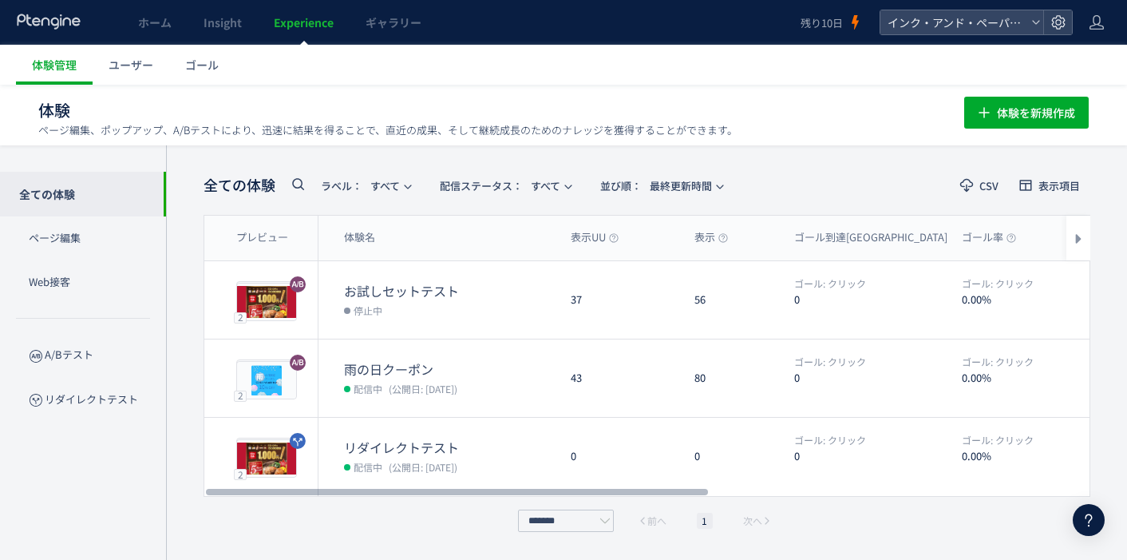
click at [196, 60] on span "ゴール" at bounding box center [202, 65] width 34 height 16
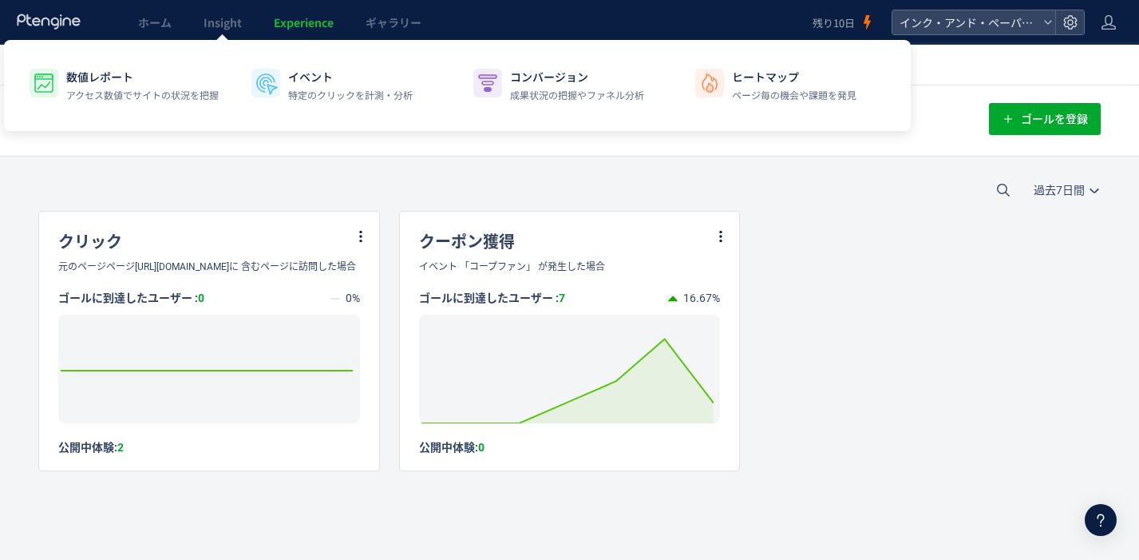
click at [153, 27] on span "ホーム" at bounding box center [155, 22] width 34 height 16
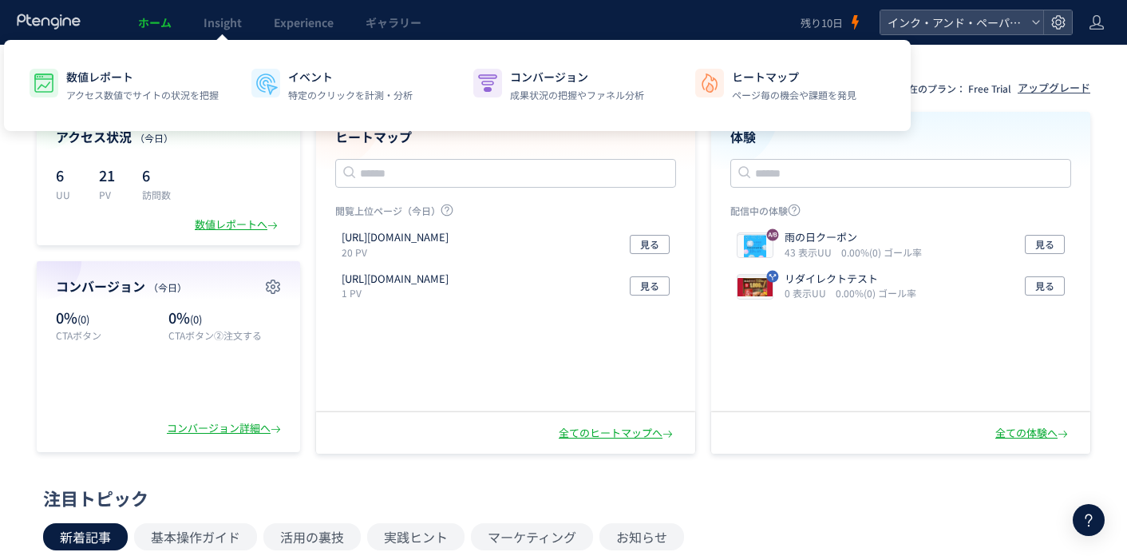
click at [210, 22] on span "Insight" at bounding box center [223, 22] width 38 height 16
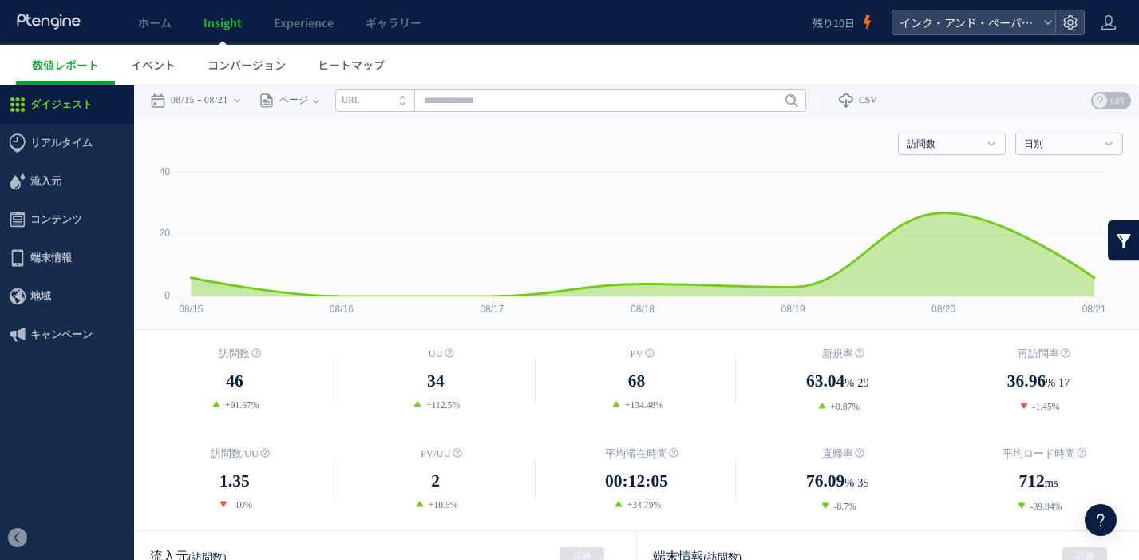
click at [253, 61] on span "コンバージョン" at bounding box center [247, 65] width 78 height 16
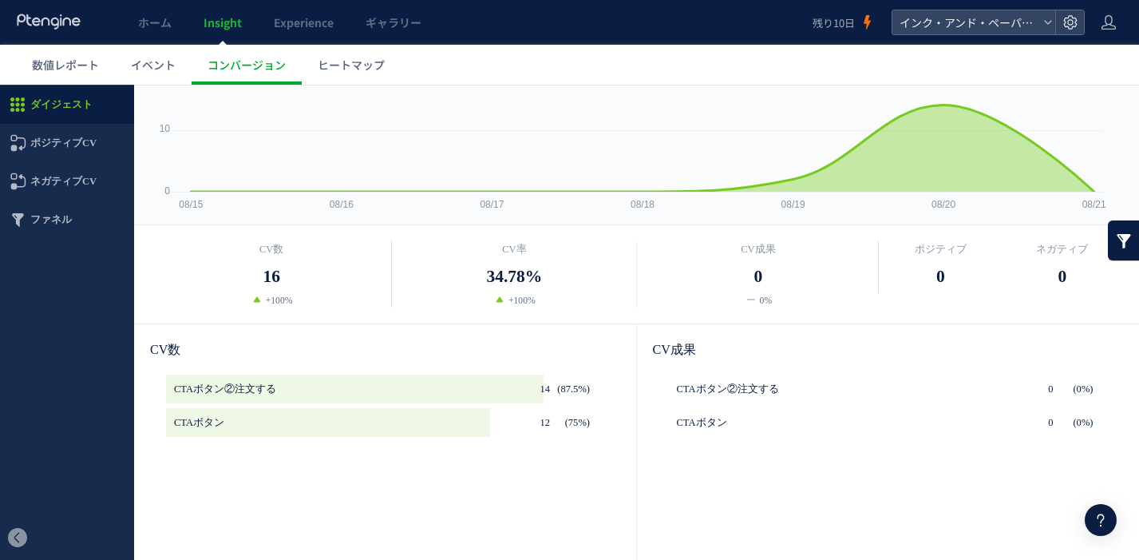
scroll to position [319, 0]
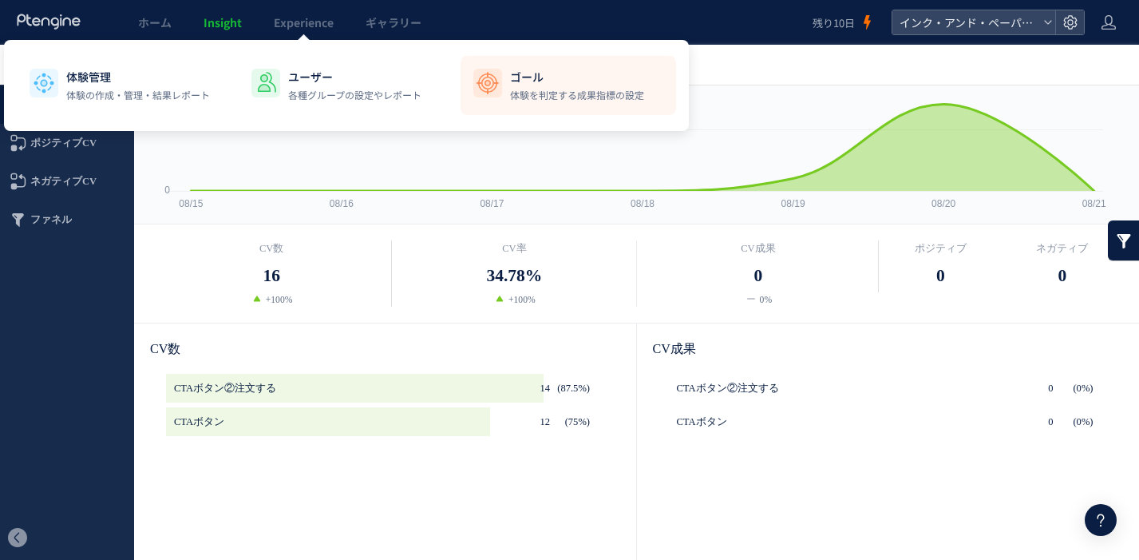
click at [493, 84] on img at bounding box center [488, 83] width 26 height 26
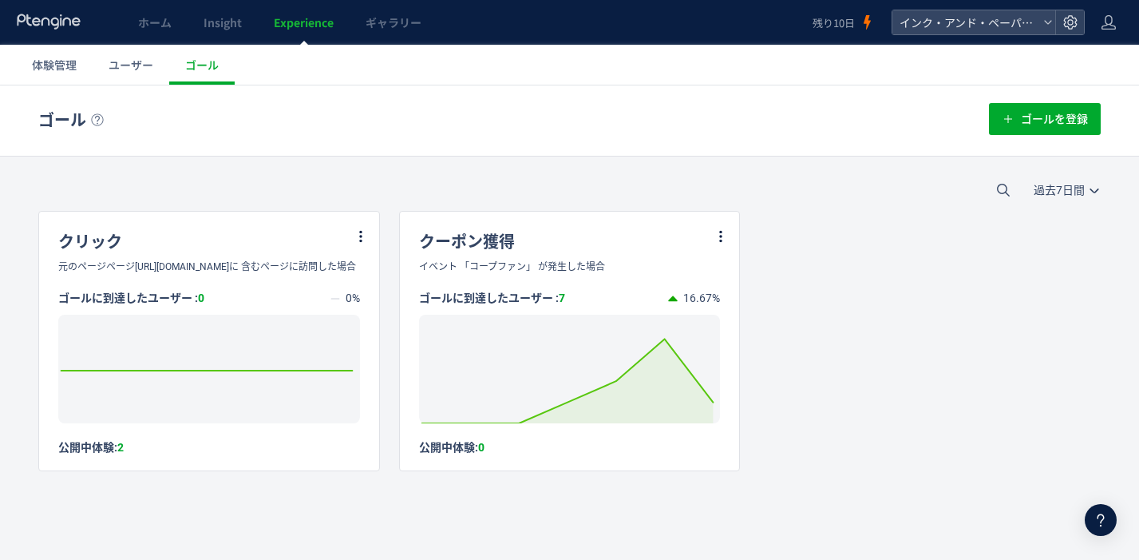
click at [211, 247] on div "クリック" at bounding box center [209, 236] width 340 height 48
click at [123, 69] on span "ユーザー" at bounding box center [131, 65] width 45 height 16
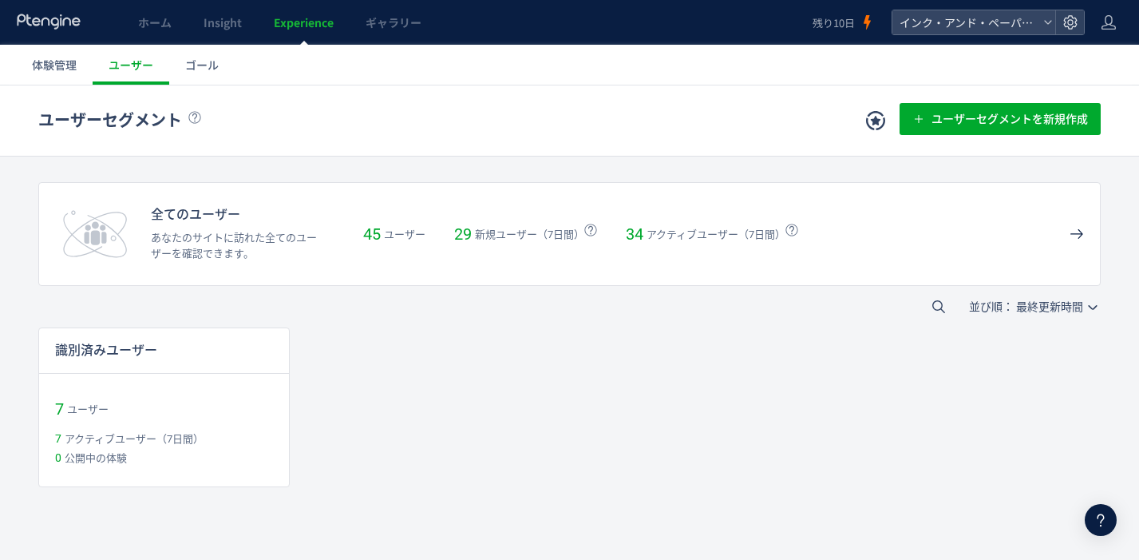
click at [36, 68] on span "体験管理" at bounding box center [54, 65] width 45 height 16
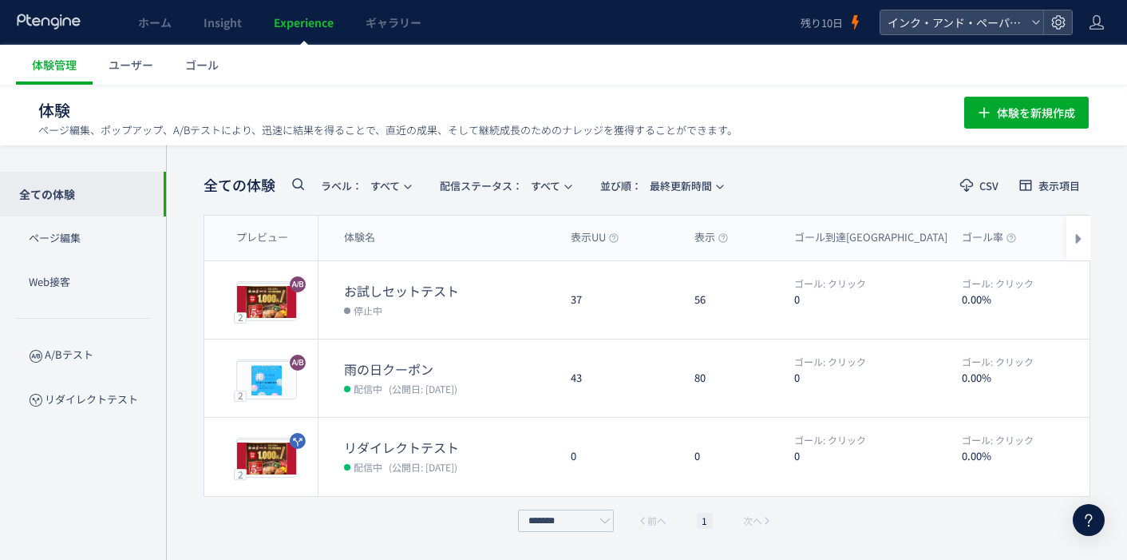
click at [43, 386] on p "リダイレクトテスト" at bounding box center [83, 400] width 166 height 44
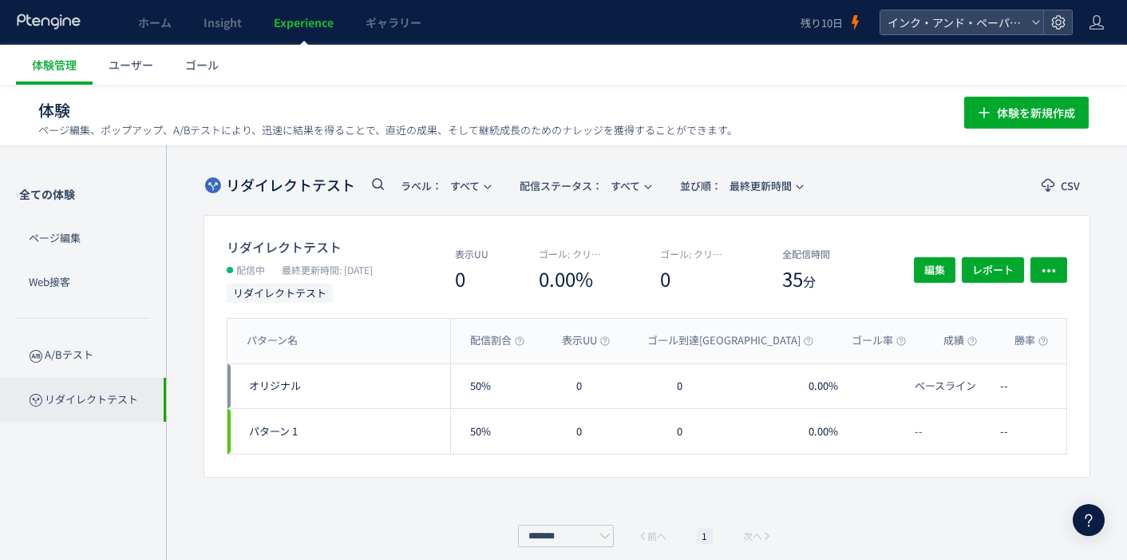
click at [59, 348] on p "A/Bテスト" at bounding box center [83, 355] width 166 height 44
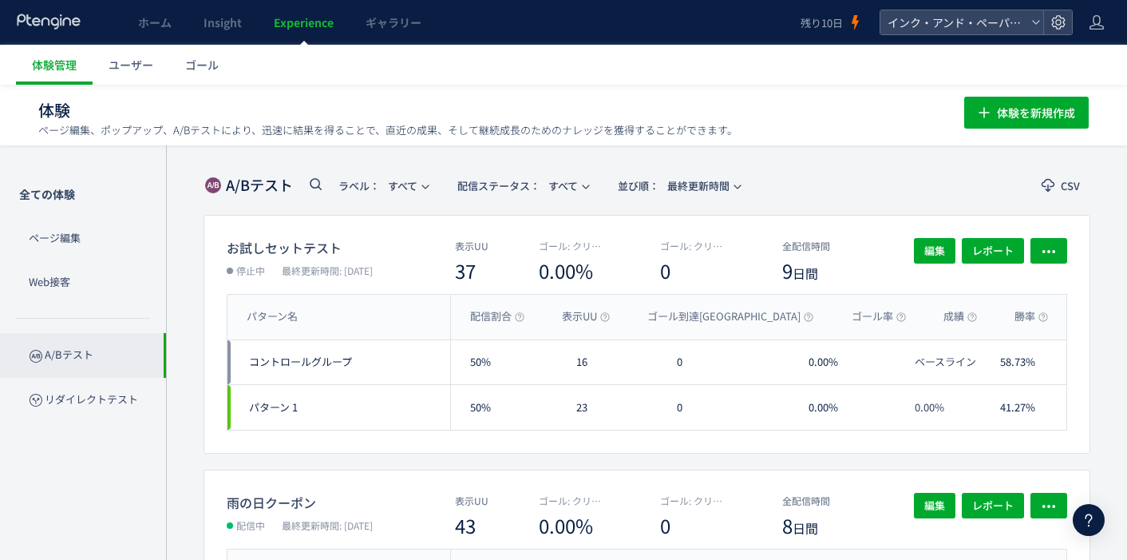
click at [63, 402] on p "リダイレクトテスト" at bounding box center [83, 400] width 166 height 44
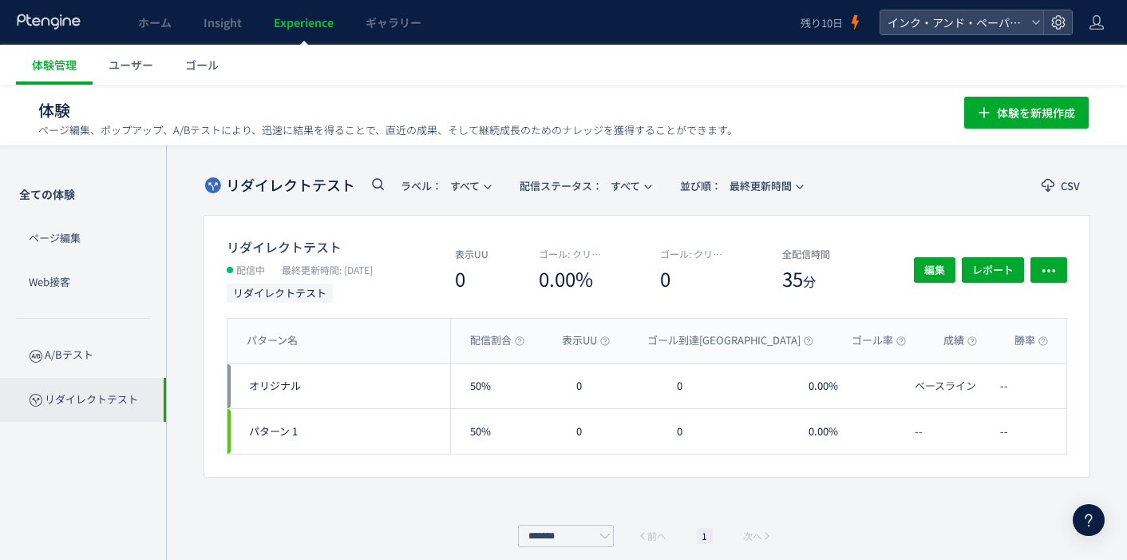
click at [175, 13] on link "ホーム" at bounding box center [154, 22] width 65 height 45
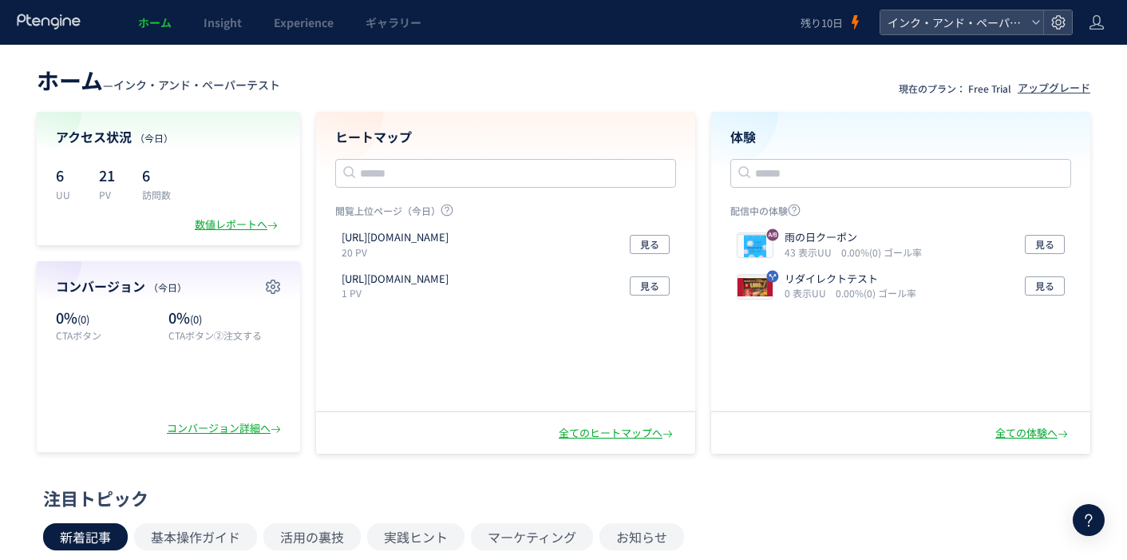
click at [302, 25] on span "Experience" at bounding box center [304, 22] width 60 height 16
